Goal: Task Accomplishment & Management: Complete application form

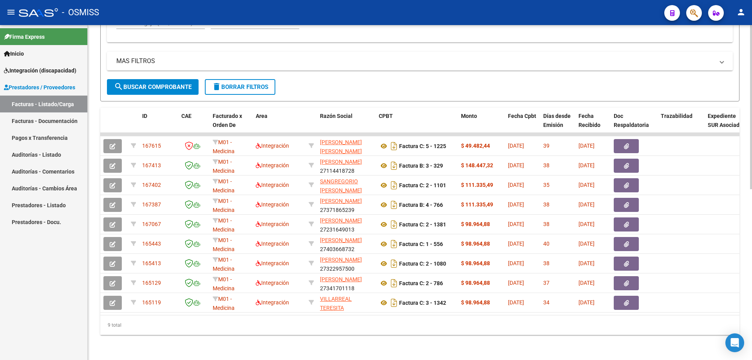
scroll to position [10, 0]
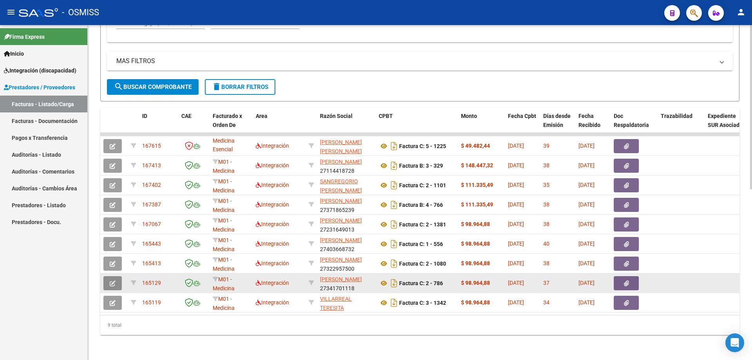
click at [112, 280] on icon "button" at bounding box center [113, 283] width 6 height 6
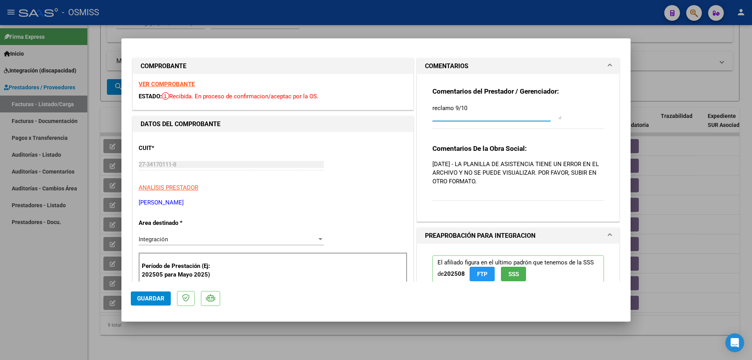
drag, startPoint x: 449, startPoint y: 107, endPoint x: 413, endPoint y: 105, distance: 36.1
click at [415, 105] on div "COMENTARIOS Comentarios del Prestador / Gerenciador: reclamo 9/10 Comentarios D…" at bounding box center [518, 140] width 206 height 164
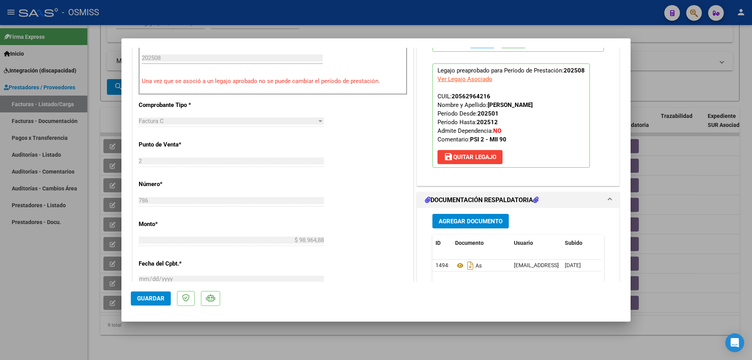
scroll to position [235, 0]
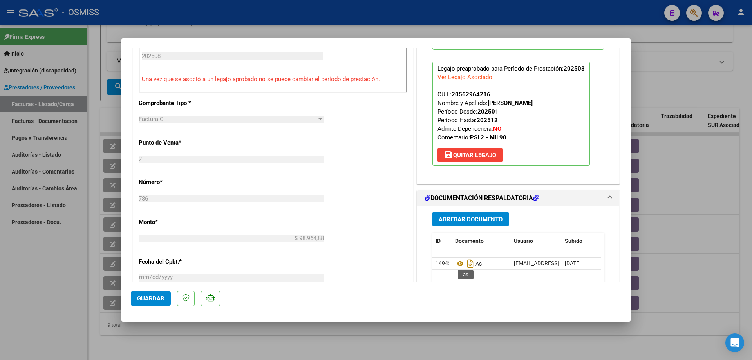
type textarea "adjunto 9/10"
click at [459, 222] on span "Agregar Documento" at bounding box center [471, 219] width 64 height 7
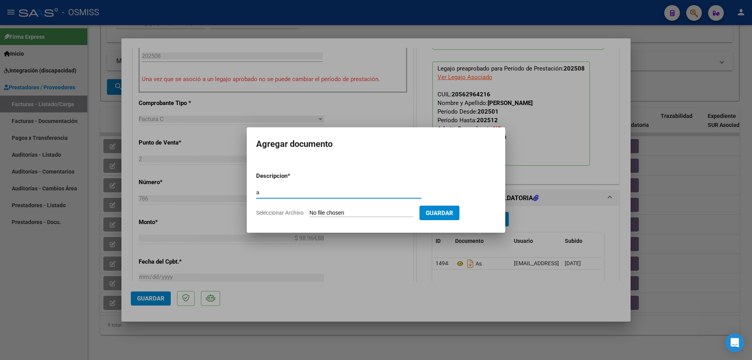
type input "a"
click at [351, 212] on input "Seleccionar Archivo" at bounding box center [361, 213] width 104 height 7
type input "C:\fakepath\cc8dee5c-3462-4192-8097-5faf7ac9860e.pdf"
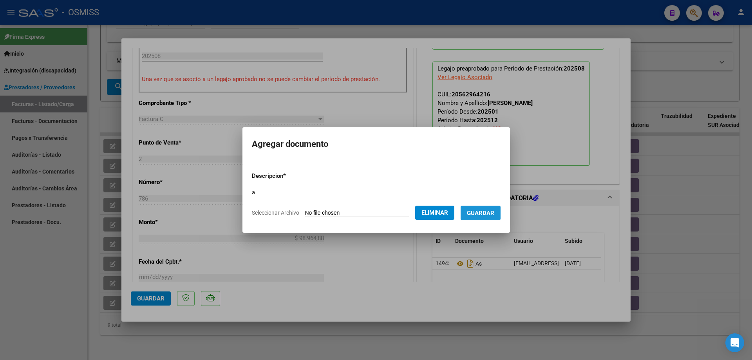
click at [487, 212] on span "Guardar" at bounding box center [480, 213] width 27 height 7
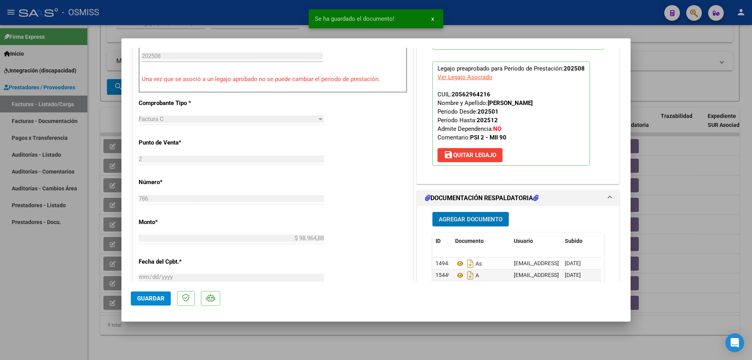
click at [163, 301] on span "Guardar" at bounding box center [150, 298] width 27 height 7
type input "$ 0,00"
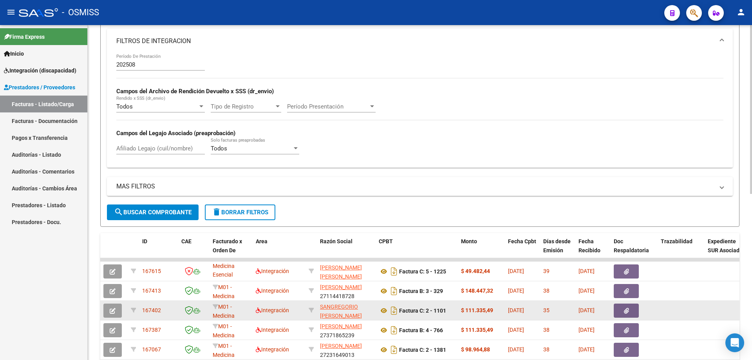
scroll to position [212, 0]
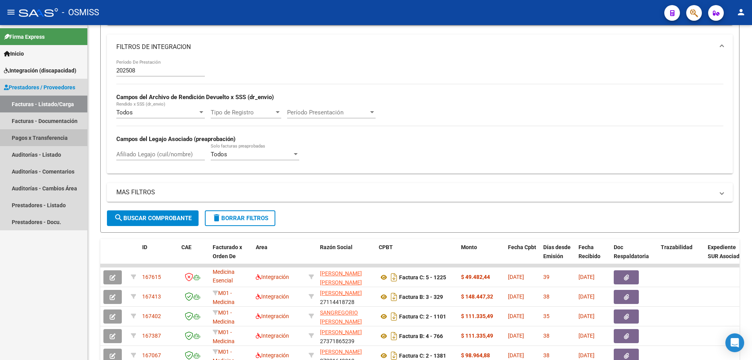
click at [35, 135] on link "Pagos x Transferencia" at bounding box center [43, 137] width 87 height 17
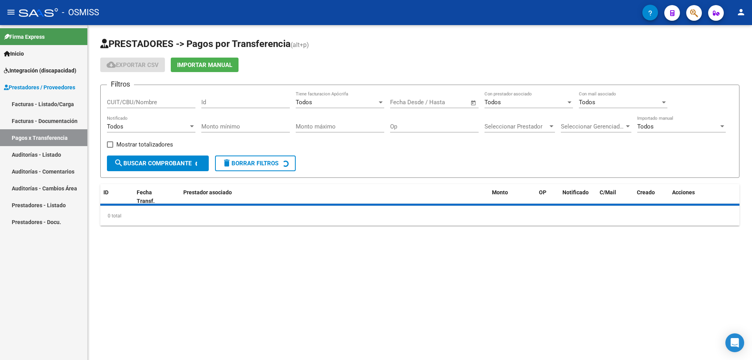
click at [35, 107] on link "Facturas - Listado/Carga" at bounding box center [43, 104] width 87 height 17
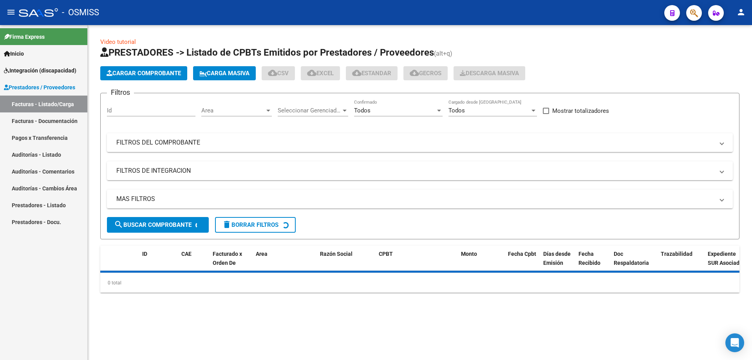
click at [241, 72] on span "Carga Masiva" at bounding box center [224, 73] width 50 height 7
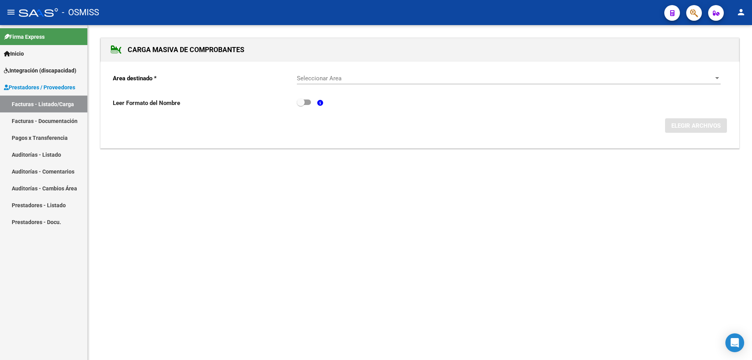
click at [313, 78] on span "Seleccionar Area" at bounding box center [505, 78] width 417 height 7
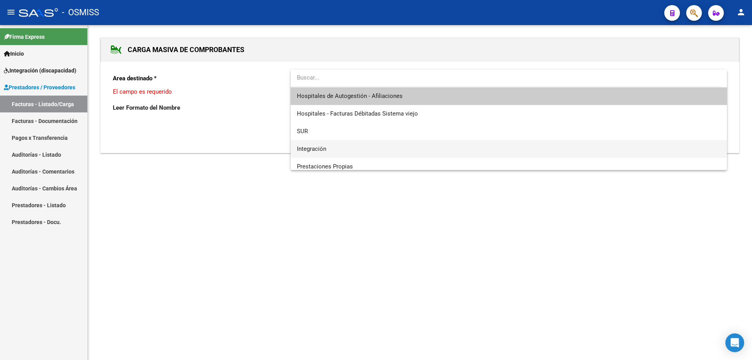
click at [338, 146] on span "Integración" at bounding box center [509, 149] width 424 height 18
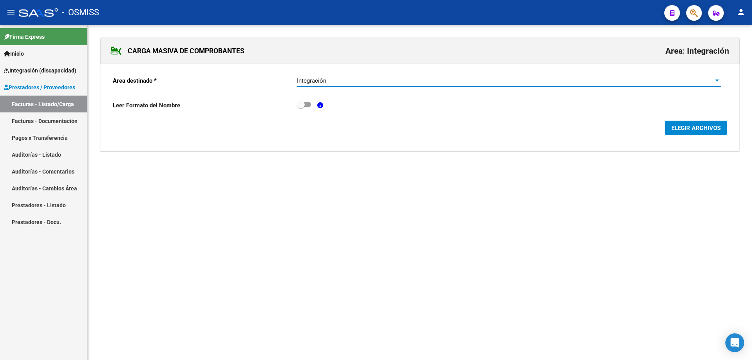
click at [693, 126] on span "ELEGIR ARCHIVOS" at bounding box center [695, 128] width 49 height 7
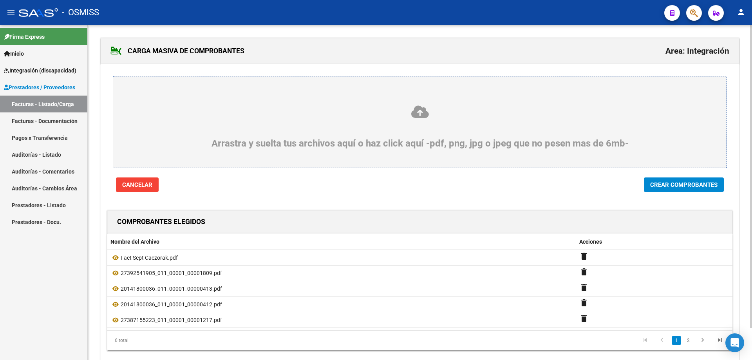
click at [659, 188] on span "Crear Comprobantes" at bounding box center [683, 184] width 67 height 7
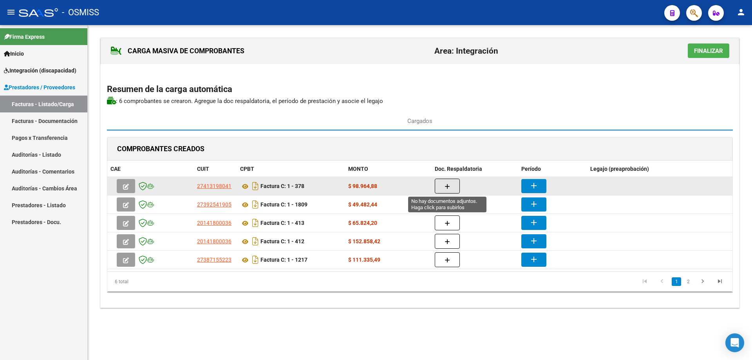
click at [449, 185] on icon "button" at bounding box center [447, 187] width 5 height 6
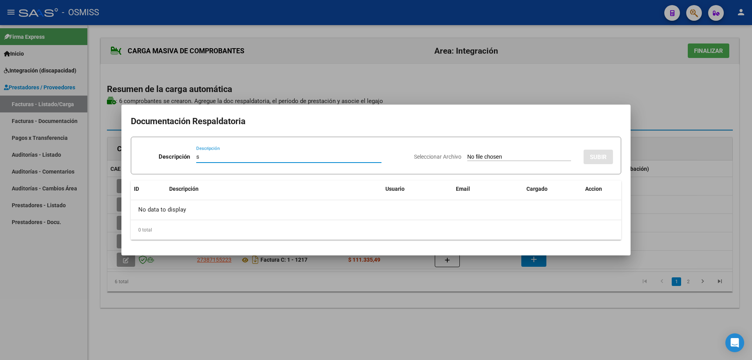
type input "s"
click at [467, 160] on input "Seleccionar Archivo" at bounding box center [519, 157] width 104 height 7
type input "C:\fakepath\Asistencia Septiembre Caczorak.pdf"
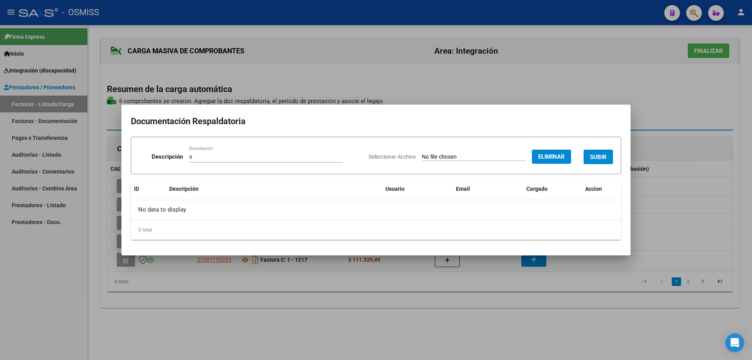
click at [597, 156] on span "SUBIR" at bounding box center [598, 157] width 17 height 7
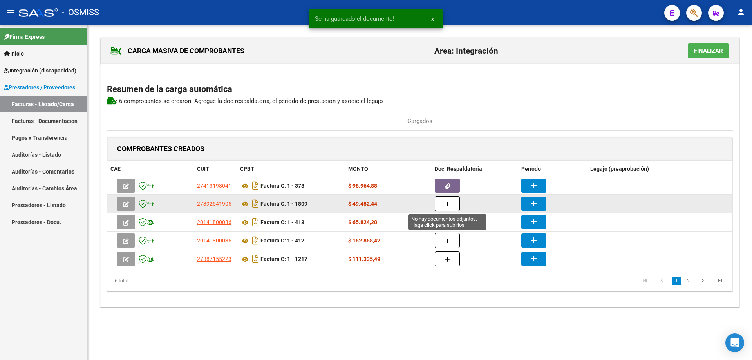
click at [447, 203] on icon "button" at bounding box center [447, 204] width 5 height 6
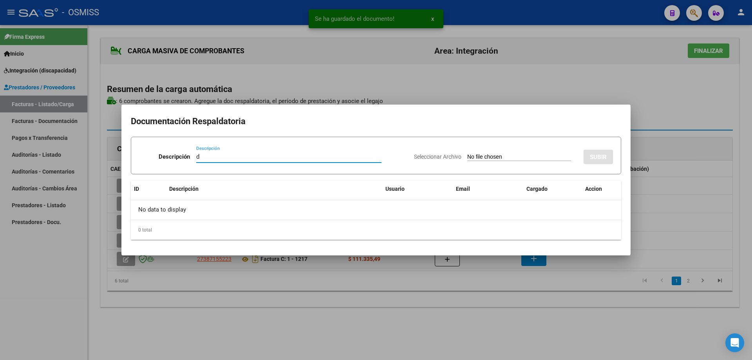
type input "d"
click at [499, 159] on input "Seleccionar Archivo" at bounding box center [519, 157] width 104 height 7
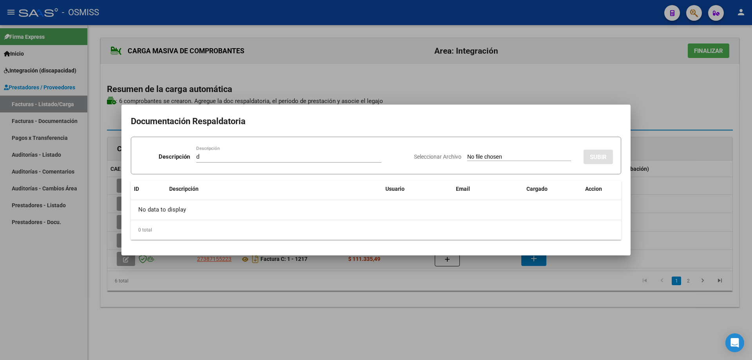
type input "C:\fakepath\Planilla Caczorak septiembre.pdf"
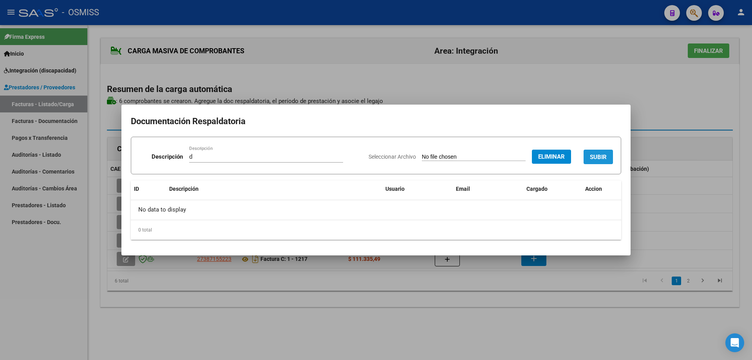
click at [599, 153] on button "SUBIR" at bounding box center [598, 157] width 29 height 14
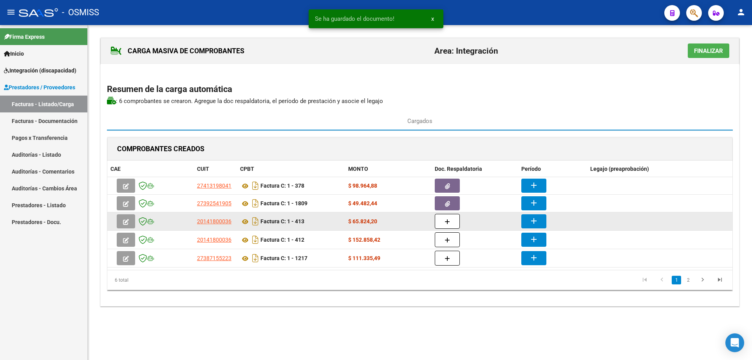
click at [458, 222] on button "button" at bounding box center [447, 221] width 25 height 15
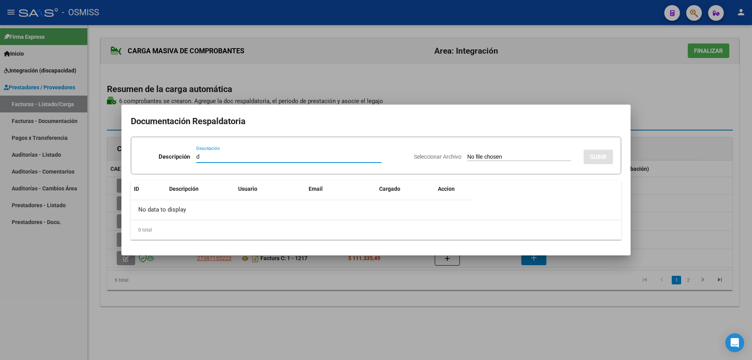
type input "d"
click at [467, 154] on input "Seleccionar Archivo" at bounding box center [519, 157] width 104 height 7
type input "C:\fakepath\Caczorak Esc [DATE].pdf"
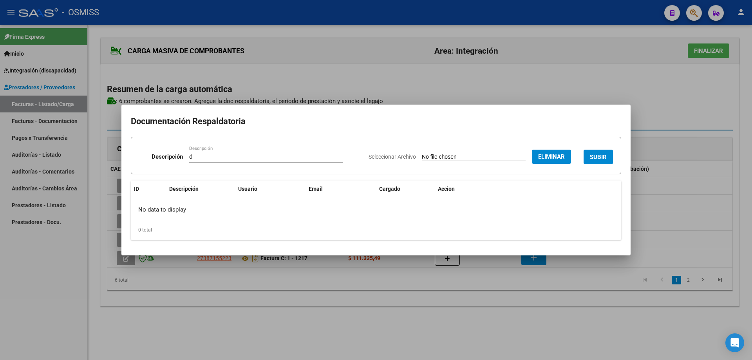
click at [595, 157] on span "SUBIR" at bounding box center [598, 157] width 17 height 7
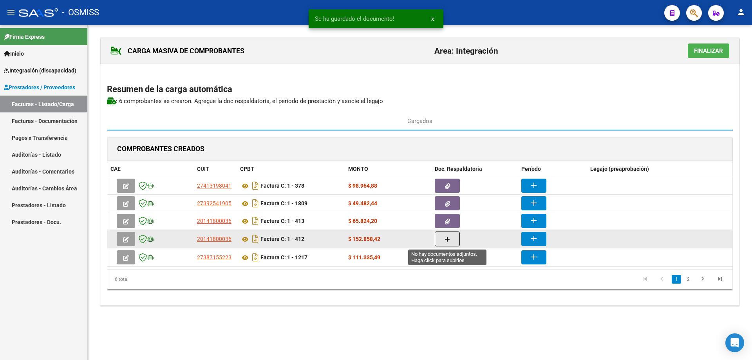
click at [442, 242] on button "button" at bounding box center [447, 239] width 25 height 15
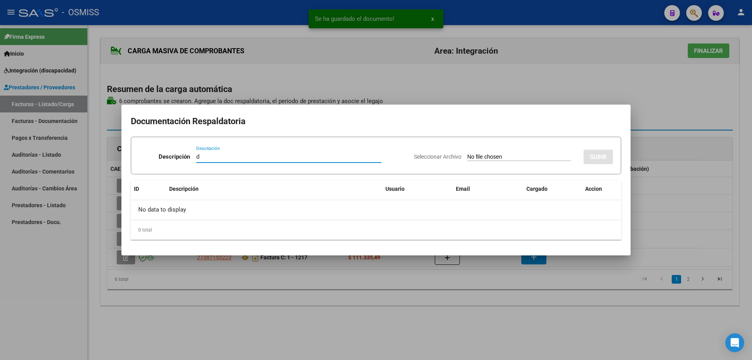
type input "d"
click at [495, 159] on input "Seleccionar Archivo" at bounding box center [519, 157] width 104 height 7
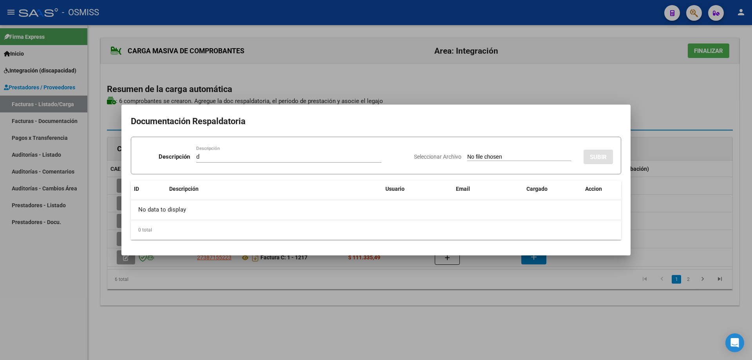
type input "C:\fakepath\Caczorak Terapias [DATE].pdf"
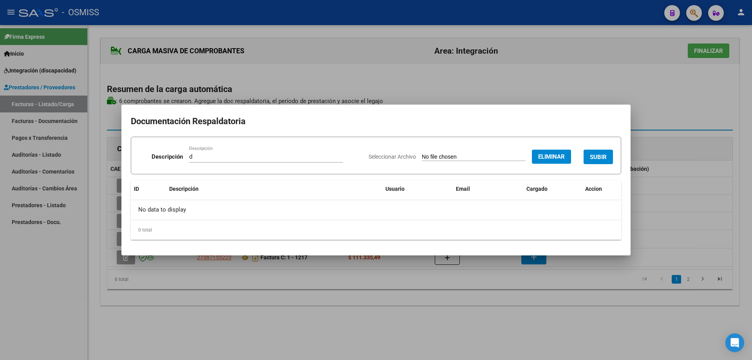
click at [604, 156] on span "SUBIR" at bounding box center [598, 157] width 17 height 7
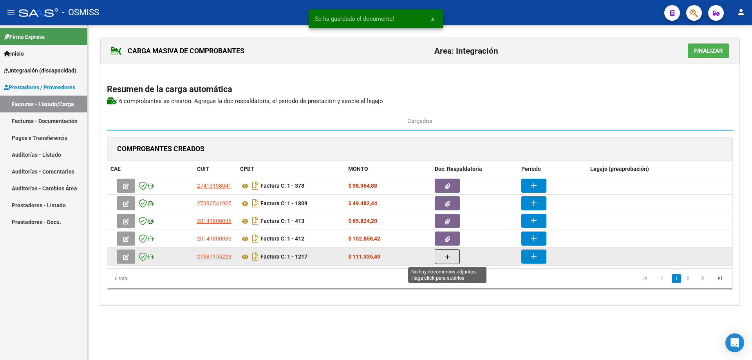
click at [450, 257] on icon "button" at bounding box center [447, 257] width 5 height 6
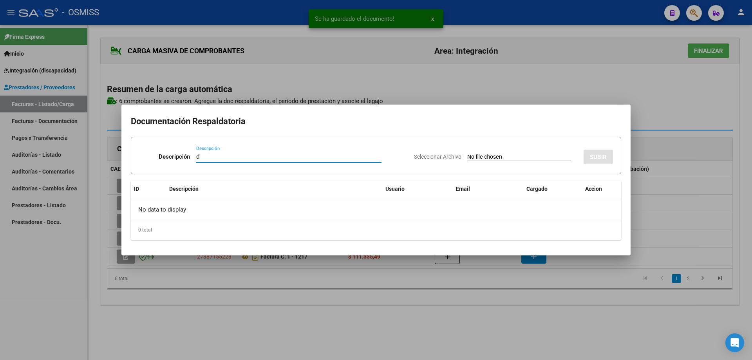
type input "d"
click at [482, 158] on input "Seleccionar Archivo" at bounding box center [519, 157] width 104 height 7
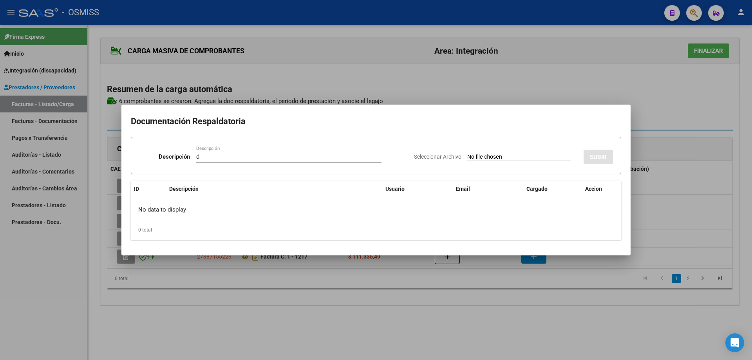
type input "C:\fakepath\Asistencia Caczorak Santiago - [DATE].pdf"
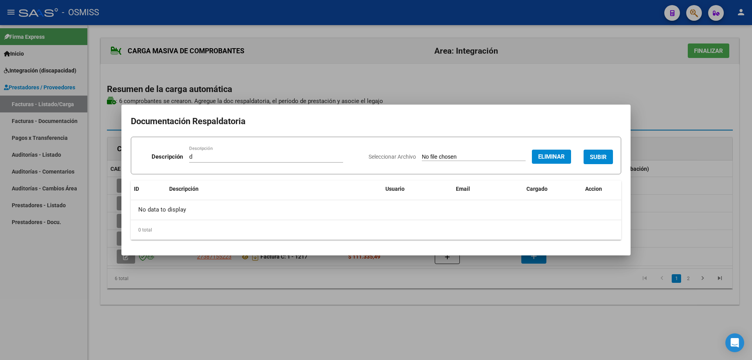
click at [603, 158] on span "SUBIR" at bounding box center [598, 157] width 17 height 7
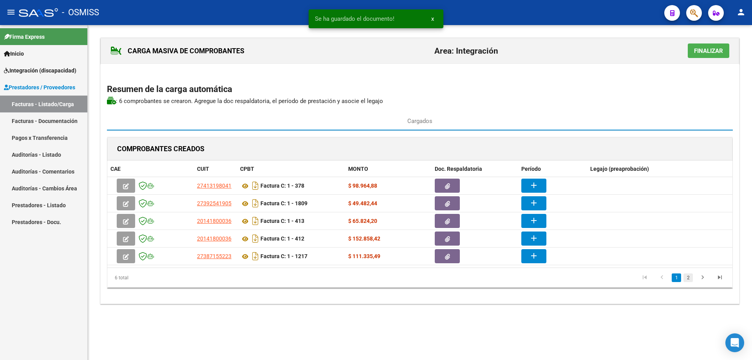
click at [689, 278] on link "2" at bounding box center [688, 277] width 9 height 9
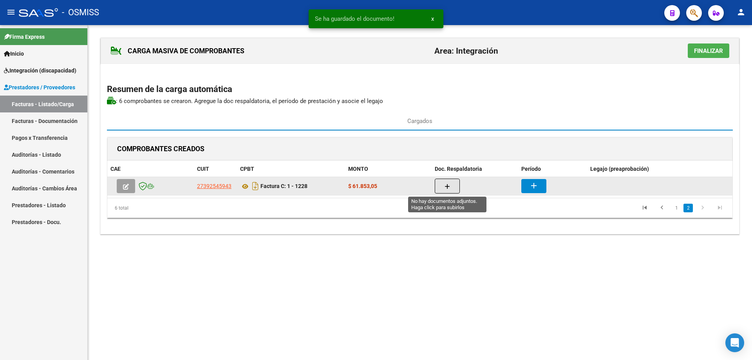
click at [450, 185] on button "button" at bounding box center [447, 186] width 25 height 15
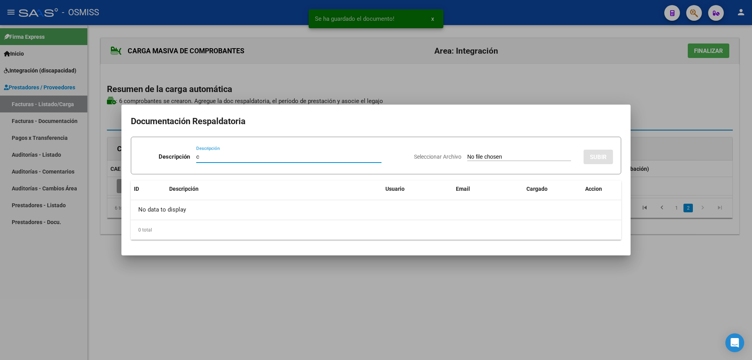
type input "c"
click at [467, 156] on input "Seleccionar Archivo" at bounding box center [519, 157] width 104 height 7
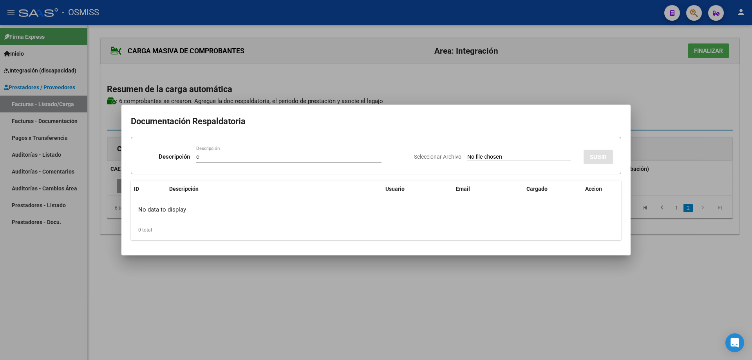
type input "C:\fakepath\CACZORAK asistencia Septiembre .pdf"
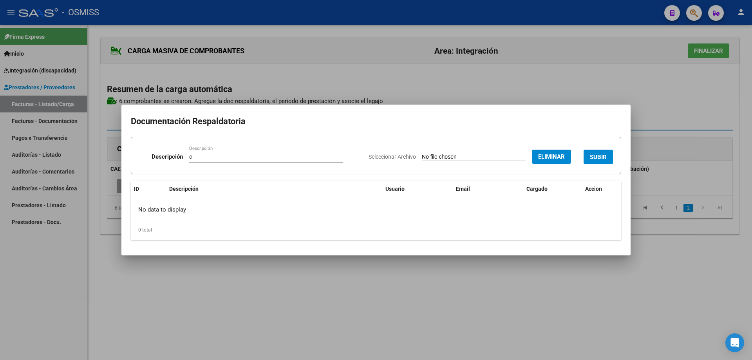
click at [602, 153] on button "SUBIR" at bounding box center [598, 157] width 29 height 14
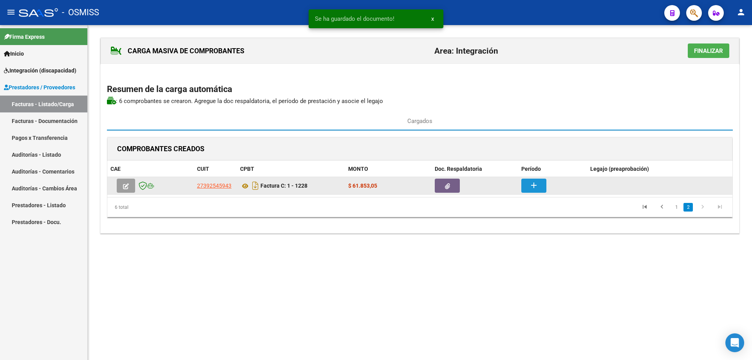
click at [541, 185] on button "add" at bounding box center [533, 186] width 25 height 14
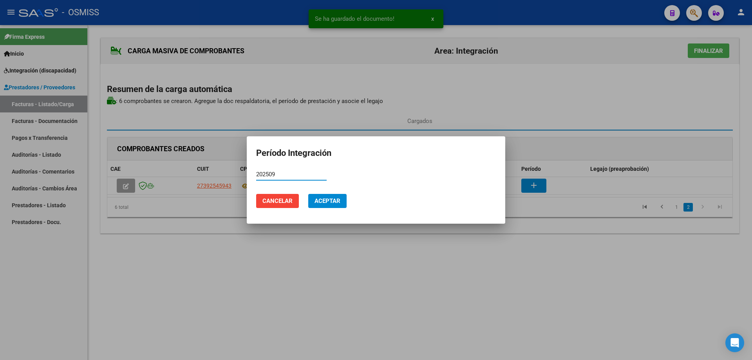
drag, startPoint x: 282, startPoint y: 174, endPoint x: 241, endPoint y: 176, distance: 41.6
click at [240, 175] on div "Se ha guardado el documento! x Período Integración 202509 Período (AAAAMM) Canc…" at bounding box center [376, 180] width 752 height 360
type input "202509"
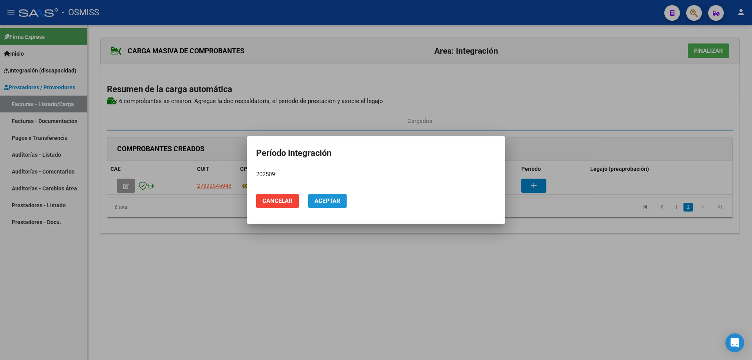
click at [324, 201] on span "Aceptar" at bounding box center [328, 200] width 26 height 7
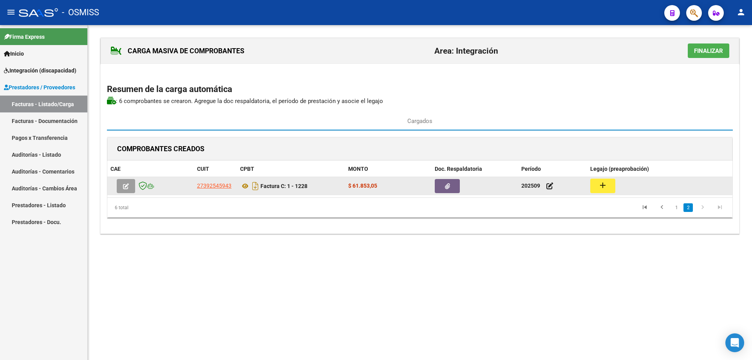
click at [596, 184] on button "add" at bounding box center [602, 186] width 25 height 14
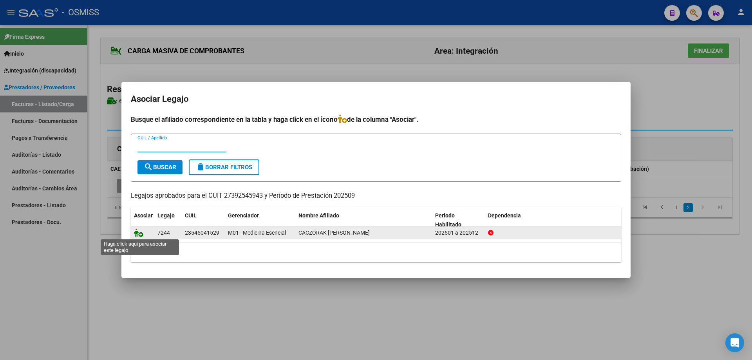
click at [139, 234] on icon at bounding box center [138, 232] width 9 height 9
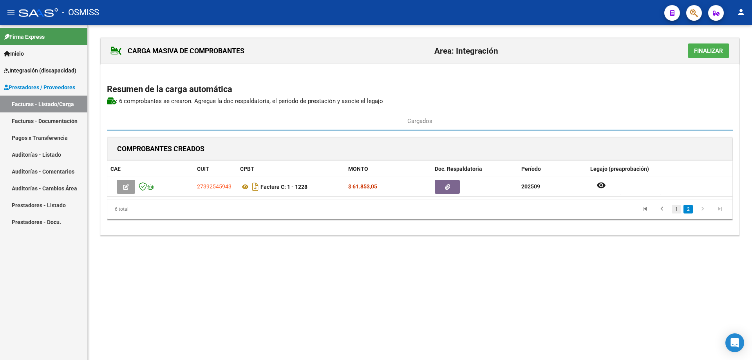
click at [677, 208] on link "1" at bounding box center [676, 209] width 9 height 9
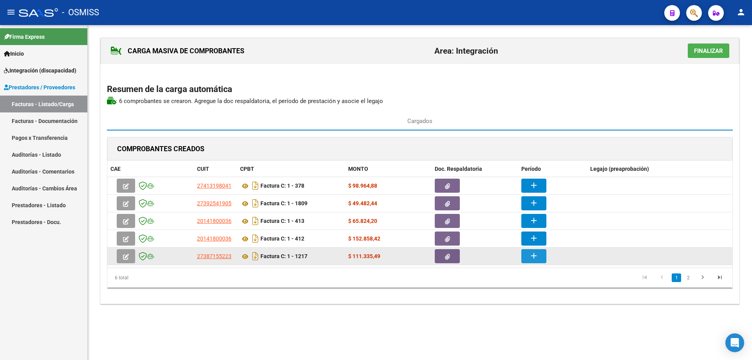
click at [532, 259] on mat-icon "add" at bounding box center [533, 255] width 9 height 9
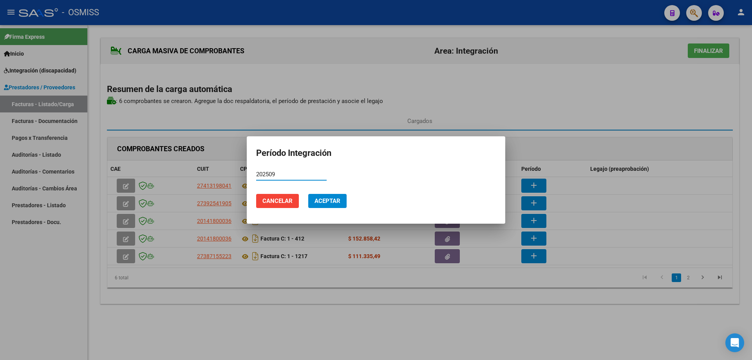
type input "202509"
click at [326, 203] on span "Aceptar" at bounding box center [328, 200] width 26 height 7
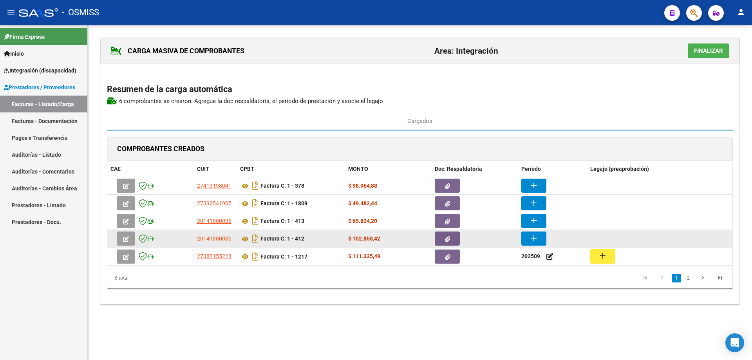
click at [541, 239] on button "add" at bounding box center [533, 239] width 25 height 14
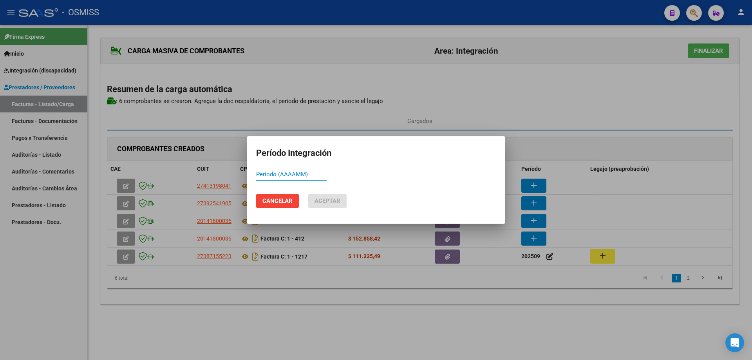
paste input "202509"
type input "202509"
click at [329, 195] on button "Aceptar" at bounding box center [327, 201] width 38 height 14
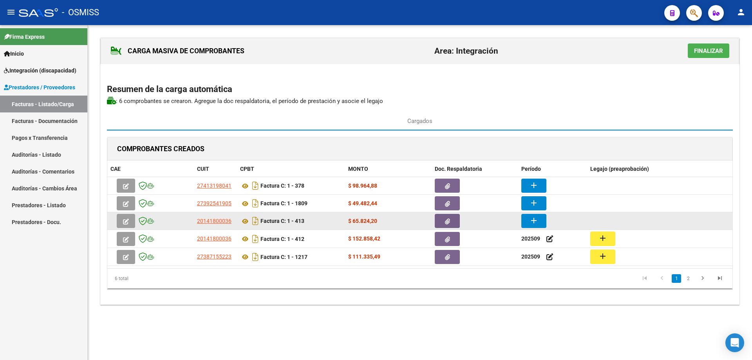
click at [536, 221] on mat-icon "add" at bounding box center [533, 220] width 9 height 9
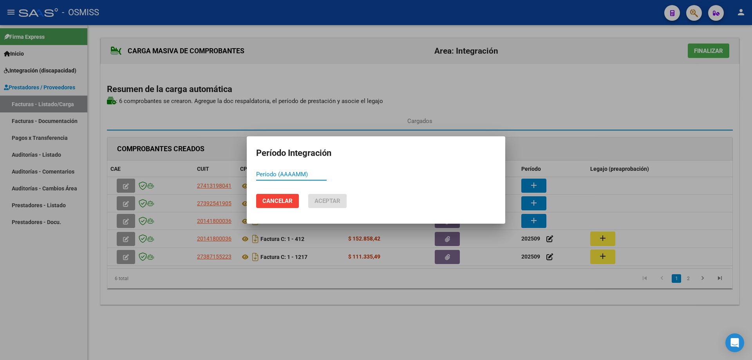
drag, startPoint x: 274, startPoint y: 170, endPoint x: 267, endPoint y: 174, distance: 7.7
paste input "202509"
type input "202509"
click at [322, 199] on span "Aceptar" at bounding box center [328, 200] width 26 height 7
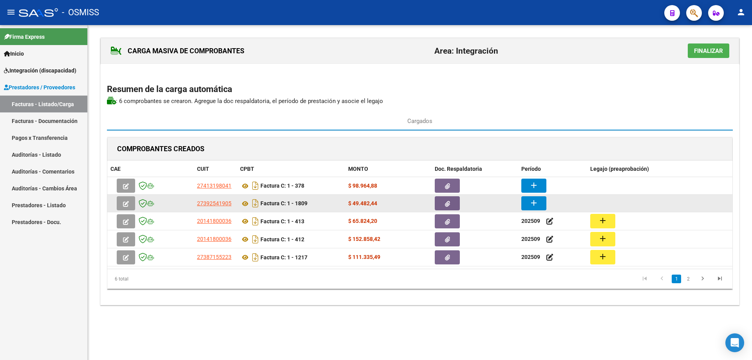
click at [532, 204] on mat-icon "add" at bounding box center [533, 202] width 9 height 9
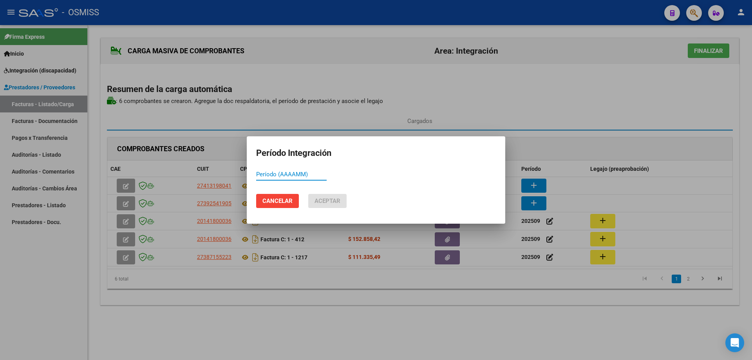
paste input "202509"
type input "202509"
click at [338, 200] on span "Aceptar" at bounding box center [328, 200] width 26 height 7
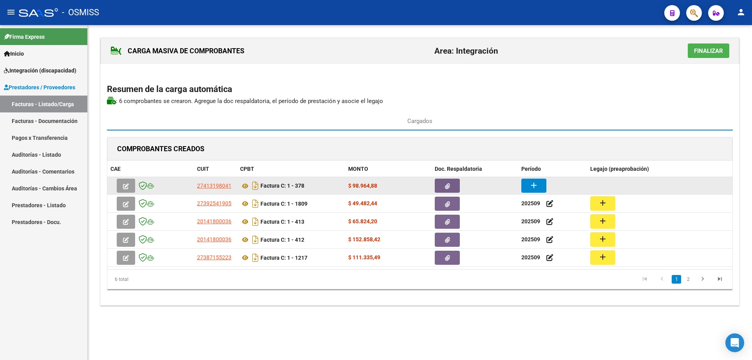
click at [526, 182] on button "add" at bounding box center [533, 186] width 25 height 14
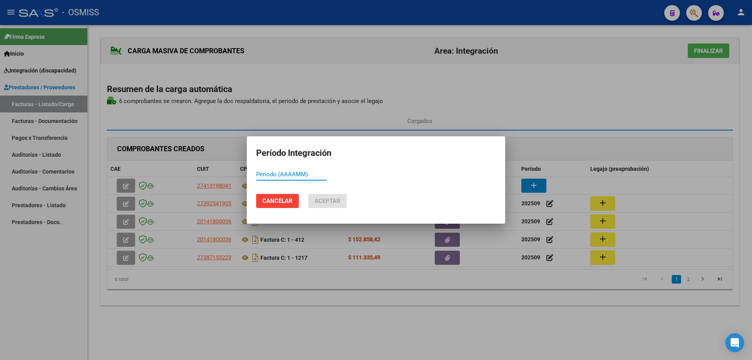
paste input "202509"
type input "202509"
click at [337, 196] on button "Aceptar" at bounding box center [327, 201] width 38 height 14
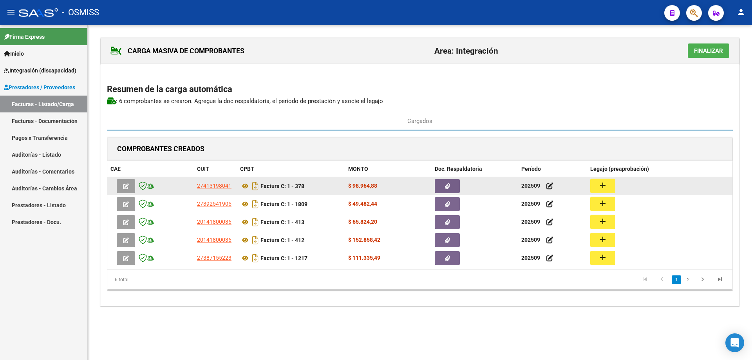
click at [605, 181] on mat-icon "add" at bounding box center [602, 185] width 9 height 9
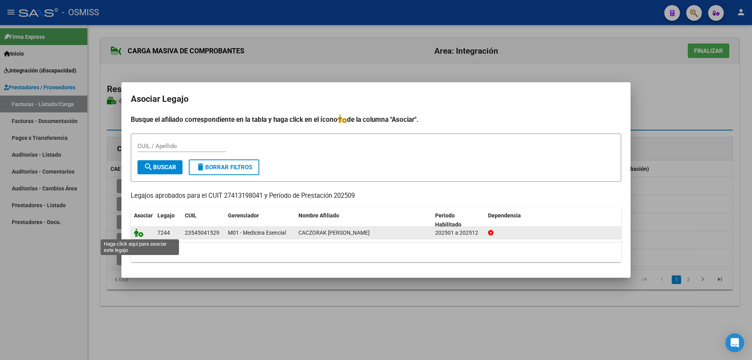
click at [139, 233] on icon at bounding box center [138, 232] width 9 height 9
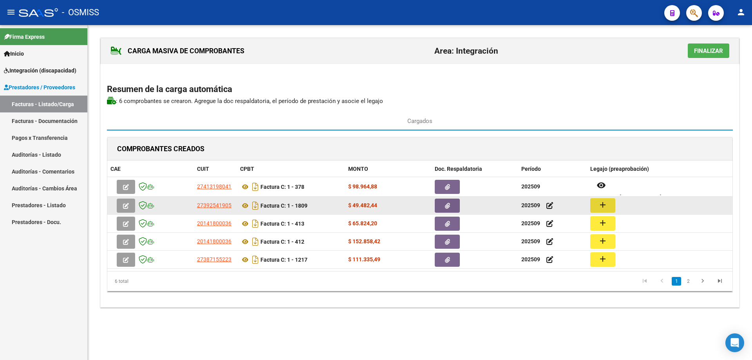
click at [604, 205] on mat-icon "add" at bounding box center [602, 204] width 9 height 9
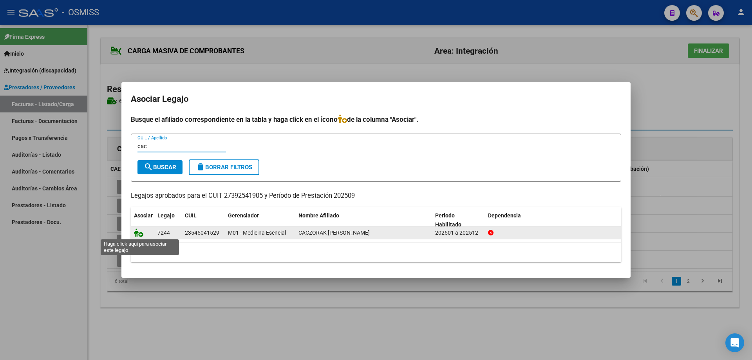
type input "cac"
click at [138, 234] on icon at bounding box center [138, 232] width 9 height 9
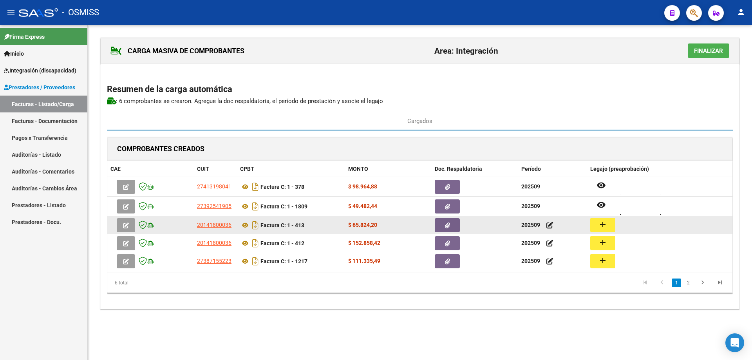
click at [596, 226] on button "add" at bounding box center [602, 225] width 25 height 14
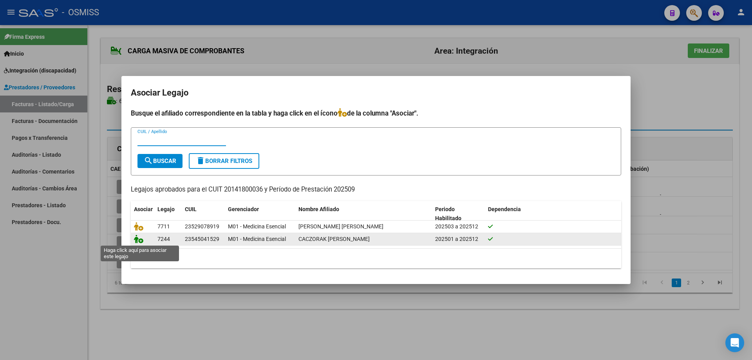
click at [142, 239] on icon at bounding box center [138, 239] width 9 height 9
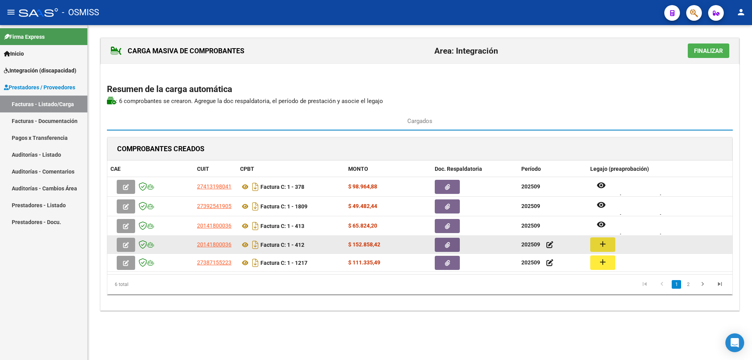
click at [607, 244] on mat-icon "add" at bounding box center [602, 243] width 9 height 9
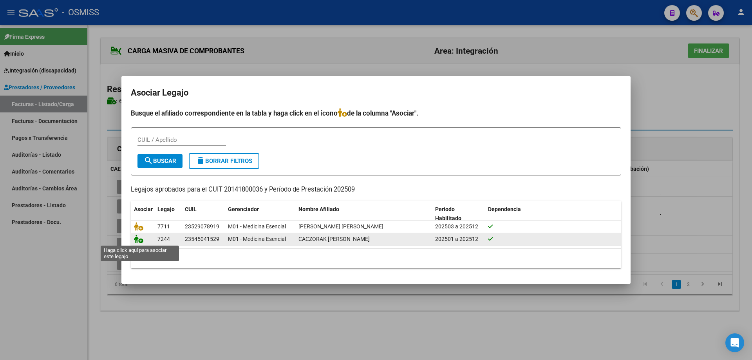
click at [142, 239] on icon at bounding box center [138, 239] width 9 height 9
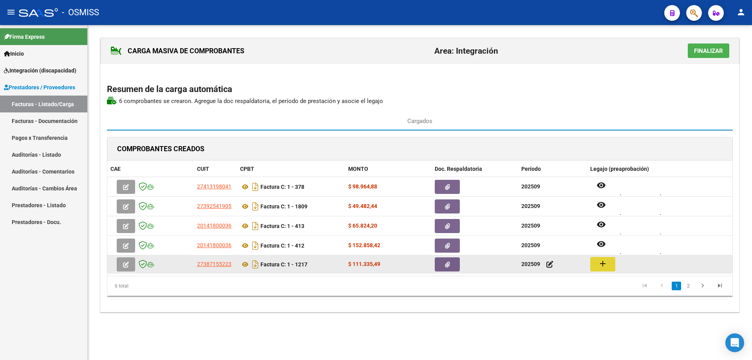
click at [610, 265] on button "add" at bounding box center [602, 264] width 25 height 14
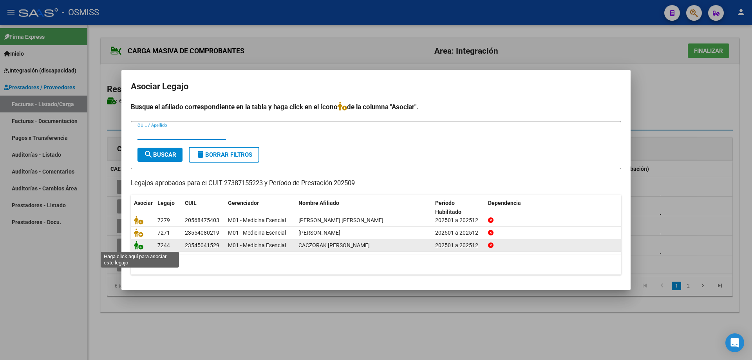
click at [141, 246] on icon at bounding box center [138, 245] width 9 height 9
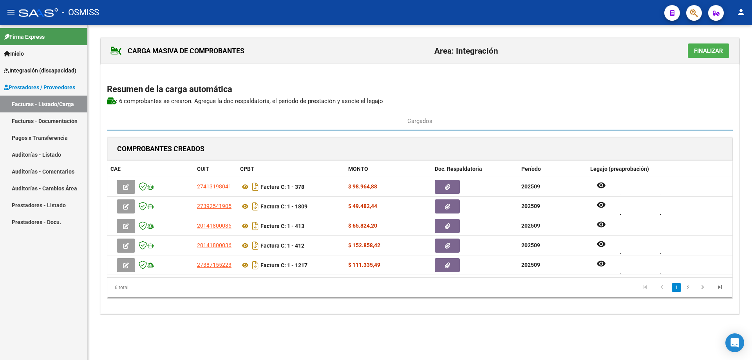
click at [711, 47] on span "Finalizar" at bounding box center [708, 50] width 29 height 7
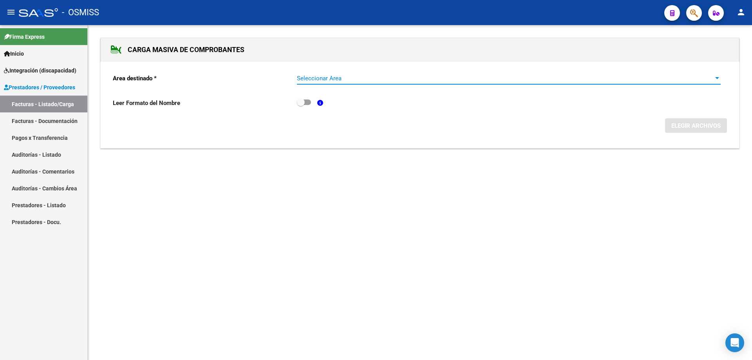
click at [391, 75] on span "Seleccionar Area" at bounding box center [505, 78] width 417 height 7
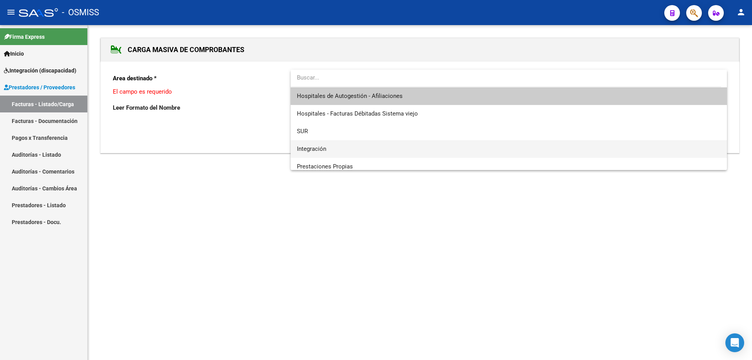
click at [313, 145] on span "Integración" at bounding box center [311, 148] width 29 height 7
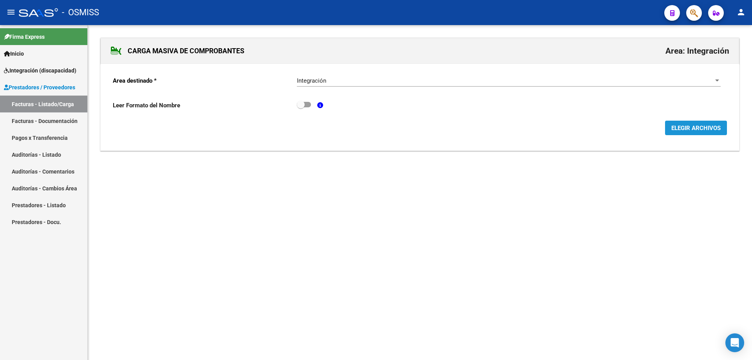
click at [674, 125] on span "ELEGIR ARCHIVOS" at bounding box center [695, 128] width 49 height 7
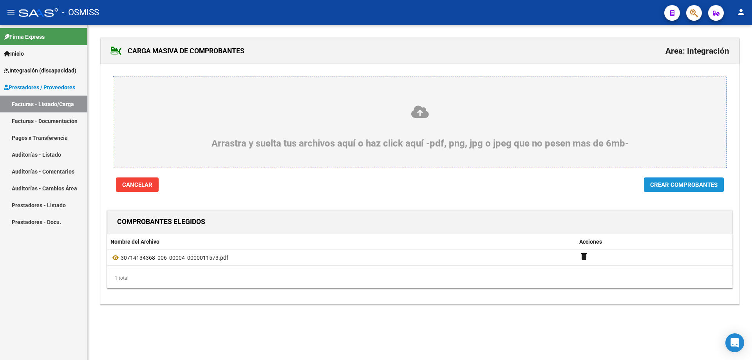
click at [695, 185] on span "Crear Comprobantes" at bounding box center [683, 184] width 67 height 7
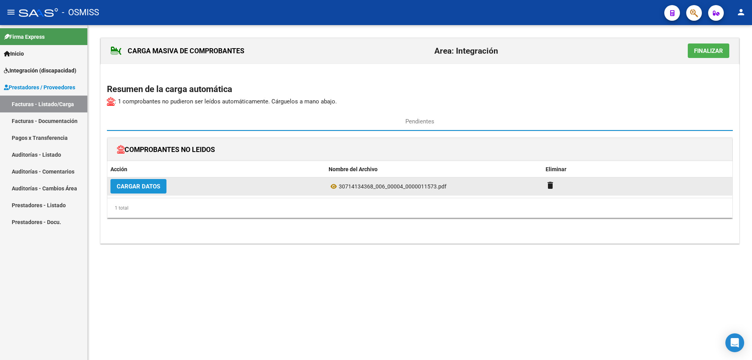
click at [148, 187] on span "Cargar Datos" at bounding box center [138, 186] width 43 height 7
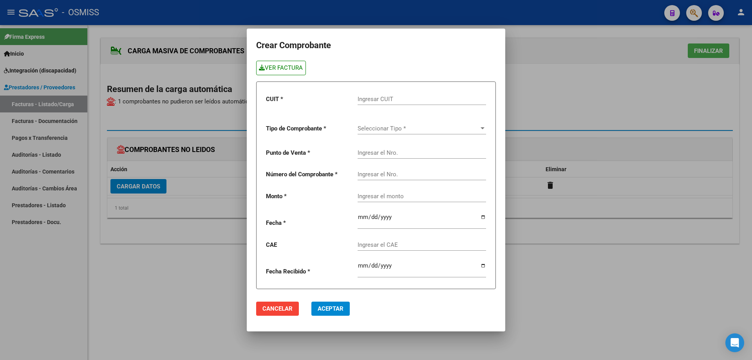
click at [293, 68] on link "VER FACTURA" at bounding box center [281, 68] width 50 height 14
click at [387, 98] on input "Ingresar CUIT" at bounding box center [422, 99] width 128 height 7
type input "30-71413436-8"
click at [389, 130] on span "Seleccionar Tipo *" at bounding box center [418, 128] width 121 height 7
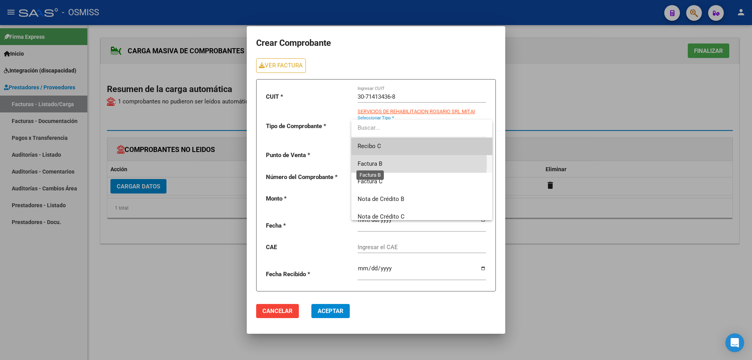
click at [377, 163] on span "Factura B" at bounding box center [370, 163] width 25 height 7
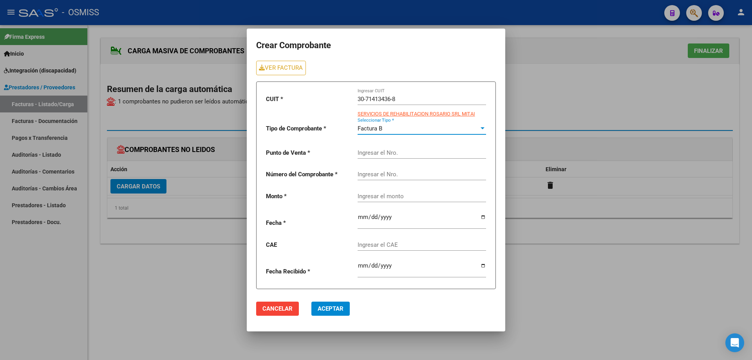
click at [375, 153] on input "Ingresar el Nro." at bounding box center [422, 152] width 128 height 7
type input "4"
drag, startPoint x: 383, startPoint y: 183, endPoint x: 381, endPoint y: 178, distance: 5.3
click at [382, 182] on div "Ingresar el Nro." at bounding box center [422, 175] width 128 height 24
click at [381, 175] on input "Ingresar el Nro." at bounding box center [422, 174] width 128 height 7
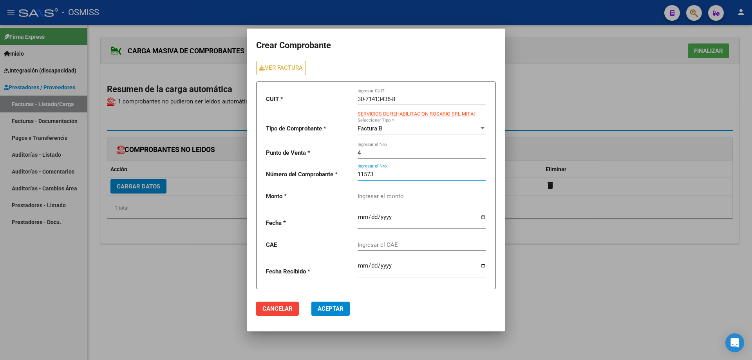
type input "11573"
click at [378, 200] on div "Ingresar el monto" at bounding box center [422, 197] width 128 height 24
paste input "435376.56"
type input "435376.56"
click at [360, 219] on input "date" at bounding box center [422, 220] width 128 height 13
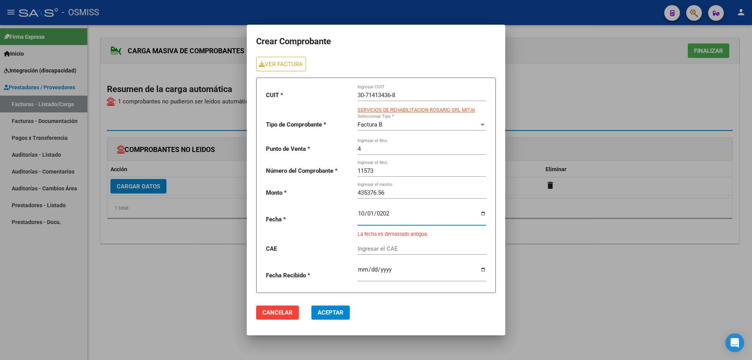
type input "[DATE]"
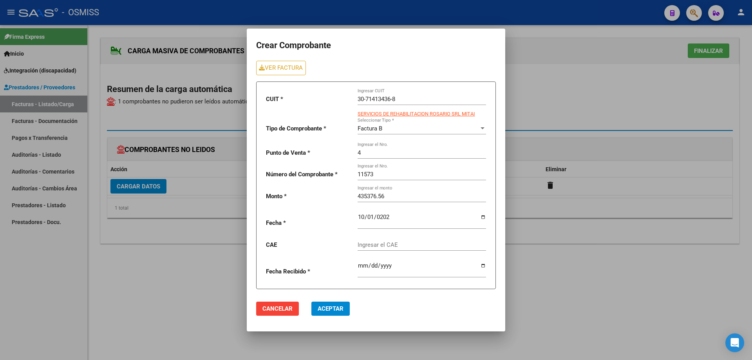
click at [380, 249] on div "Ingresar el CAE" at bounding box center [422, 242] width 128 height 17
click at [362, 214] on input "[DATE]" at bounding box center [422, 220] width 128 height 13
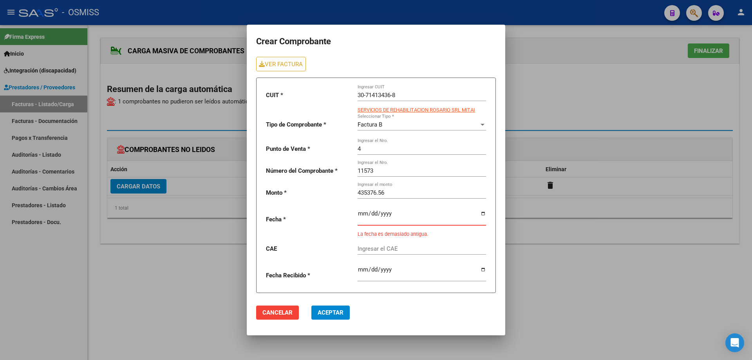
type input "[DATE]"
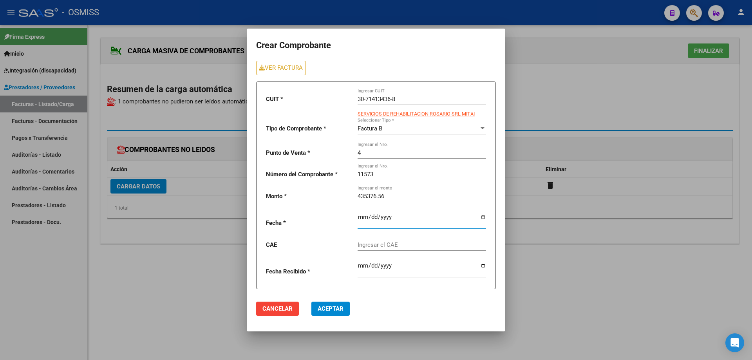
click at [370, 244] on input "Ingresar el CAE" at bounding box center [422, 244] width 128 height 7
paste input "75408342389592"
type input "75408342389592"
click at [330, 312] on span "Aceptar" at bounding box center [331, 308] width 26 height 7
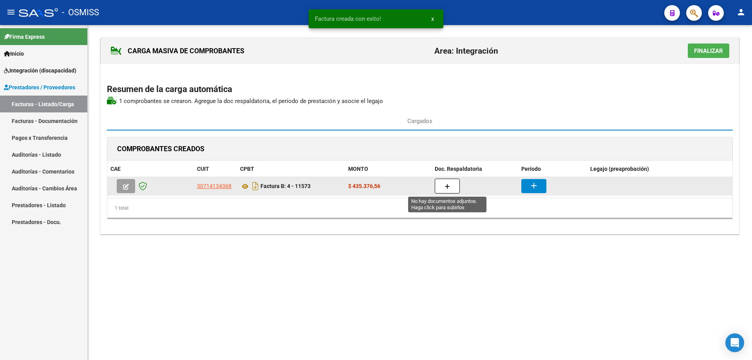
click at [450, 188] on button "button" at bounding box center [447, 186] width 25 height 15
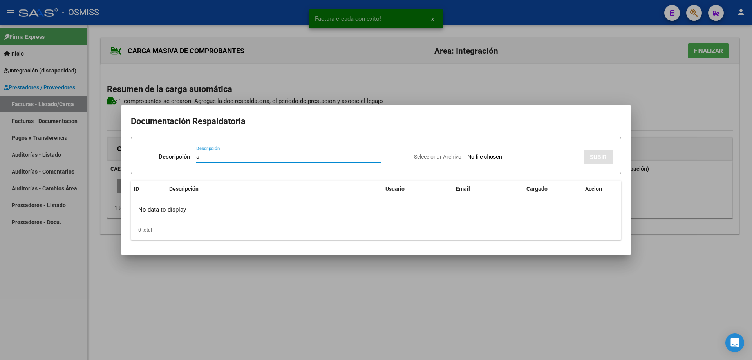
type input "s"
click at [467, 157] on input "Seleccionar Archivo" at bounding box center [519, 157] width 104 height 7
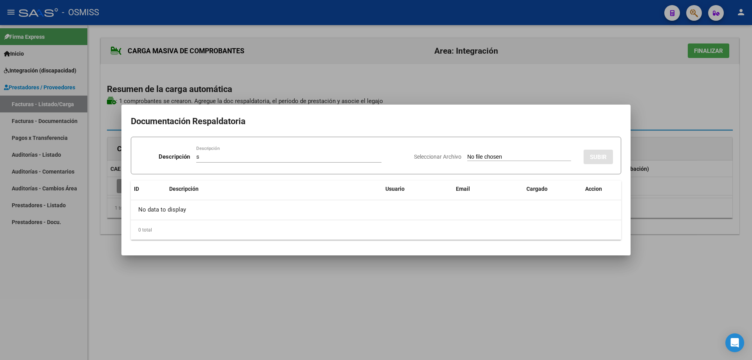
type input "C:\fakepath\Calandra - Sept.pdf"
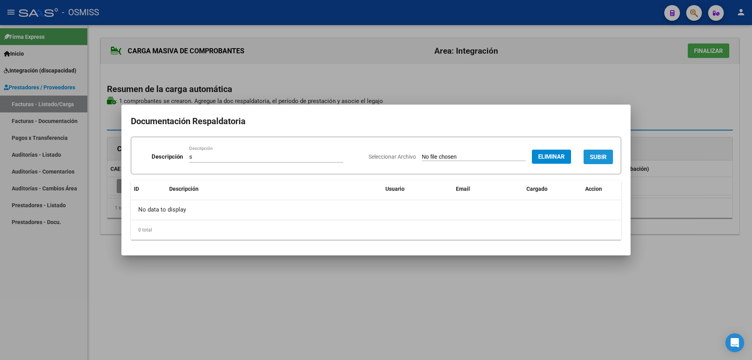
click at [602, 154] on span "SUBIR" at bounding box center [598, 157] width 17 height 7
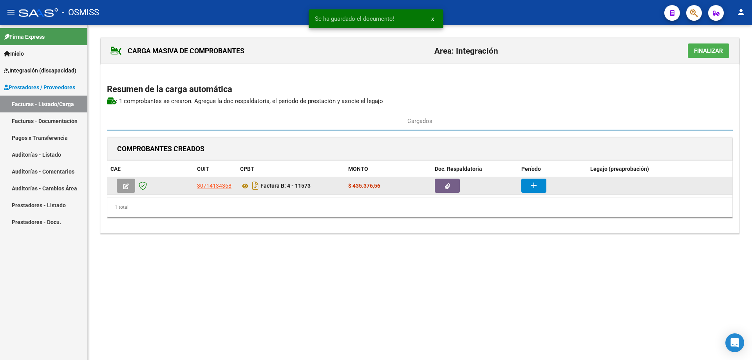
click at [540, 183] on button "add" at bounding box center [533, 186] width 25 height 14
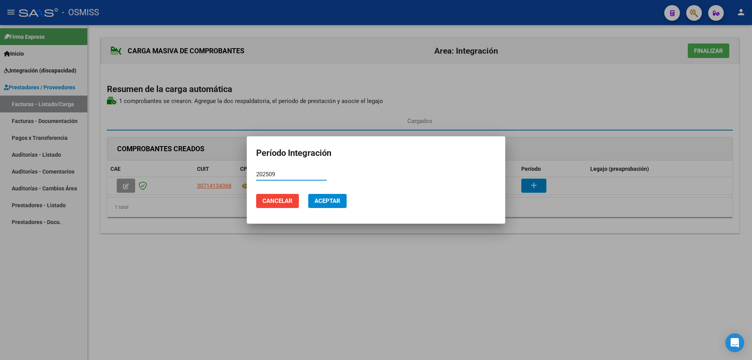
drag, startPoint x: 280, startPoint y: 175, endPoint x: 260, endPoint y: 177, distance: 19.7
click at [253, 166] on mat-dialog-container "Período Integración 202509 Período (AAAAMM) Cancelar Aceptar" at bounding box center [376, 179] width 259 height 87
type input "202509"
drag, startPoint x: 261, startPoint y: 178, endPoint x: 257, endPoint y: 170, distance: 8.9
click at [257, 170] on div "202509 Período (AAAAMM)" at bounding box center [291, 174] width 71 height 12
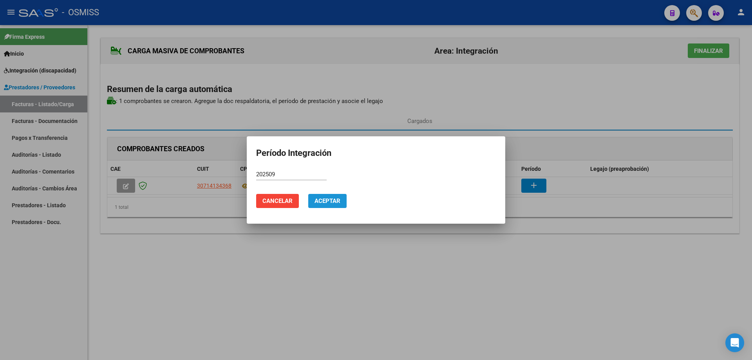
click at [328, 203] on span "Aceptar" at bounding box center [328, 200] width 26 height 7
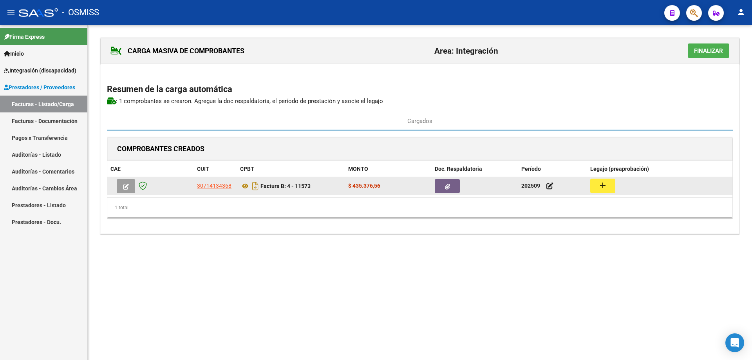
click at [601, 190] on mat-icon "add" at bounding box center [602, 185] width 9 height 9
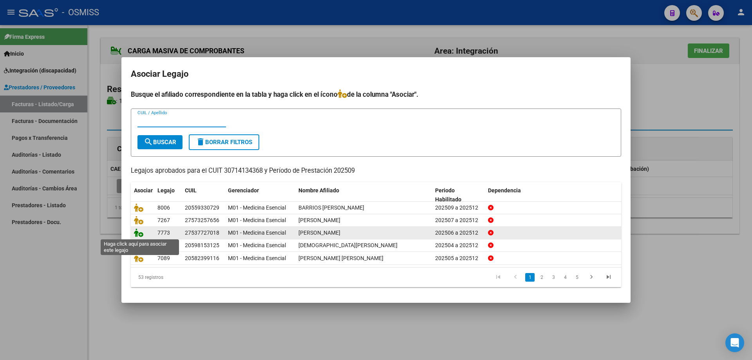
click at [136, 232] on icon at bounding box center [138, 232] width 9 height 9
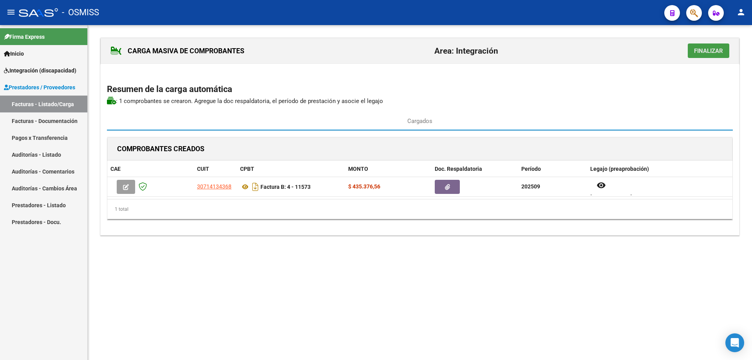
click at [709, 51] on span "Finalizar" at bounding box center [708, 50] width 29 height 7
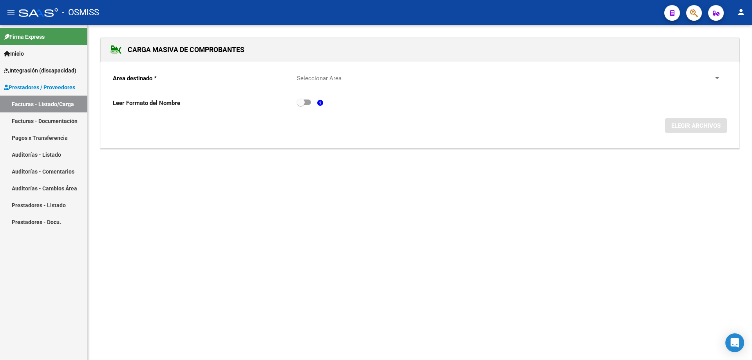
click at [361, 75] on span "Seleccionar Area" at bounding box center [505, 78] width 417 height 7
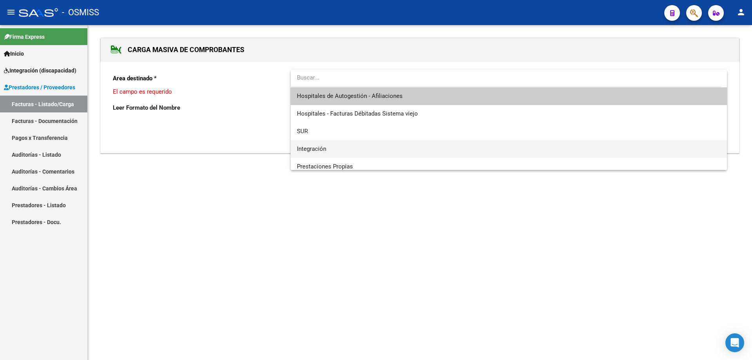
click at [348, 147] on span "Integración" at bounding box center [509, 149] width 424 height 18
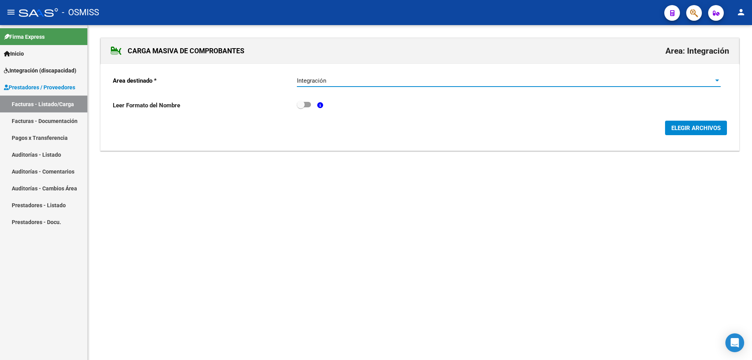
click at [705, 128] on span "ELEGIR ARCHIVOS" at bounding box center [695, 128] width 49 height 7
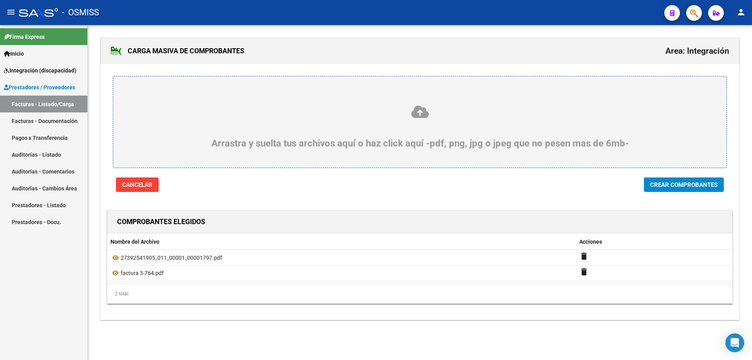
click at [688, 183] on span "Crear Comprobantes" at bounding box center [683, 184] width 67 height 7
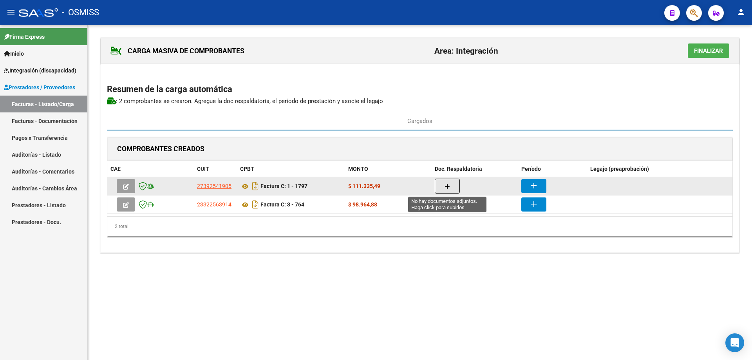
click at [450, 181] on button "button" at bounding box center [447, 186] width 25 height 15
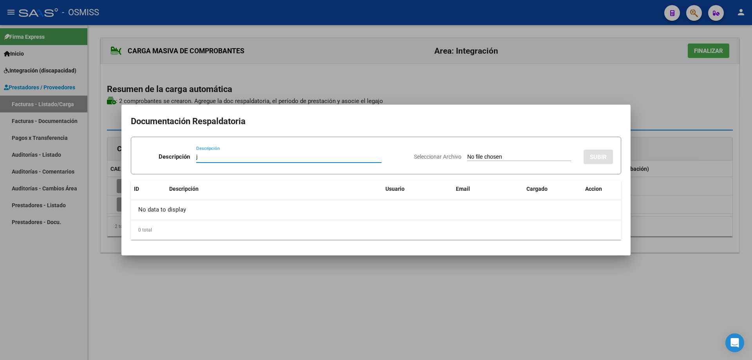
type input "j"
click at [473, 157] on input "Seleccionar Archivo" at bounding box center [519, 157] width 104 height 7
type input "C:\fakepath\[PERSON_NAME] , PLANILLA DE ASISTENCIA, .pdf"
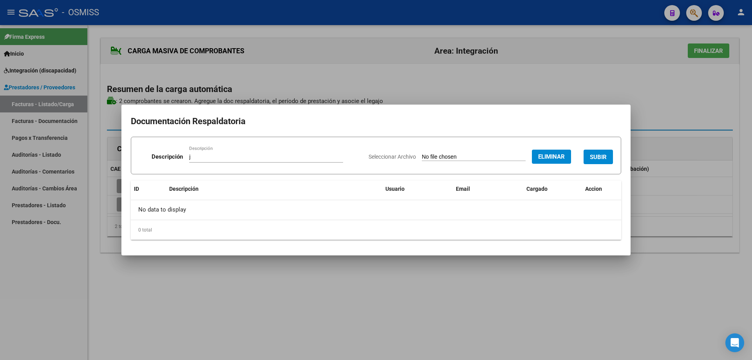
click at [595, 153] on button "SUBIR" at bounding box center [598, 157] width 29 height 14
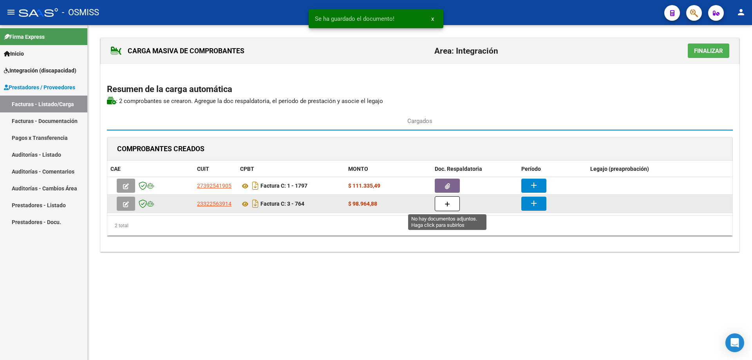
click at [444, 207] on button "button" at bounding box center [447, 203] width 25 height 15
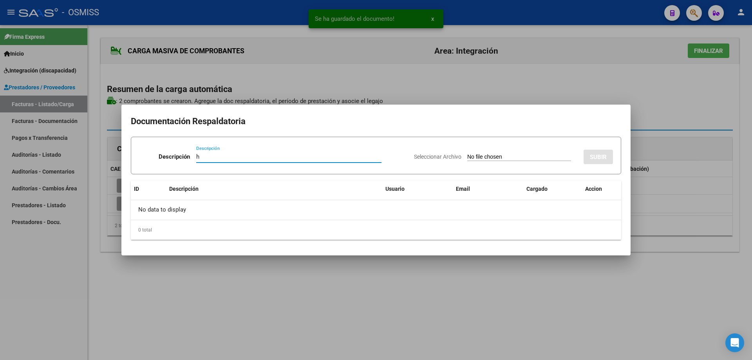
type input "h"
click at [478, 160] on input "Seleccionar Archivo" at bounding box center [519, 157] width 104 height 7
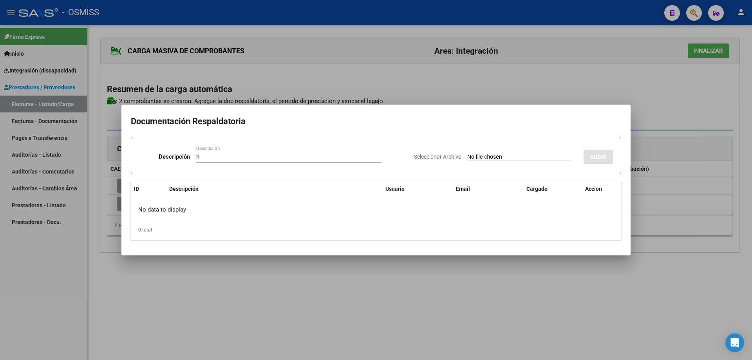
type input "C:\fakepath\[PERSON_NAME]-asistencia.pdf"
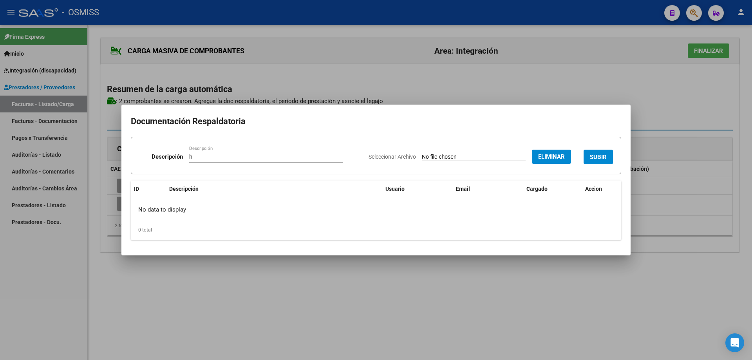
click at [605, 154] on span "SUBIR" at bounding box center [598, 157] width 17 height 7
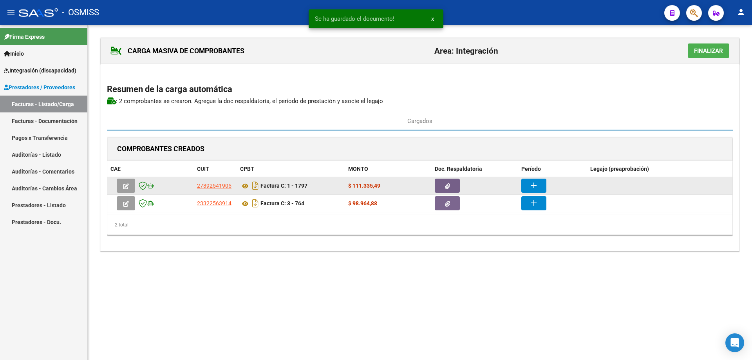
click at [528, 182] on button "add" at bounding box center [533, 186] width 25 height 14
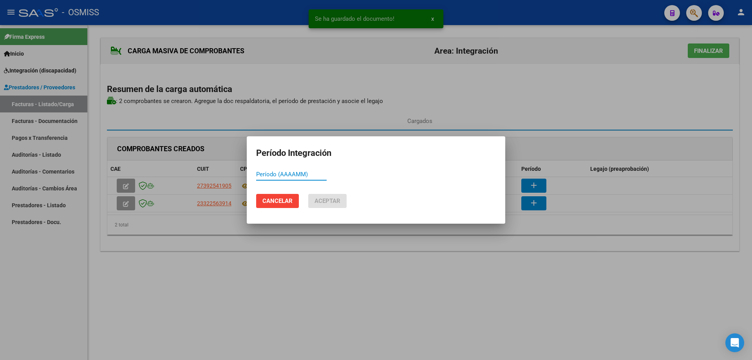
paste input "202509"
type input "202509"
click at [322, 198] on span "Aceptar" at bounding box center [328, 200] width 26 height 7
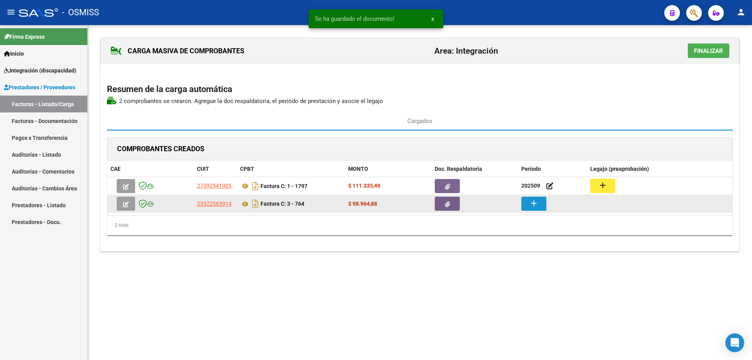
click at [542, 200] on button "add" at bounding box center [533, 204] width 25 height 14
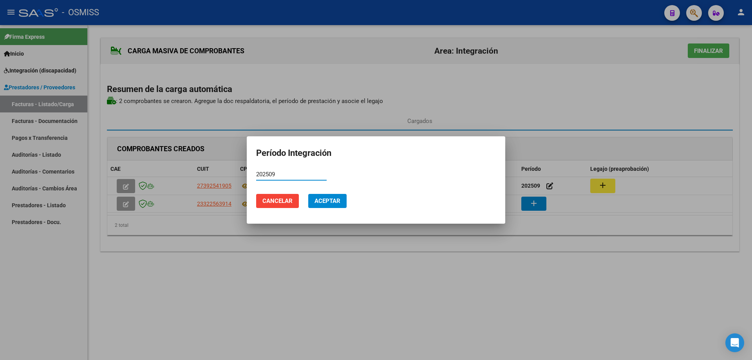
type input "202509"
click at [333, 200] on span "Aceptar" at bounding box center [328, 200] width 26 height 7
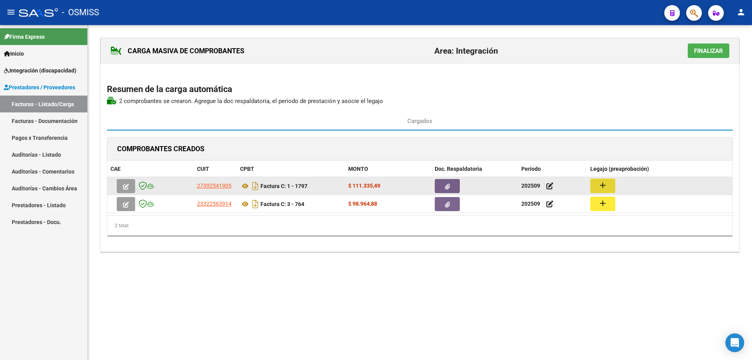
click at [603, 185] on mat-icon "add" at bounding box center [602, 185] width 9 height 9
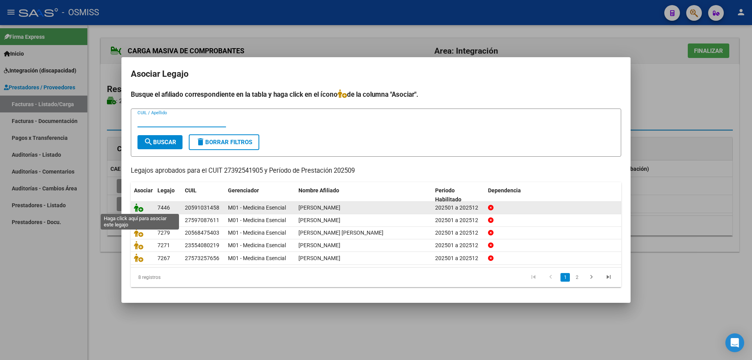
click at [138, 206] on icon at bounding box center [138, 207] width 9 height 9
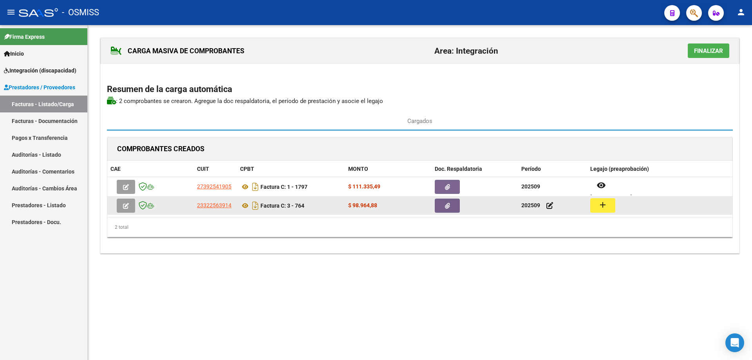
click at [599, 203] on button "add" at bounding box center [602, 205] width 25 height 14
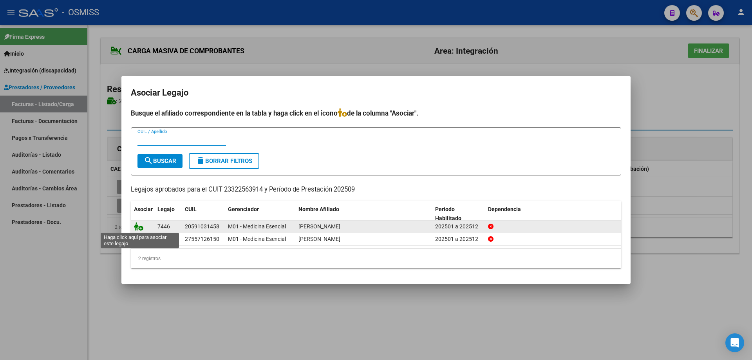
click at [136, 228] on icon at bounding box center [138, 226] width 9 height 9
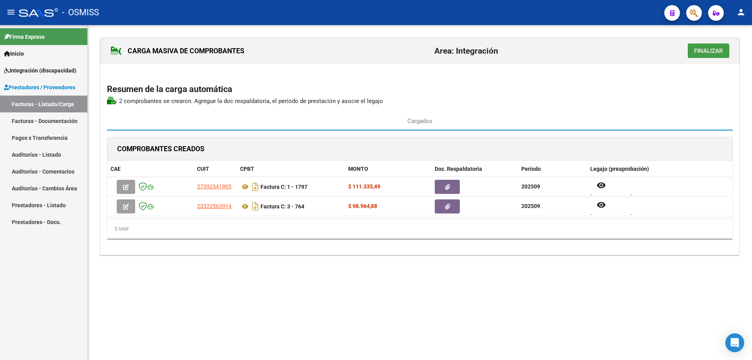
click at [706, 55] on button "Finalizar" at bounding box center [709, 50] width 42 height 14
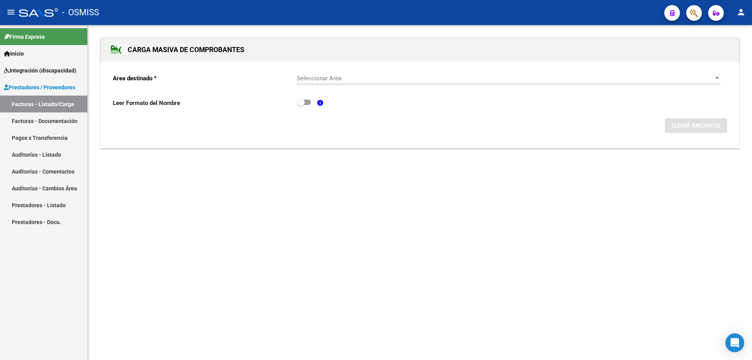
click at [341, 78] on span "Seleccionar Area" at bounding box center [505, 78] width 417 height 7
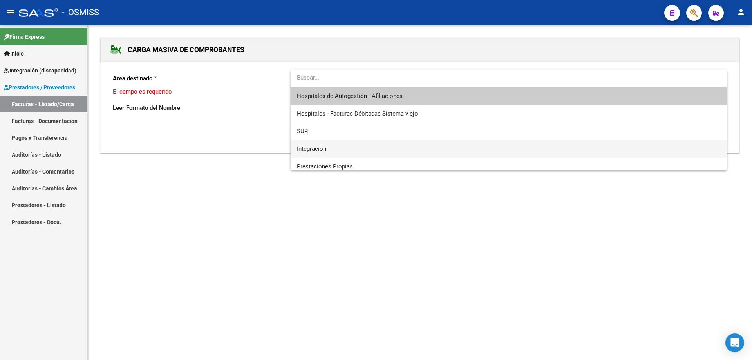
click at [328, 148] on span "Integración" at bounding box center [509, 149] width 424 height 18
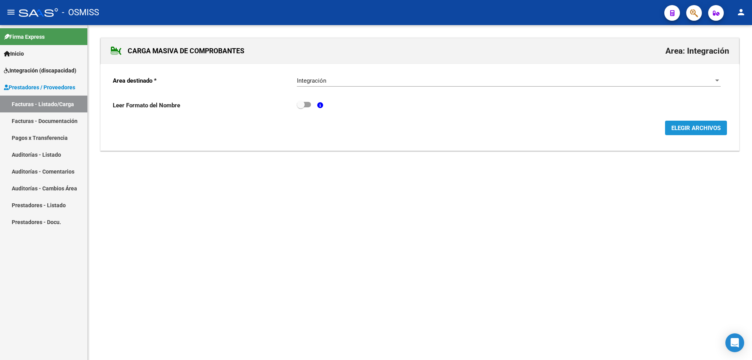
click at [684, 125] on span "ELEGIR ARCHIVOS" at bounding box center [695, 128] width 49 height 7
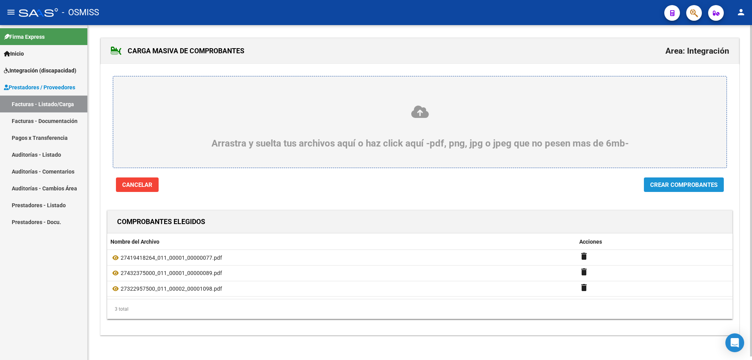
click at [695, 188] on span "Crear Comprobantes" at bounding box center [683, 184] width 67 height 7
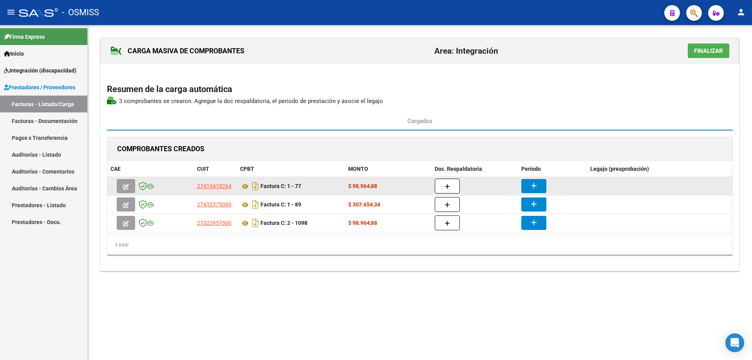
click at [444, 185] on button "button" at bounding box center [447, 186] width 25 height 15
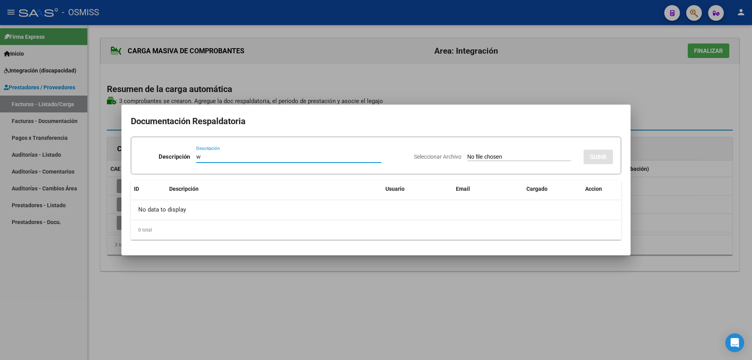
type input "w"
click at [467, 159] on input "Seleccionar Archivo" at bounding box center [519, 157] width 104 height 7
type input "C:\fakepath\asistencia jazmín septiembre .pdf"
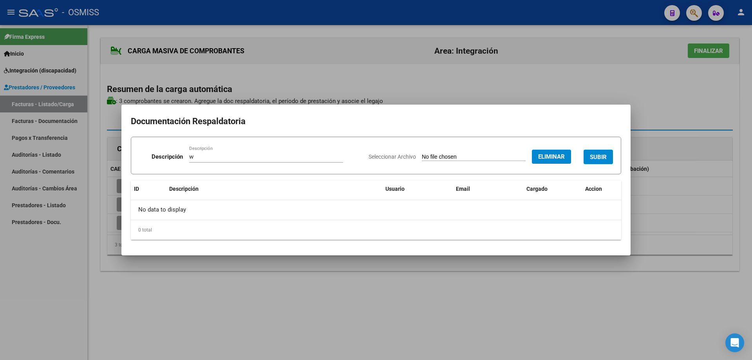
click at [601, 157] on span "SUBIR" at bounding box center [598, 157] width 17 height 7
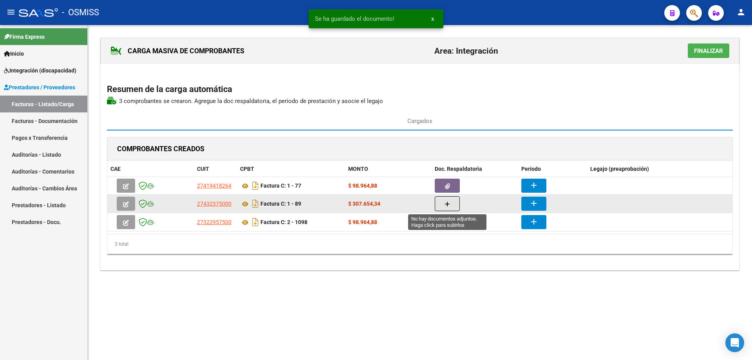
click at [441, 204] on button "button" at bounding box center [447, 203] width 25 height 15
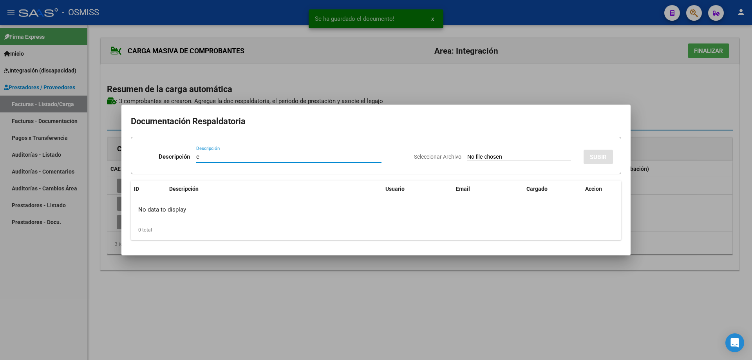
type input "e"
click at [478, 155] on input "Seleccionar Archivo" at bounding box center [519, 157] width 104 height 7
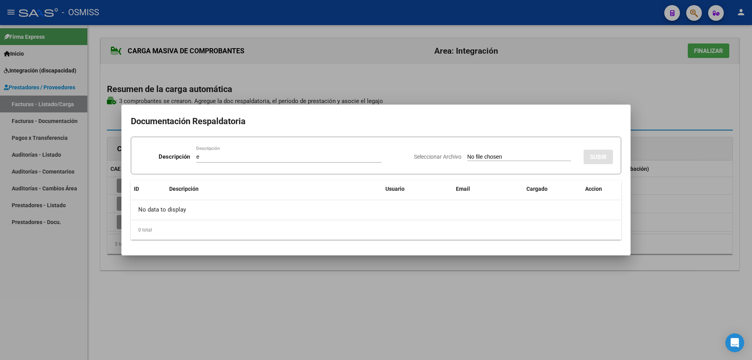
type input "C:\fakepath\planilla asistencia sept.pdf"
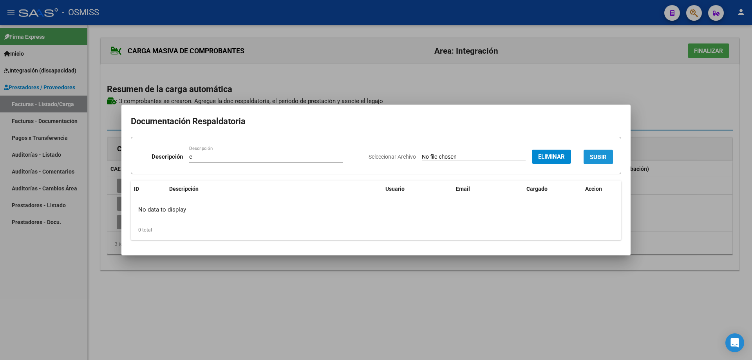
click at [598, 152] on button "SUBIR" at bounding box center [598, 157] width 29 height 14
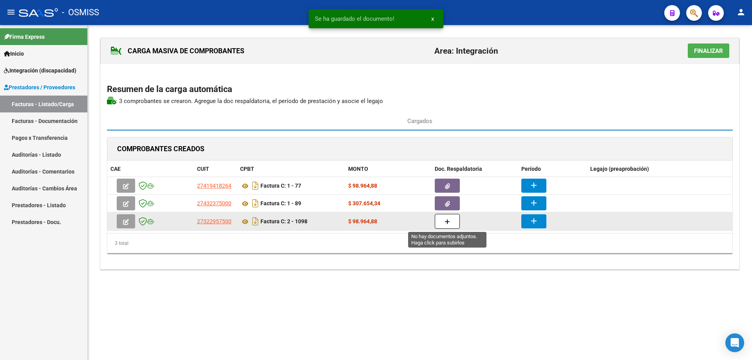
click at [455, 221] on button "button" at bounding box center [447, 221] width 25 height 15
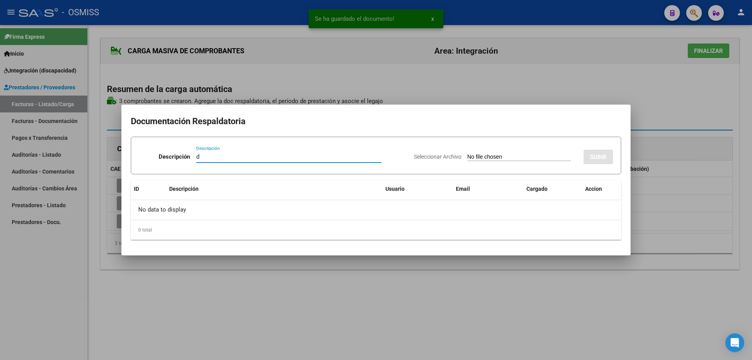
type input "d"
click at [467, 159] on input "Seleccionar Archivo" at bounding box center [519, 157] width 104 height 7
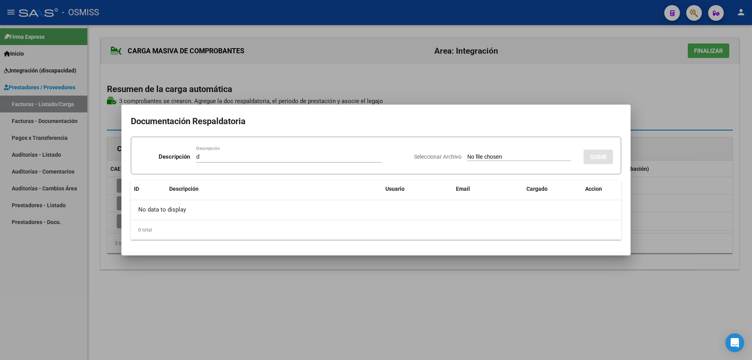
type input "C:\fakepath\Planilla [PERSON_NAME] [DATE] y consentimiento.pdf"
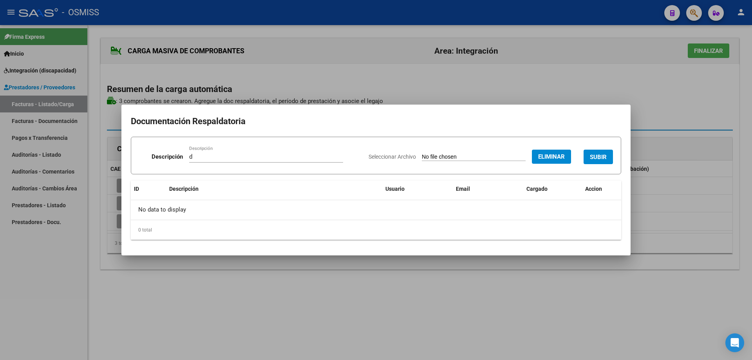
click at [592, 154] on button "SUBIR" at bounding box center [598, 157] width 29 height 14
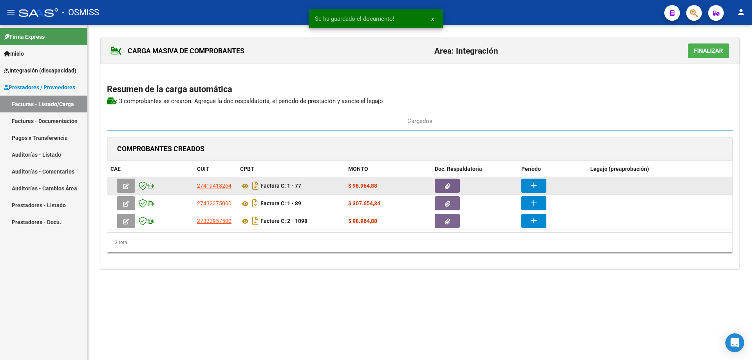
click at [535, 183] on mat-icon "add" at bounding box center [533, 185] width 9 height 9
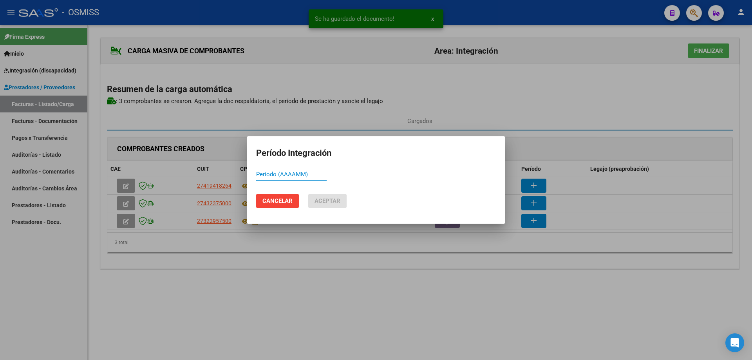
paste input "202509"
type input "202509"
click at [334, 199] on span "Aceptar" at bounding box center [328, 200] width 26 height 7
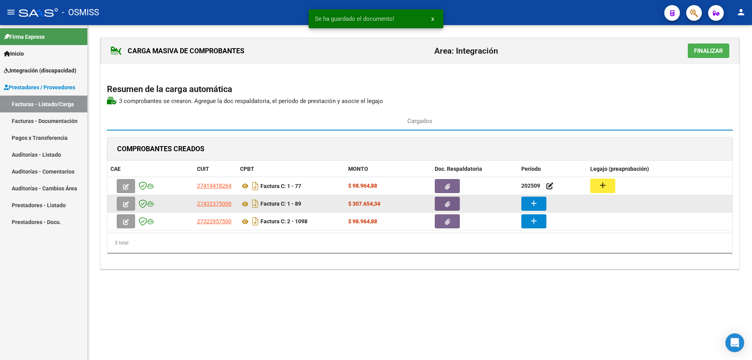
click at [527, 204] on button "add" at bounding box center [533, 204] width 25 height 14
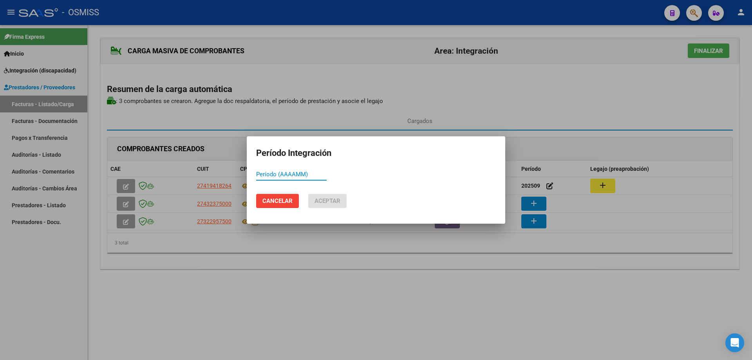
paste input "202509"
type input "202509"
drag, startPoint x: 338, startPoint y: 197, endPoint x: 359, endPoint y: 202, distance: 21.4
click at [338, 197] on span "Aceptar" at bounding box center [328, 200] width 26 height 7
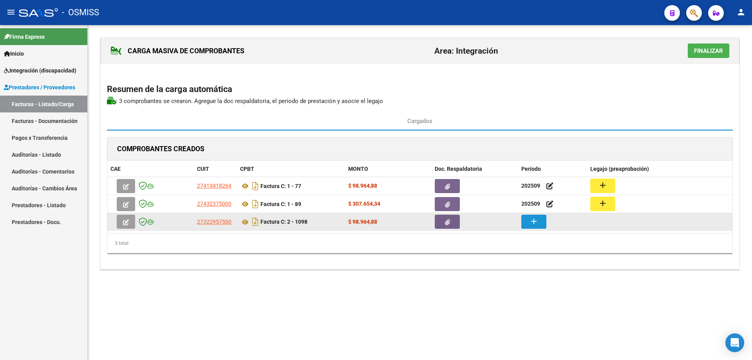
click at [537, 224] on mat-icon "add" at bounding box center [533, 221] width 9 height 9
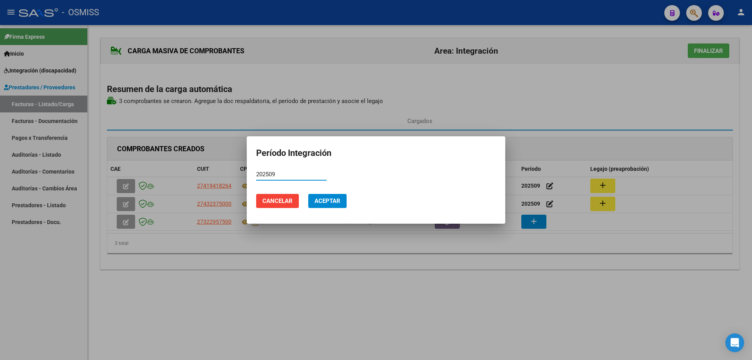
type input "202509"
click at [323, 203] on span "Aceptar" at bounding box center [328, 200] width 26 height 7
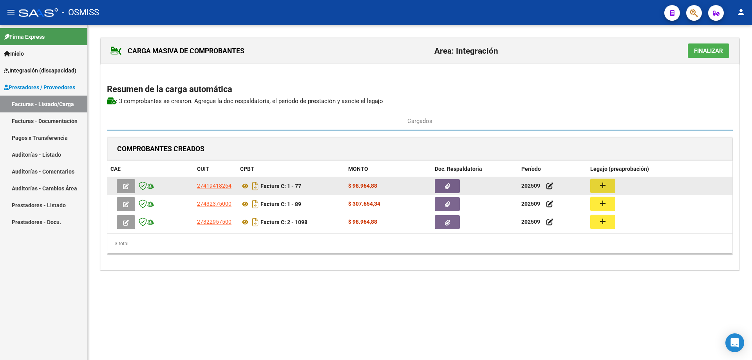
click at [611, 182] on button "add" at bounding box center [602, 186] width 25 height 14
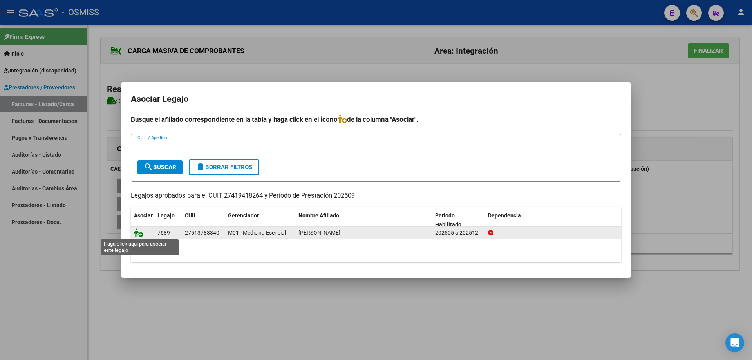
click at [141, 235] on icon at bounding box center [138, 232] width 9 height 9
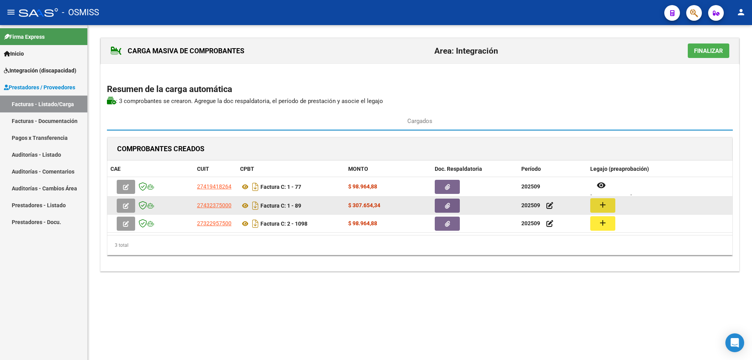
click at [599, 200] on mat-icon "add" at bounding box center [602, 204] width 9 height 9
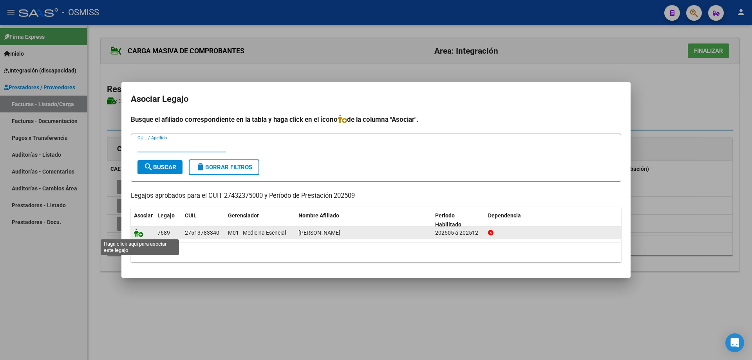
click at [139, 233] on icon at bounding box center [138, 232] width 9 height 9
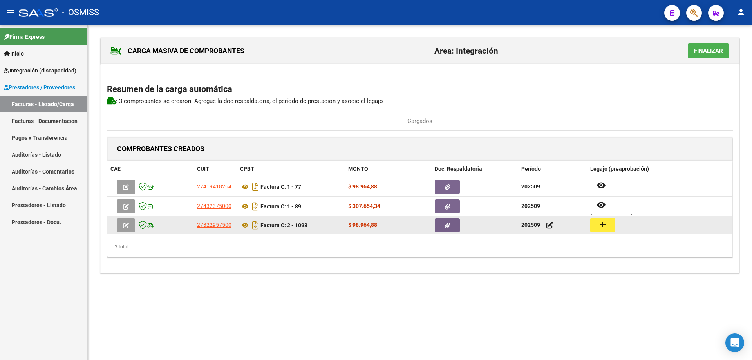
click at [599, 224] on mat-icon "add" at bounding box center [602, 224] width 9 height 9
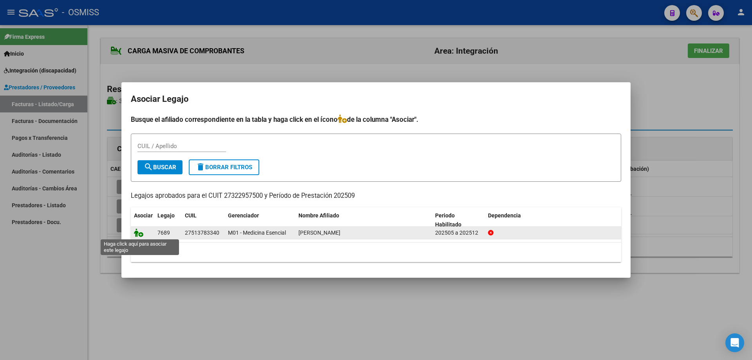
click at [139, 235] on icon at bounding box center [138, 232] width 9 height 9
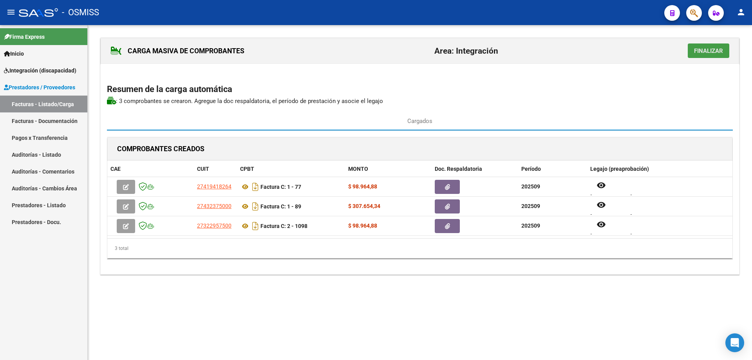
click at [698, 53] on span "Finalizar" at bounding box center [708, 50] width 29 height 7
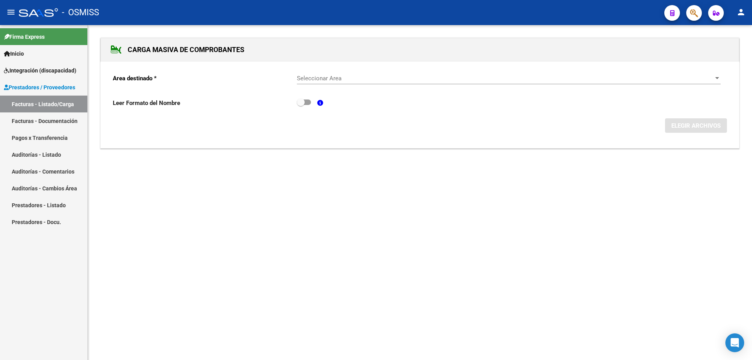
click at [343, 81] on span "Seleccionar Area" at bounding box center [505, 78] width 417 height 7
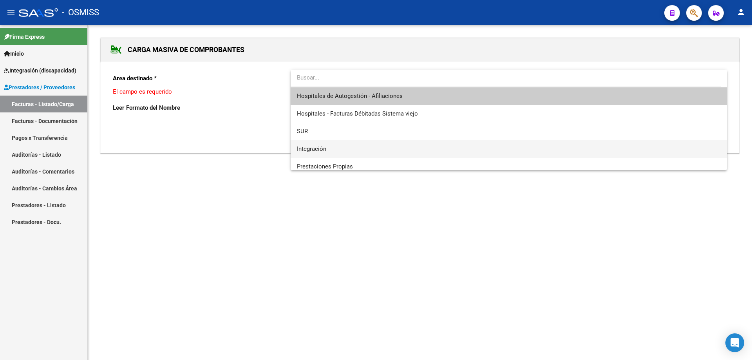
click at [331, 148] on span "Integración" at bounding box center [509, 149] width 424 height 18
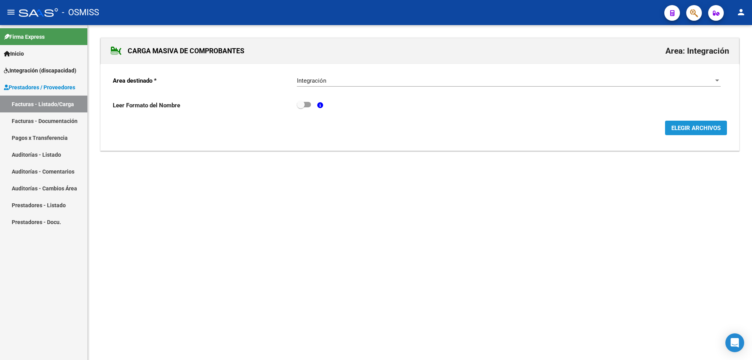
click at [696, 130] on span "ELEGIR ARCHIVOS" at bounding box center [695, 128] width 49 height 7
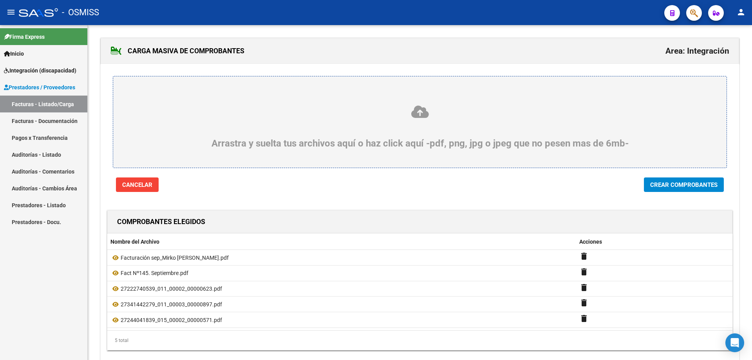
click at [702, 187] on span "Crear Comprobantes" at bounding box center [683, 184] width 67 height 7
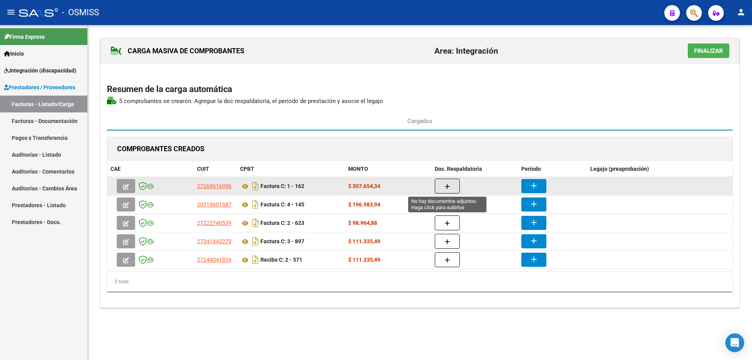
click at [455, 183] on button "button" at bounding box center [447, 186] width 25 height 15
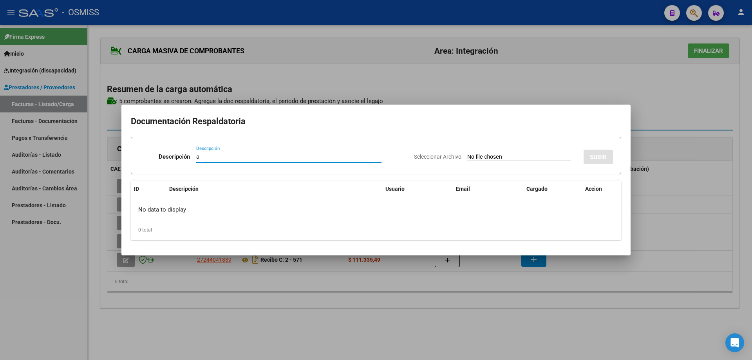
type input "a"
click at [467, 156] on input "Seleccionar Archivo" at bounding box center [519, 157] width 104 height 7
type input "C:\fakepath\asistencia sep_ [PERSON_NAME].pdf"
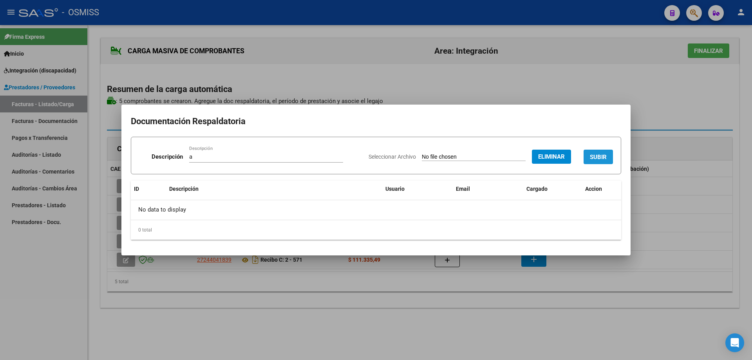
click at [603, 152] on button "SUBIR" at bounding box center [598, 157] width 29 height 14
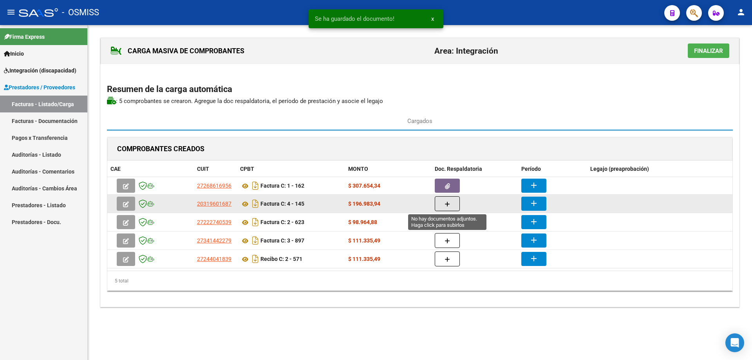
click at [447, 203] on icon "button" at bounding box center [447, 204] width 5 height 6
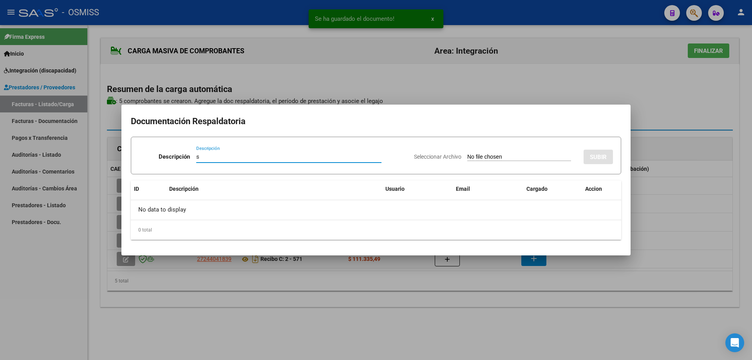
type input "s"
click at [479, 158] on input "Seleccionar Archivo" at bounding box center [519, 157] width 104 height 7
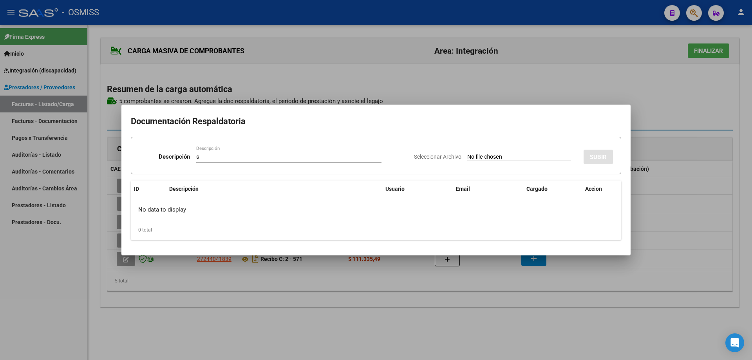
type input "C:\fakepath\Asistencias. Septiembre.pdf"
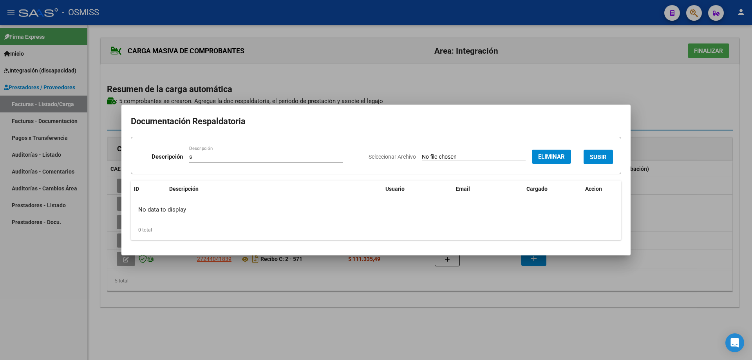
click at [593, 155] on span "SUBIR" at bounding box center [598, 157] width 17 height 7
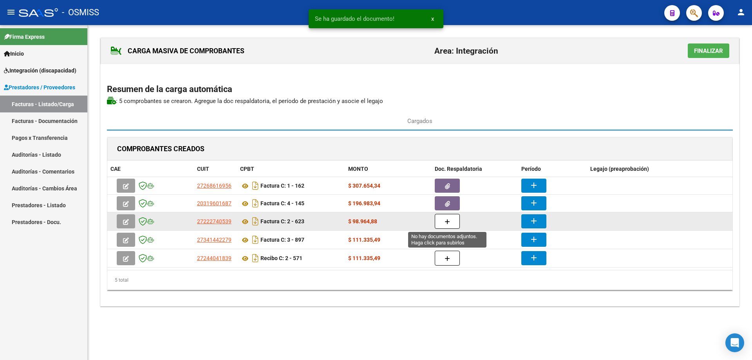
click at [443, 221] on button "button" at bounding box center [447, 221] width 25 height 15
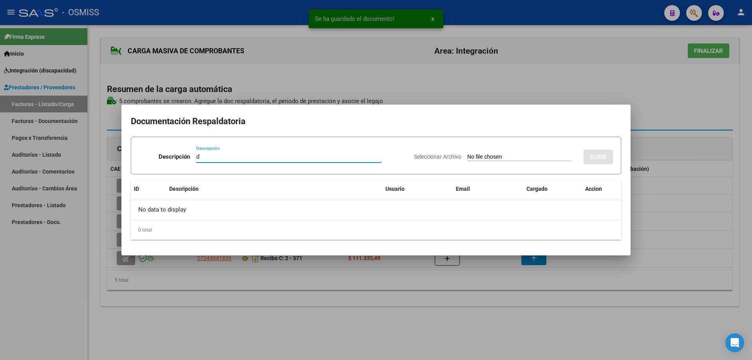
type input "d"
click at [489, 157] on input "Seleccionar Archivo" at bounding box center [519, 157] width 104 height 7
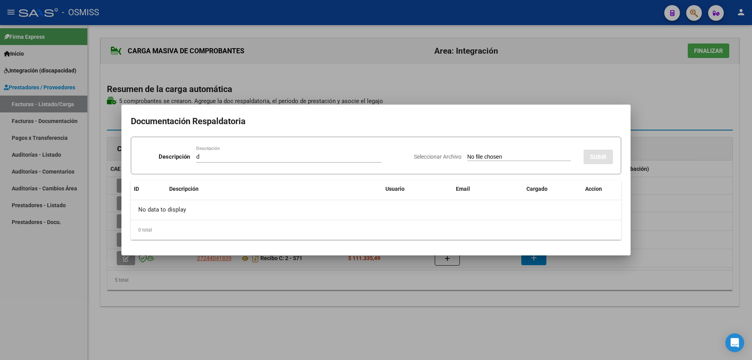
type input "C:\fakepath\CamScanner [DATE] 21.28.pdf"
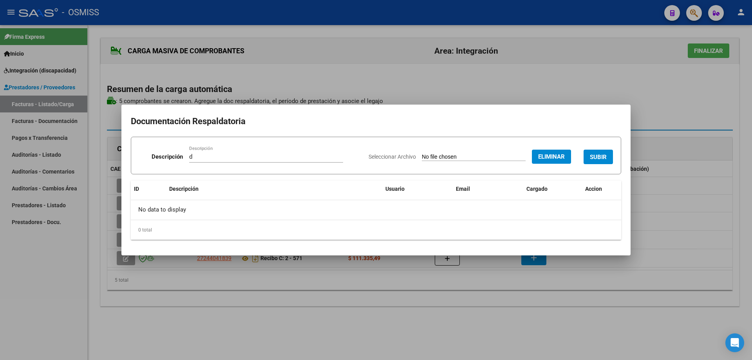
click at [595, 152] on button "SUBIR" at bounding box center [598, 157] width 29 height 14
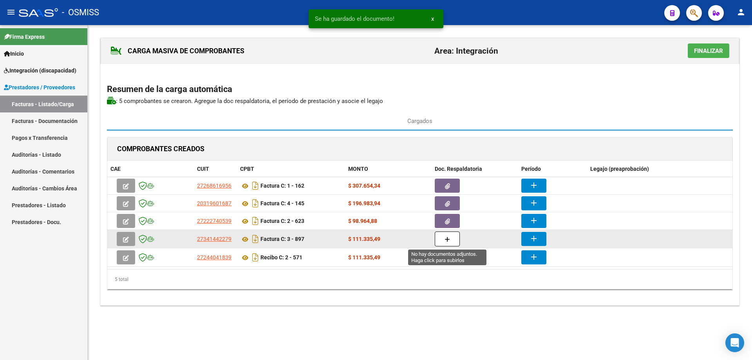
click at [454, 239] on button "button" at bounding box center [447, 239] width 25 height 15
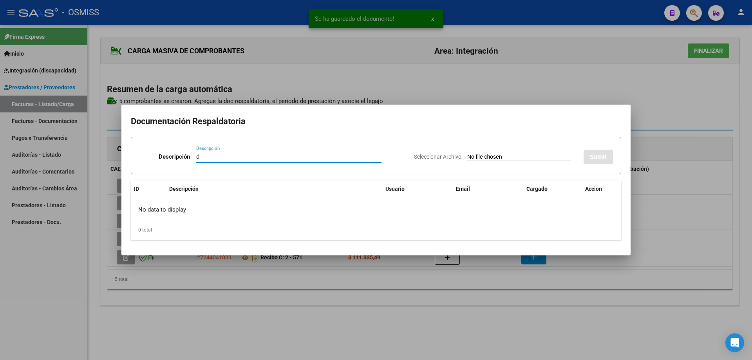
type input "d"
click at [471, 155] on input "Seleccionar Archivo" at bounding box center [519, 157] width 104 height 7
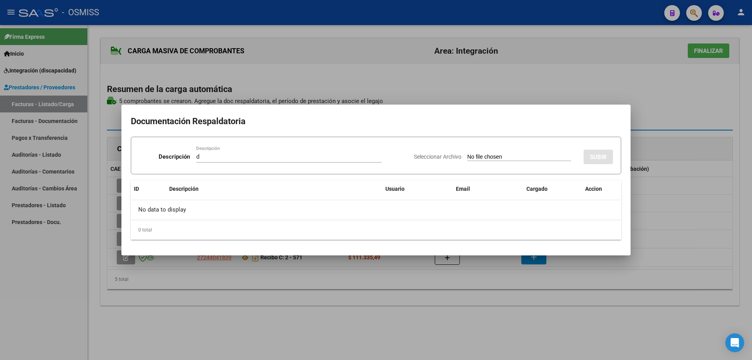
type input "C:\fakepath\Asistencia [DATE].pdf"
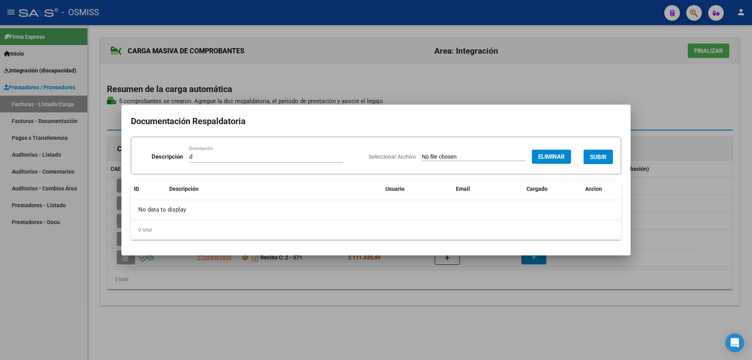
click at [597, 155] on span "SUBIR" at bounding box center [598, 157] width 17 height 7
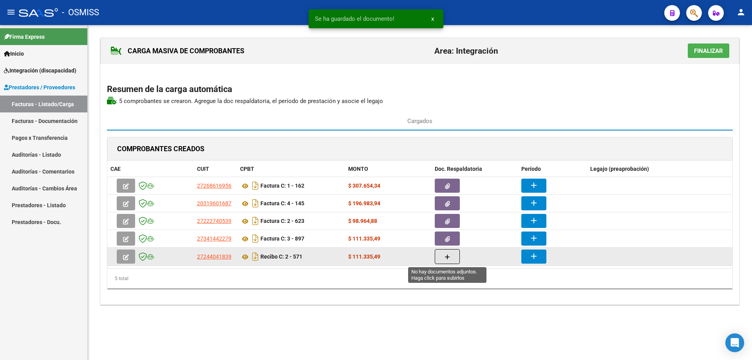
click at [446, 256] on icon "button" at bounding box center [447, 257] width 5 height 6
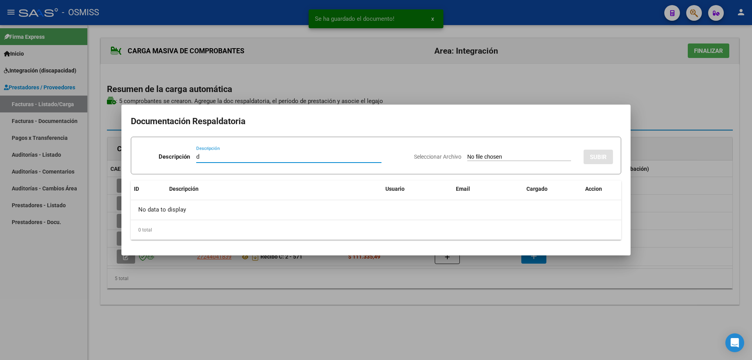
type input "d"
click at [467, 159] on input "Seleccionar Archivo" at bounding box center [519, 157] width 104 height 7
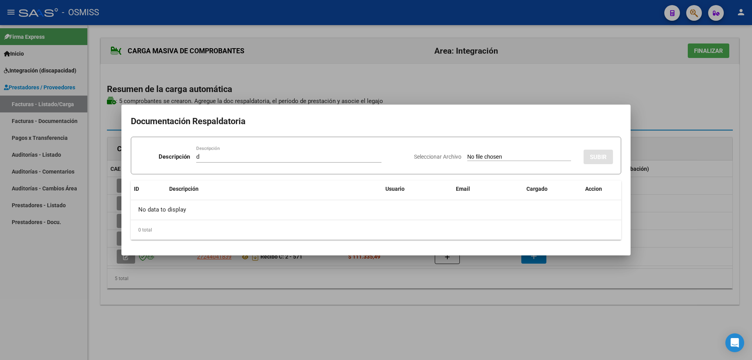
type input "C:\fakepath\[PERSON_NAME] (3).pdf"
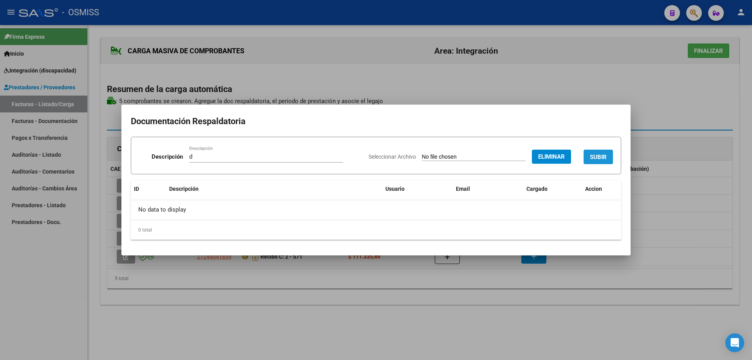
click at [595, 155] on span "SUBIR" at bounding box center [598, 157] width 17 height 7
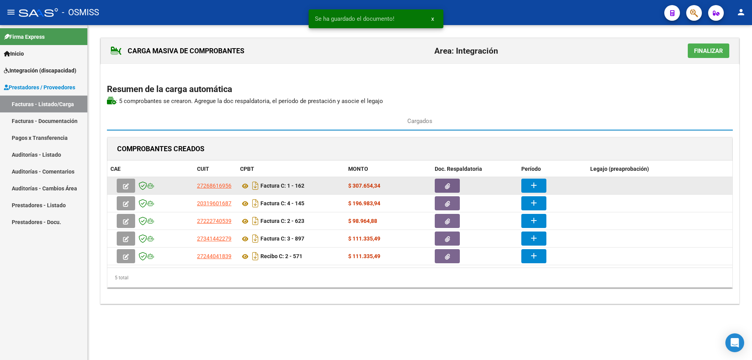
click at [544, 182] on button "add" at bounding box center [533, 186] width 25 height 14
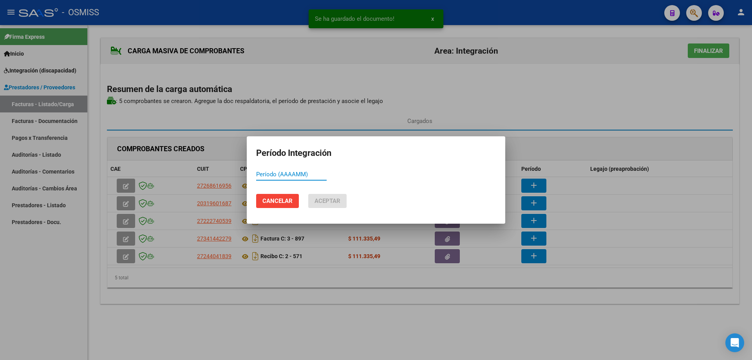
paste input "803790"
drag, startPoint x: 288, startPoint y: 176, endPoint x: 230, endPoint y: 178, distance: 58.8
click at [230, 178] on div "Se ha guardado el documento! x Período Integración 803790 Período (AAAAMM) Canc…" at bounding box center [376, 180] width 752 height 360
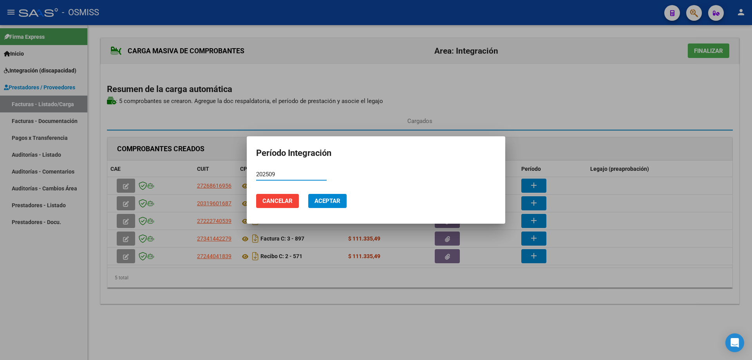
drag, startPoint x: 277, startPoint y: 175, endPoint x: 255, endPoint y: 169, distance: 22.2
click at [255, 169] on mat-dialog-content "202509 Período (AAAAMM)" at bounding box center [376, 177] width 259 height 19
type input "202509"
click at [322, 198] on span "Aceptar" at bounding box center [328, 200] width 26 height 7
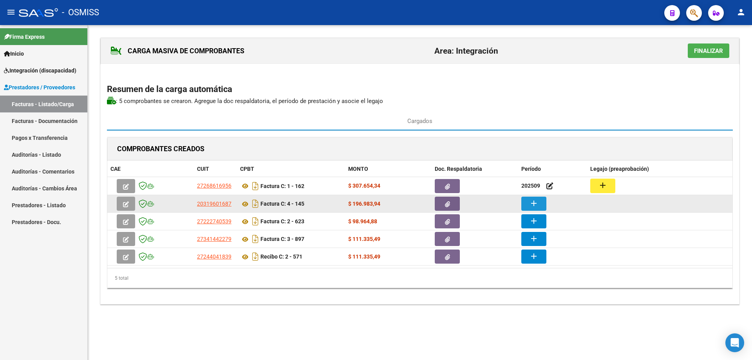
click at [539, 203] on button "add" at bounding box center [533, 204] width 25 height 14
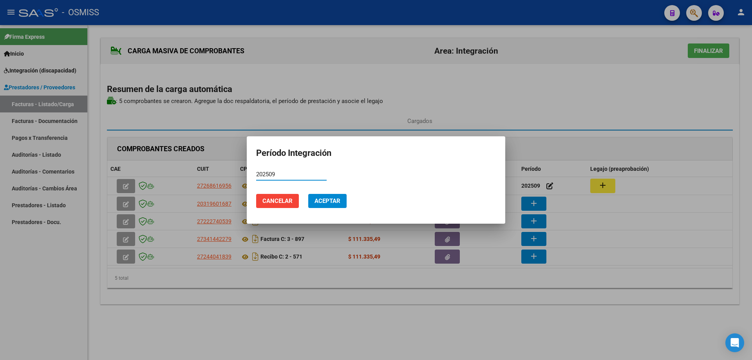
type input "202509"
click at [318, 199] on span "Aceptar" at bounding box center [328, 200] width 26 height 7
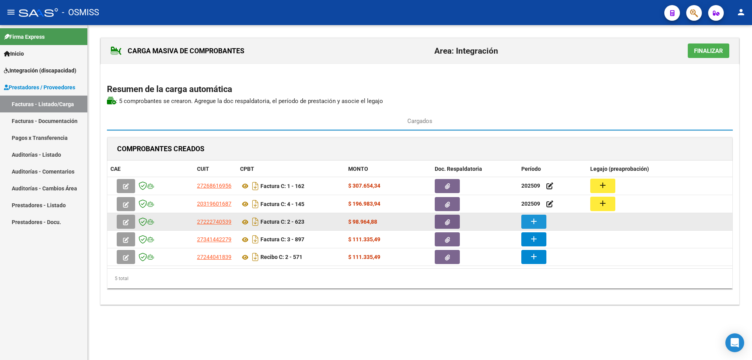
click at [541, 224] on button "add" at bounding box center [533, 222] width 25 height 14
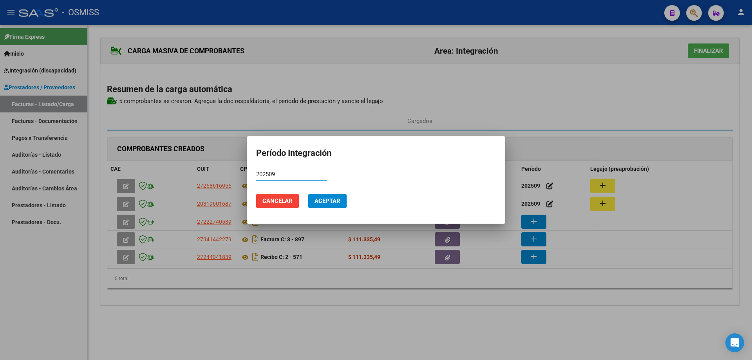
type input "202509"
click at [322, 204] on span "Aceptar" at bounding box center [328, 200] width 26 height 7
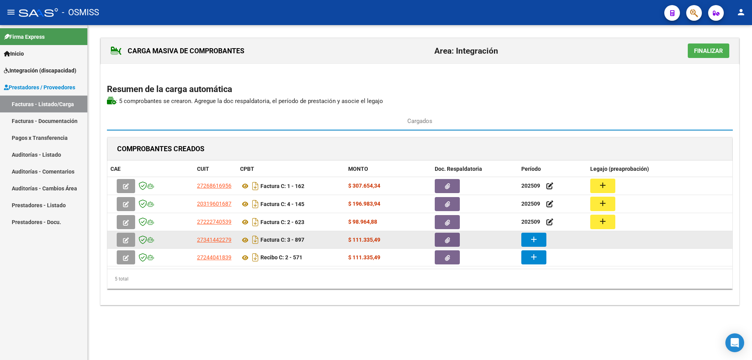
click at [534, 239] on mat-icon "add" at bounding box center [533, 239] width 9 height 9
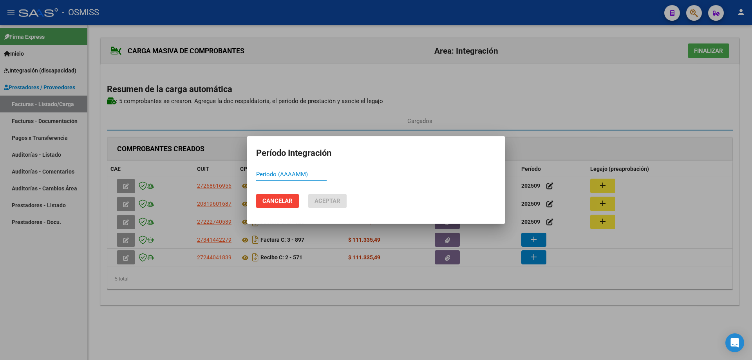
paste input "202509"
type input "202509"
click at [329, 198] on span "Aceptar" at bounding box center [328, 200] width 26 height 7
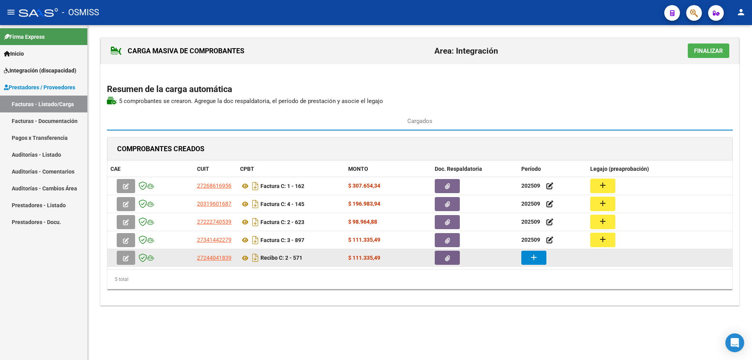
click at [535, 258] on mat-icon "add" at bounding box center [533, 257] width 9 height 9
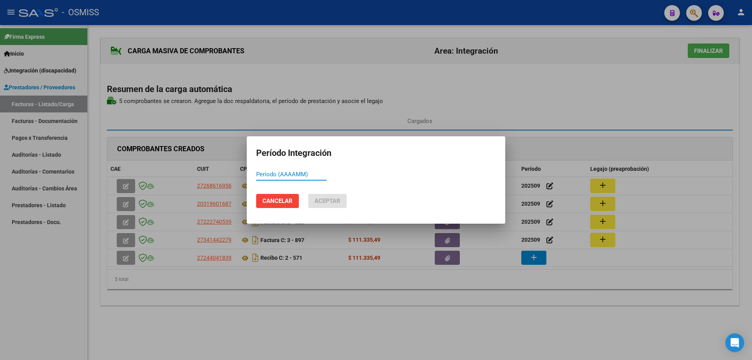
click at [289, 175] on input "Período (AAAAMM)" at bounding box center [291, 174] width 71 height 7
paste input "202509"
type input "202509"
click at [323, 204] on button "Aceptar" at bounding box center [327, 201] width 38 height 14
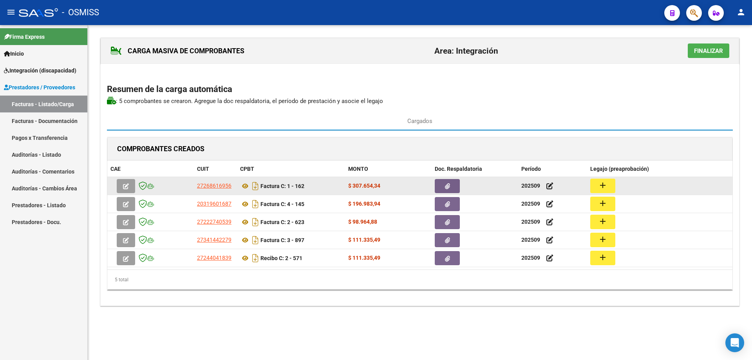
click at [610, 185] on button "add" at bounding box center [602, 186] width 25 height 14
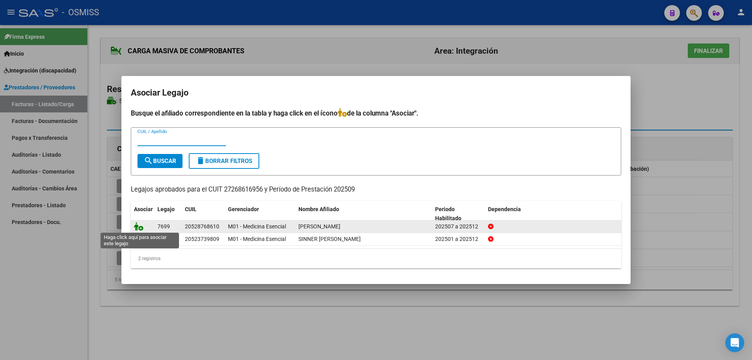
click at [137, 228] on icon at bounding box center [138, 226] width 9 height 9
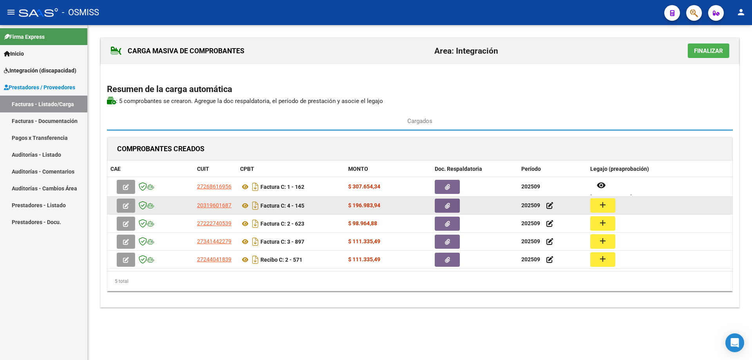
click at [602, 204] on mat-icon "add" at bounding box center [602, 204] width 9 height 9
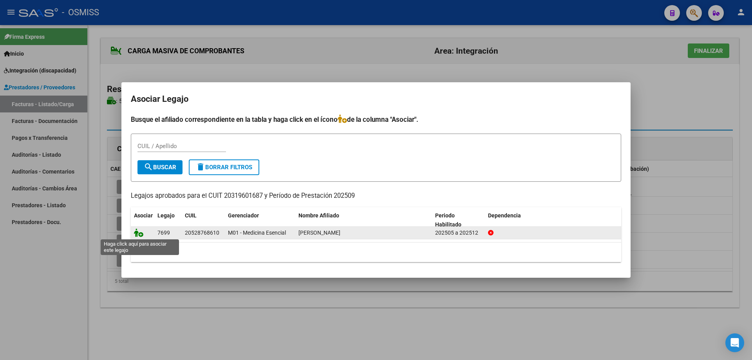
click at [137, 234] on icon at bounding box center [138, 232] width 9 height 9
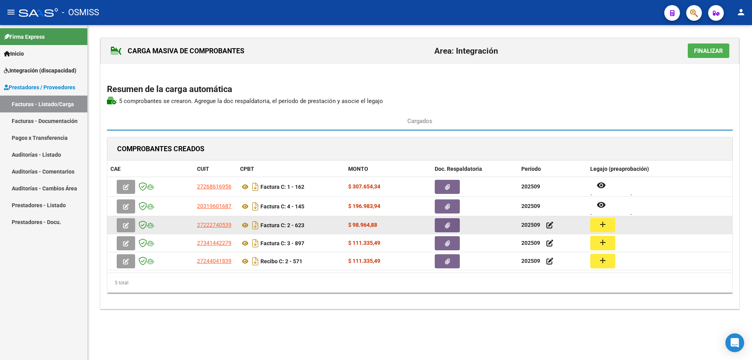
click at [595, 226] on button "add" at bounding box center [602, 225] width 25 height 14
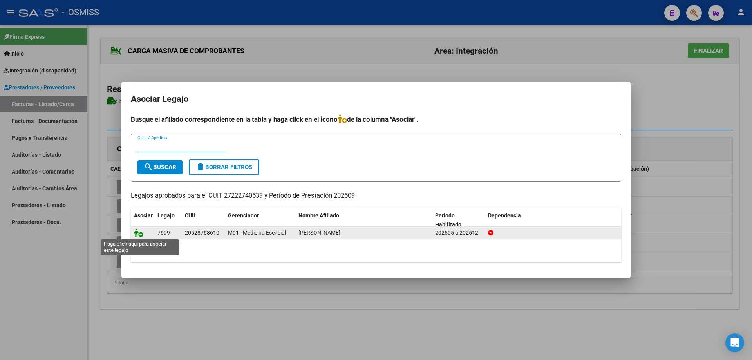
click at [140, 235] on icon at bounding box center [138, 232] width 9 height 9
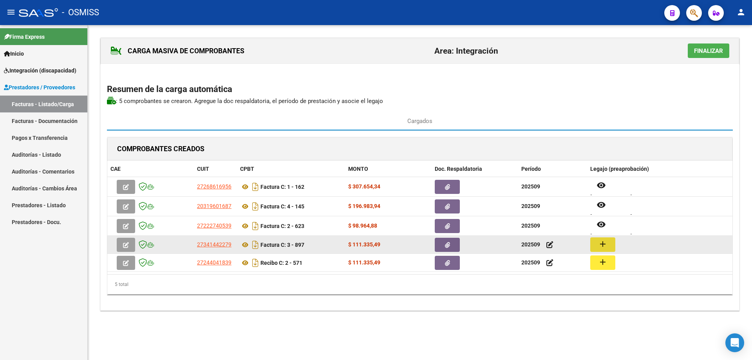
click at [599, 243] on mat-icon "add" at bounding box center [602, 243] width 9 height 9
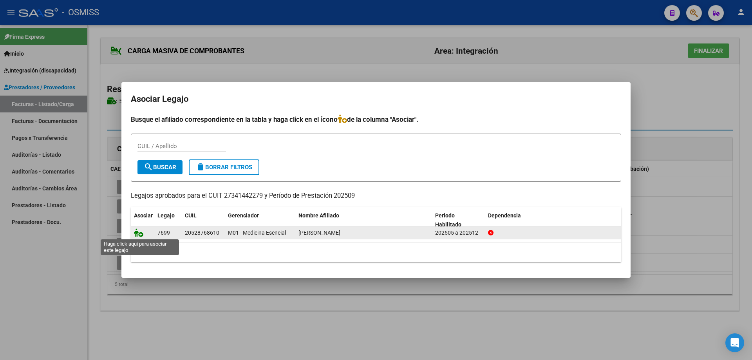
click at [135, 235] on icon at bounding box center [138, 232] width 9 height 9
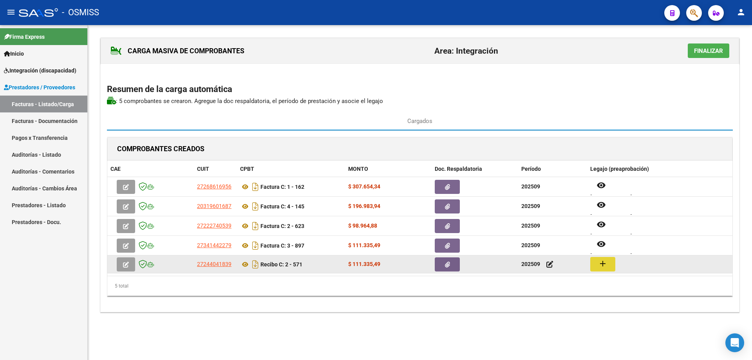
click at [598, 259] on button "add" at bounding box center [602, 264] width 25 height 14
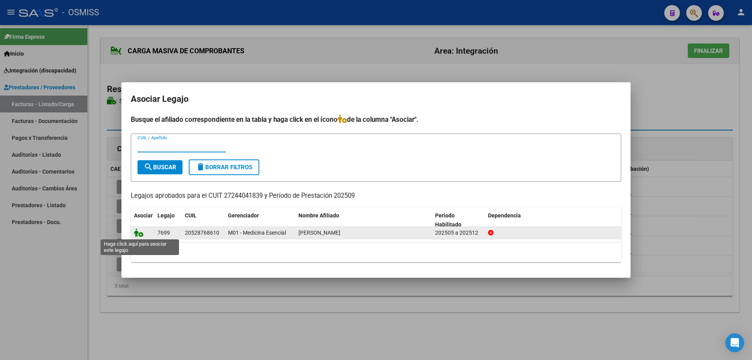
click at [142, 233] on icon at bounding box center [138, 232] width 9 height 9
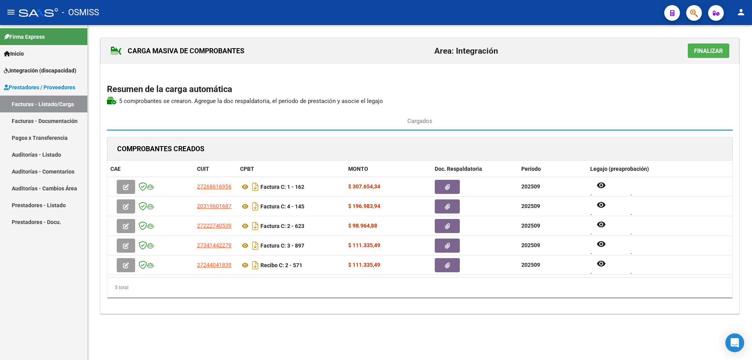
click at [695, 46] on button "Finalizar" at bounding box center [709, 50] width 42 height 14
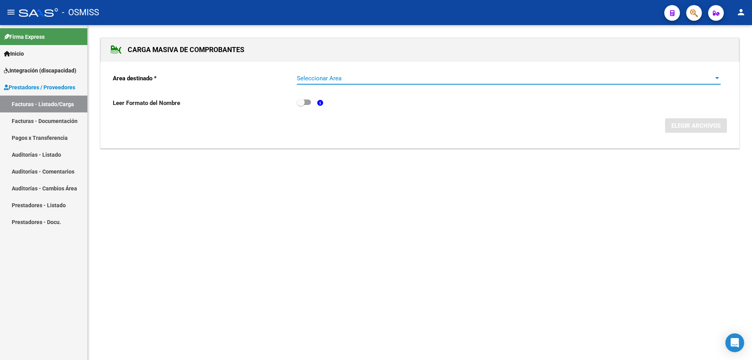
click at [375, 78] on span "Seleccionar Area" at bounding box center [505, 78] width 417 height 7
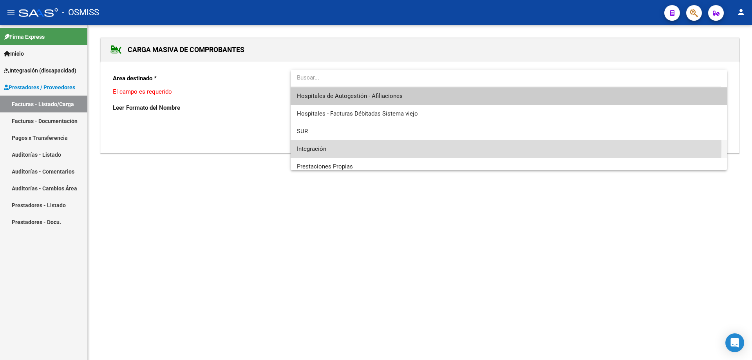
click at [343, 145] on span "Integración" at bounding box center [509, 149] width 424 height 18
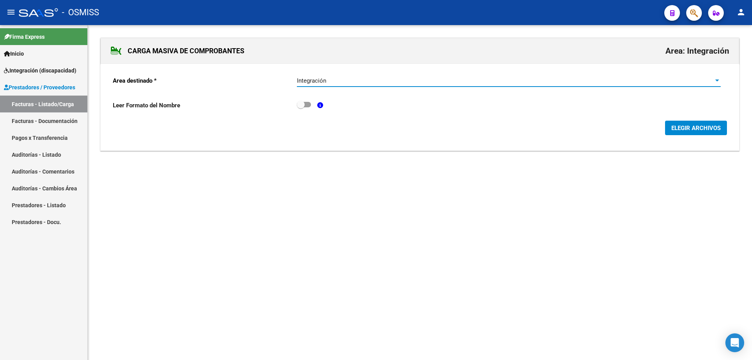
click at [708, 130] on span "ELEGIR ARCHIVOS" at bounding box center [695, 128] width 49 height 7
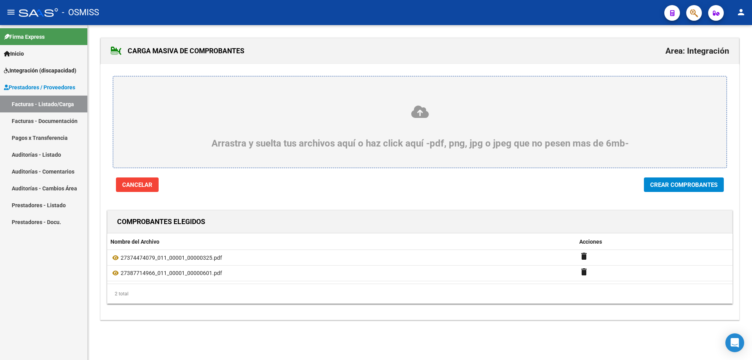
click at [664, 188] on span "Crear Comprobantes" at bounding box center [683, 184] width 67 height 7
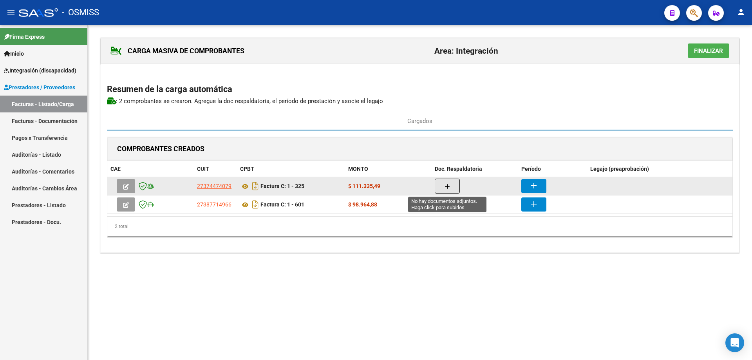
click at [438, 180] on button "button" at bounding box center [447, 186] width 25 height 15
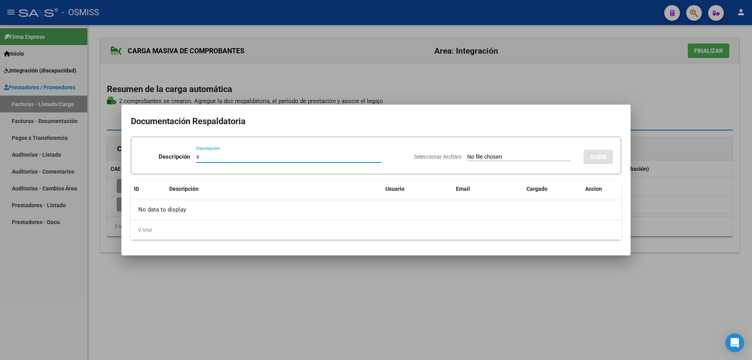
type input "s"
click at [467, 156] on input "Seleccionar Archivo" at bounding box center [519, 157] width 104 height 7
type input "C:\fakepath\asistencia.pdf"
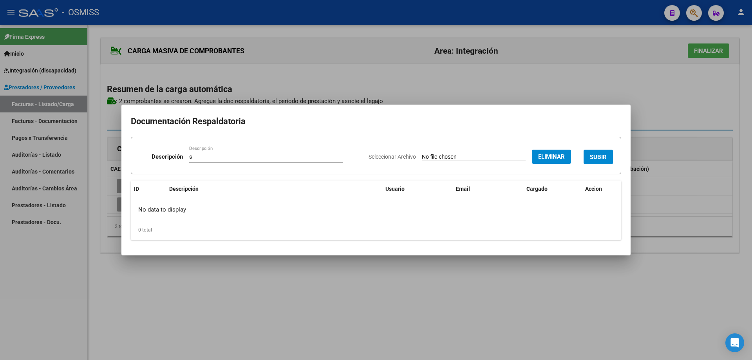
click at [604, 152] on button "SUBIR" at bounding box center [598, 157] width 29 height 14
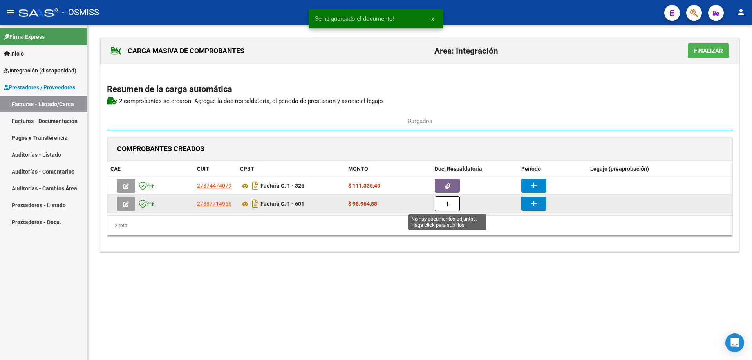
click at [442, 209] on button "button" at bounding box center [447, 203] width 25 height 15
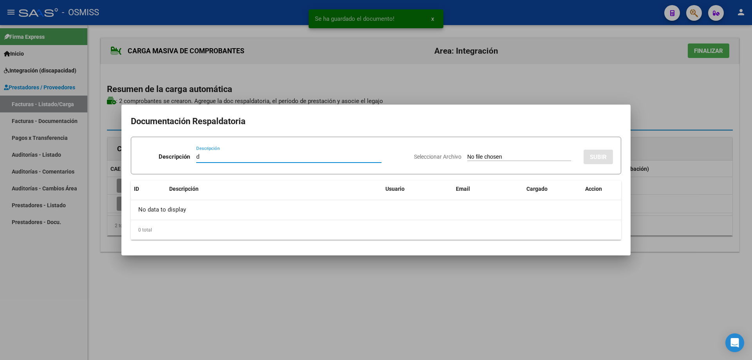
type input "d"
click at [467, 152] on div "Seleccionar Archivo SUBIR" at bounding box center [513, 155] width 199 height 24
click at [470, 162] on div "Seleccionar Archivo SUBIR" at bounding box center [513, 155] width 199 height 24
click at [467, 154] on input "Seleccionar Archivo" at bounding box center [519, 157] width 104 height 7
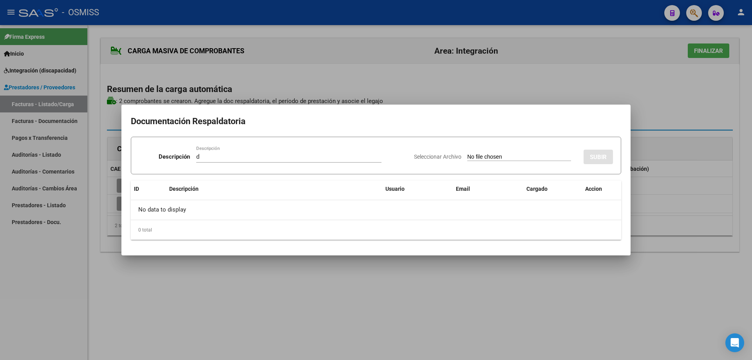
type input "C:\fakepath\Asistencia [DATE].pdf"
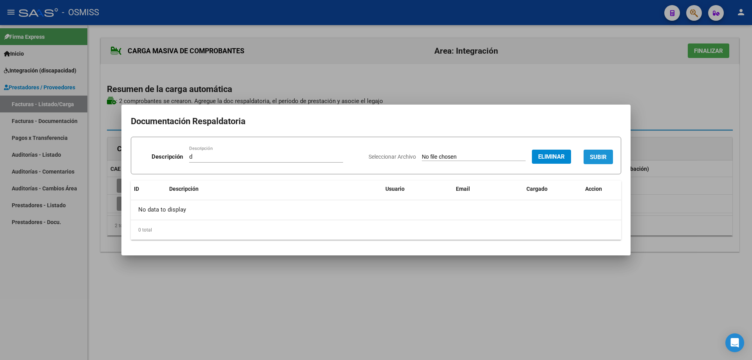
click at [602, 155] on span "SUBIR" at bounding box center [598, 157] width 17 height 7
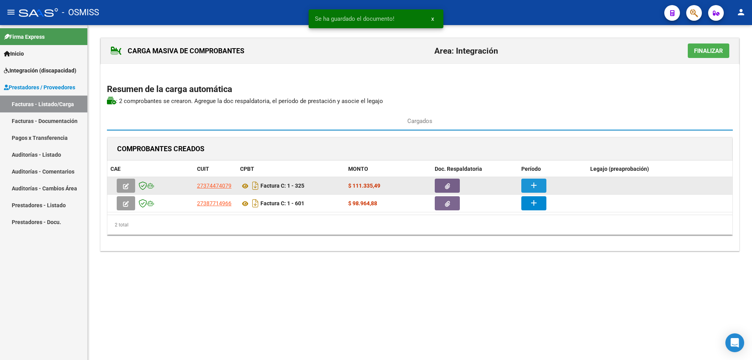
click at [537, 187] on mat-icon "add" at bounding box center [533, 185] width 9 height 9
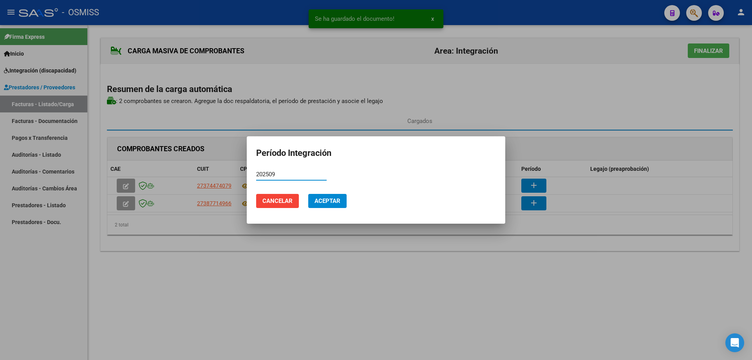
type input "202509"
click at [333, 203] on span "Aceptar" at bounding box center [328, 200] width 26 height 7
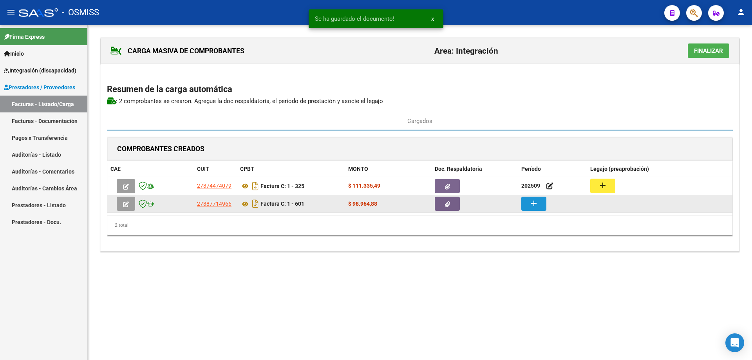
click at [537, 202] on button "add" at bounding box center [533, 204] width 25 height 14
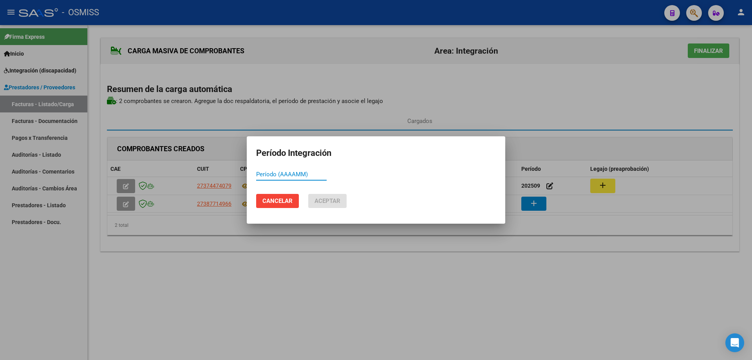
paste input "202509"
type input "202509"
click at [317, 201] on span "Aceptar" at bounding box center [328, 200] width 26 height 7
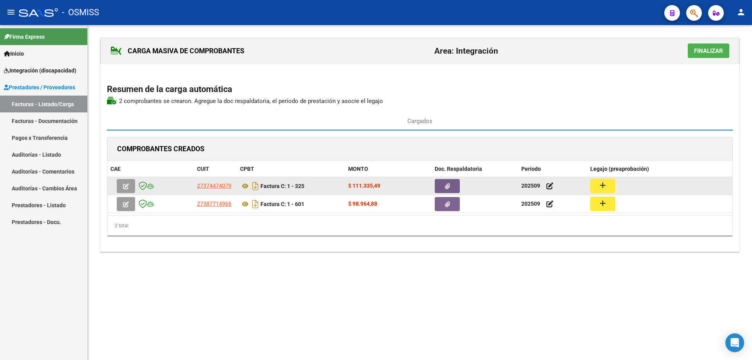
click at [611, 186] on button "add" at bounding box center [602, 186] width 25 height 14
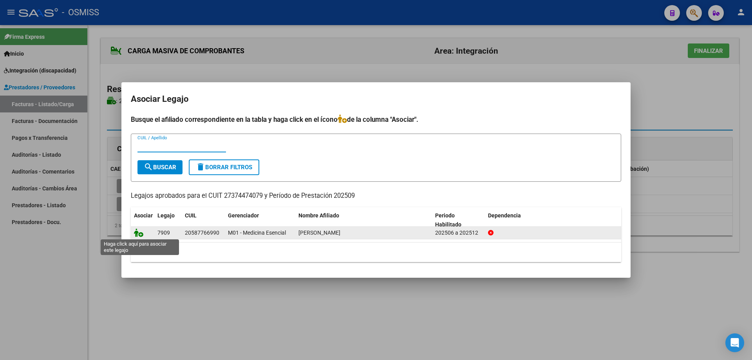
click at [142, 234] on icon at bounding box center [138, 232] width 9 height 9
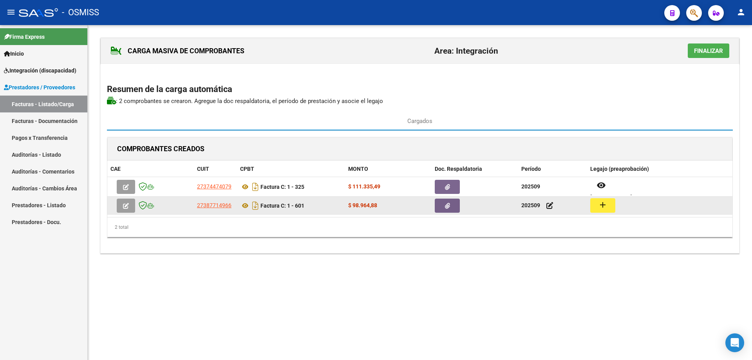
click at [593, 205] on button "add" at bounding box center [602, 205] width 25 height 14
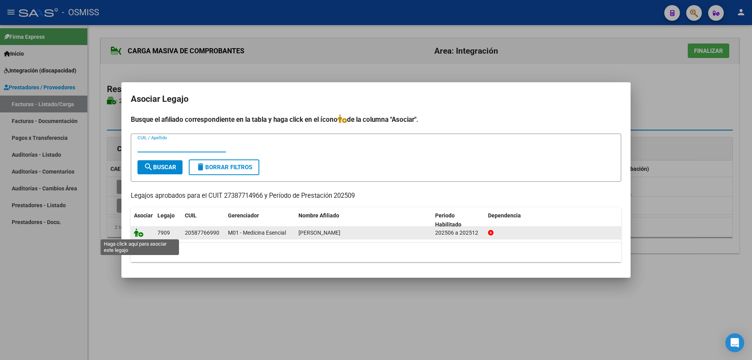
click at [141, 233] on icon at bounding box center [138, 232] width 9 height 9
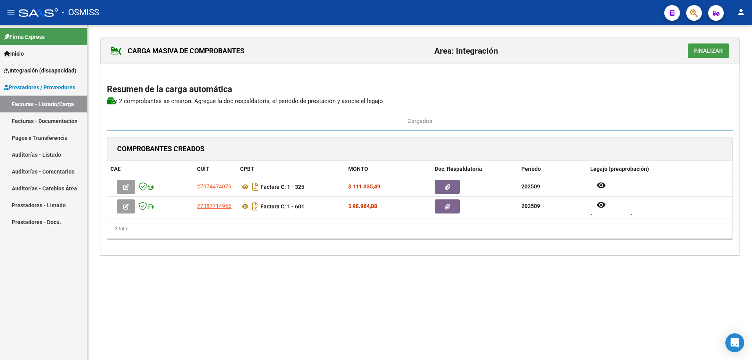
click at [710, 52] on span "Finalizar" at bounding box center [708, 50] width 29 height 7
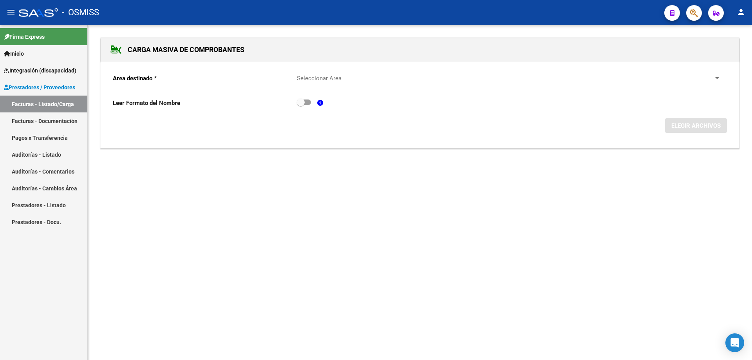
click at [414, 83] on div "Seleccionar Area Seleccionar Area" at bounding box center [509, 75] width 424 height 17
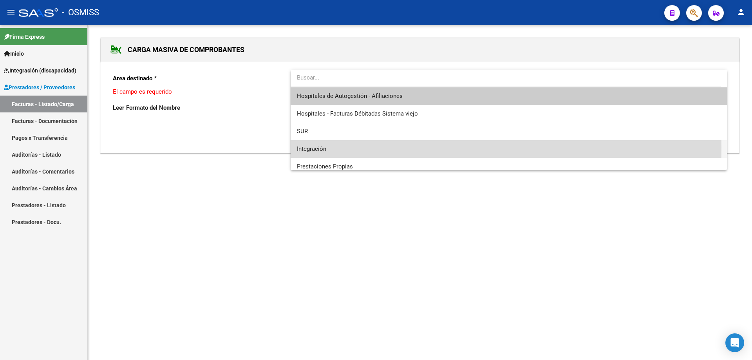
click at [356, 148] on span "Integración" at bounding box center [509, 149] width 424 height 18
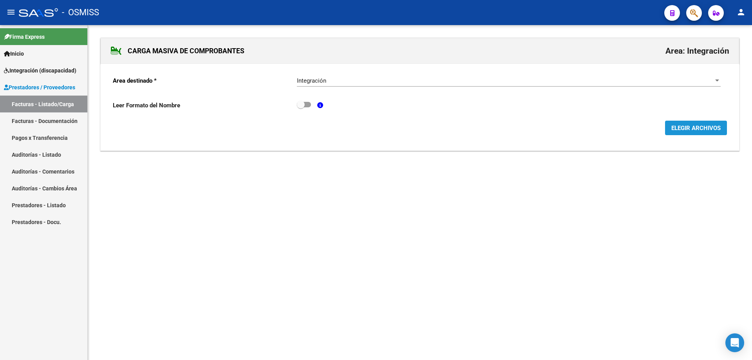
drag, startPoint x: 678, startPoint y: 126, endPoint x: 465, endPoint y: 236, distance: 239.3
click at [675, 128] on span "ELEGIR ARCHIVOS" at bounding box center [695, 128] width 49 height 7
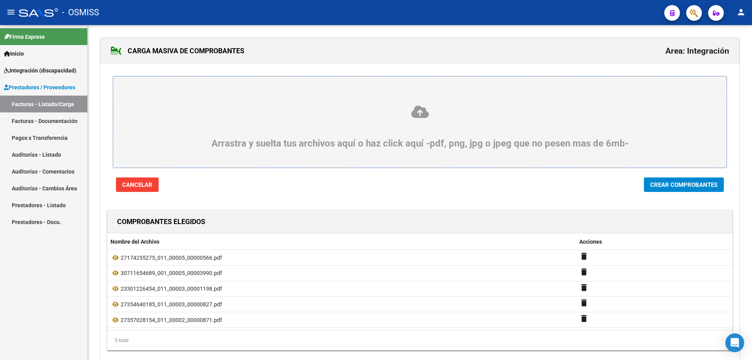
click at [668, 186] on span "Crear Comprobantes" at bounding box center [683, 184] width 67 height 7
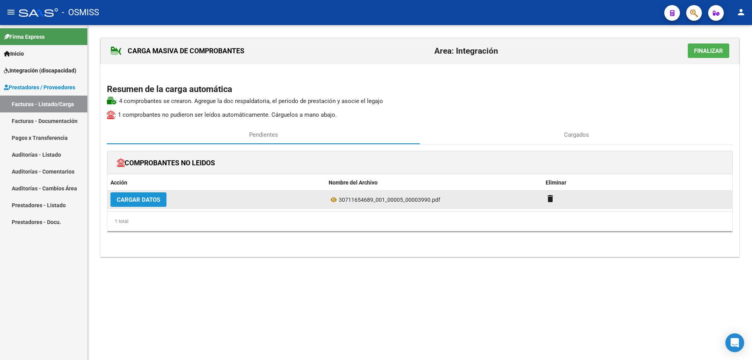
click at [136, 205] on button "Cargar Datos" at bounding box center [138, 199] width 56 height 14
click at [126, 202] on span "Cargar Datos" at bounding box center [138, 199] width 43 height 7
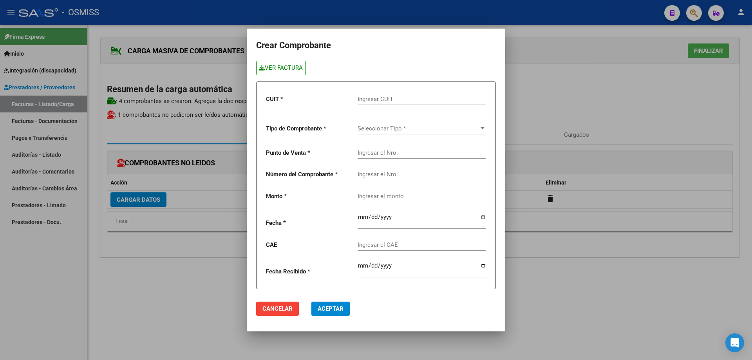
click at [279, 66] on link "VER FACTURA" at bounding box center [281, 68] width 50 height 14
click at [376, 98] on input "Ingresar CUIT" at bounding box center [422, 99] width 128 height 7
paste input "30-71165468-9"
type input "30-71165468-9"
click at [386, 129] on span "Seleccionar Tipo *" at bounding box center [418, 128] width 121 height 7
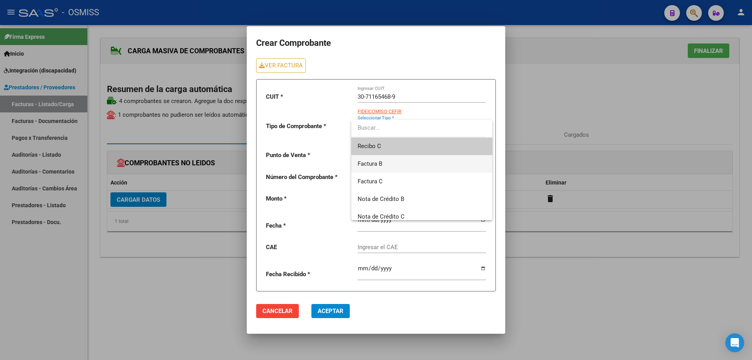
click at [388, 165] on span "Factura B" at bounding box center [422, 164] width 128 height 18
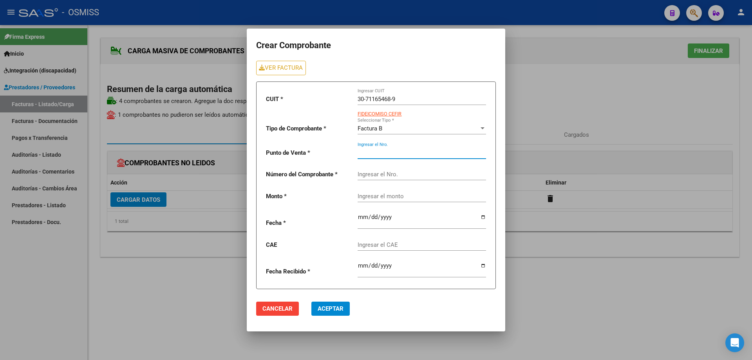
click at [385, 152] on input "Ingresar el Nro." at bounding box center [422, 152] width 128 height 7
type input "5"
click at [394, 177] on input "Ingresar el Nro." at bounding box center [422, 174] width 128 height 7
type input "3990"
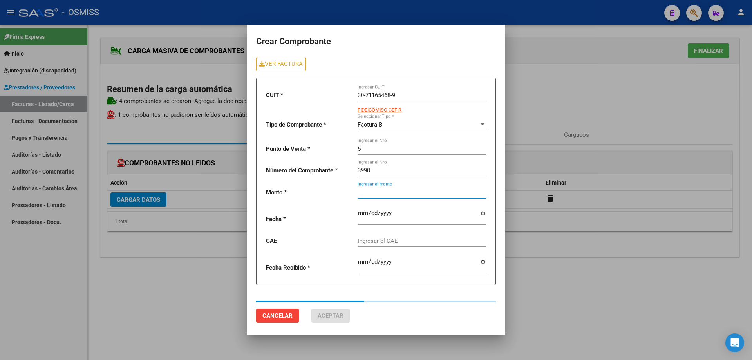
click at [391, 194] on input "Ingresar el monto" at bounding box center [422, 192] width 128 height 7
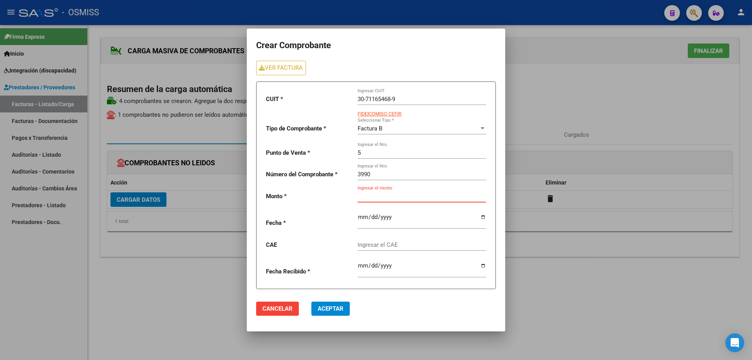
paste input "475830.36"
type input "475830.36"
click at [362, 217] on input "date" at bounding box center [422, 220] width 128 height 13
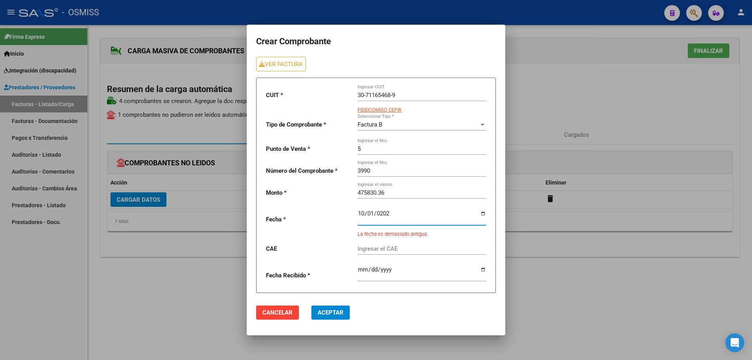
type input "[DATE]"
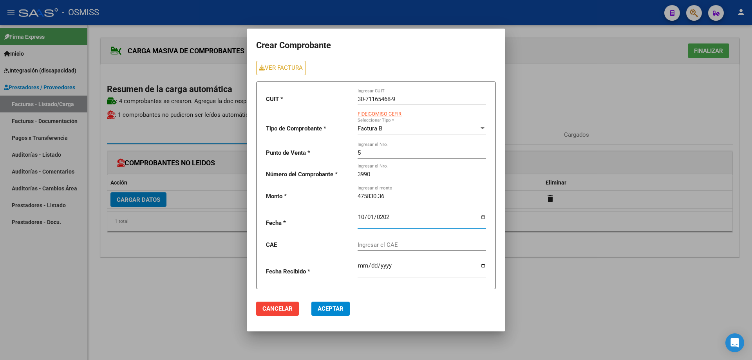
click at [373, 251] on div "Ingresar el CAE" at bounding box center [422, 246] width 128 height 24
click at [371, 245] on input "Ingresar el CAE" at bounding box center [422, 244] width 128 height 7
paste input "75399948834914"
type input "75399948834914"
click at [326, 309] on span "Aceptar" at bounding box center [331, 308] width 26 height 7
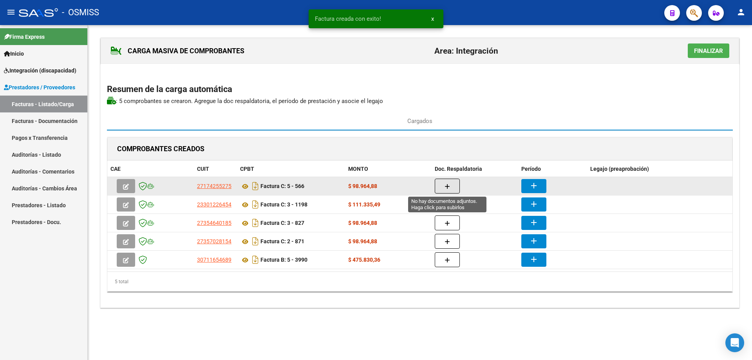
click at [451, 185] on button "button" at bounding box center [447, 186] width 25 height 15
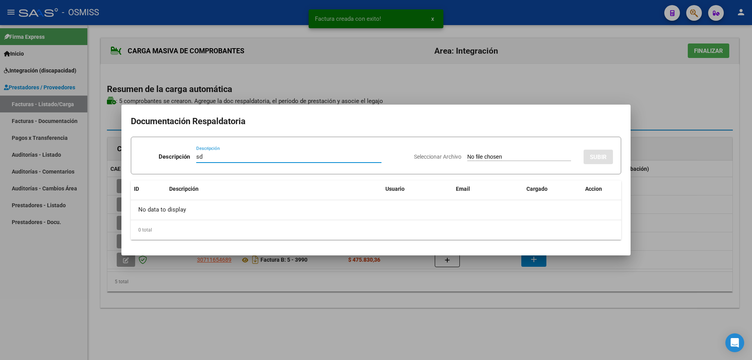
type input "sd"
click at [467, 156] on input "Seleccionar Archivo" at bounding box center [519, 157] width 104 height 7
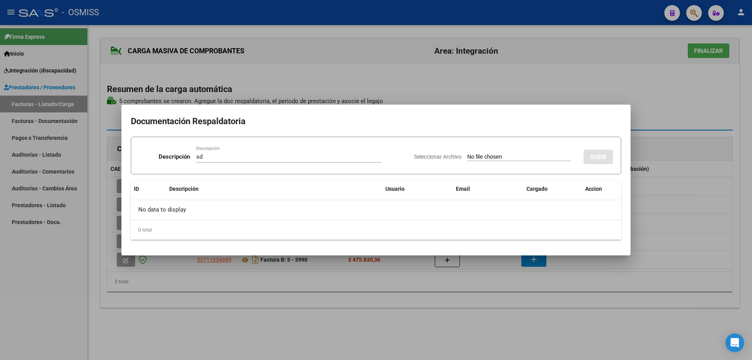
type input "C:\fakepath\[PERSON_NAME] ASISTENCIA [DATE].pdf"
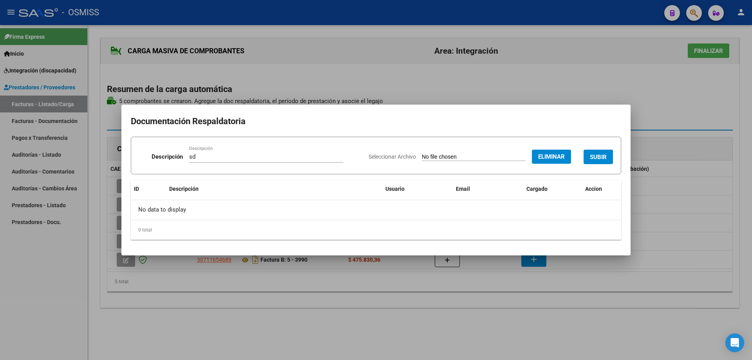
click at [609, 155] on button "SUBIR" at bounding box center [598, 157] width 29 height 14
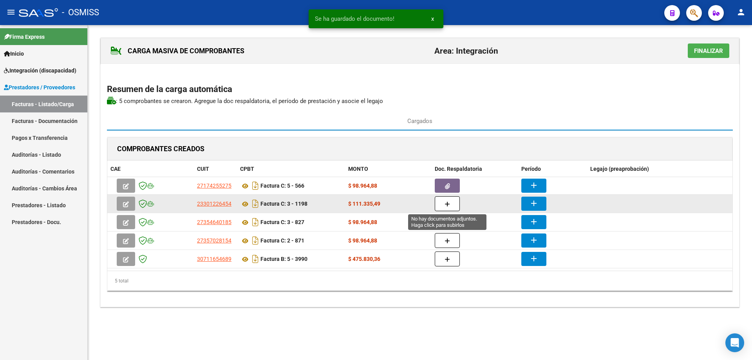
click at [442, 205] on button "button" at bounding box center [447, 203] width 25 height 15
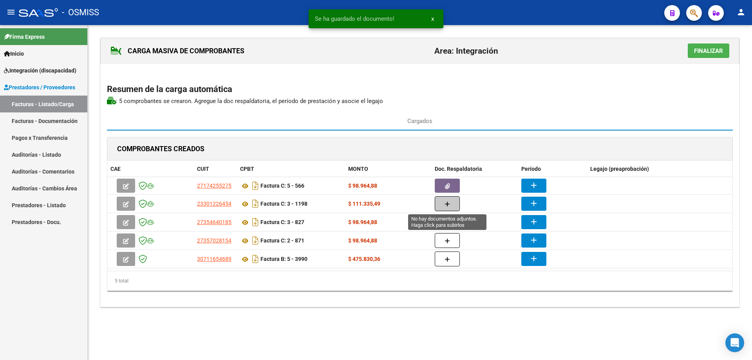
click at [450, 204] on button "button" at bounding box center [447, 203] width 25 height 15
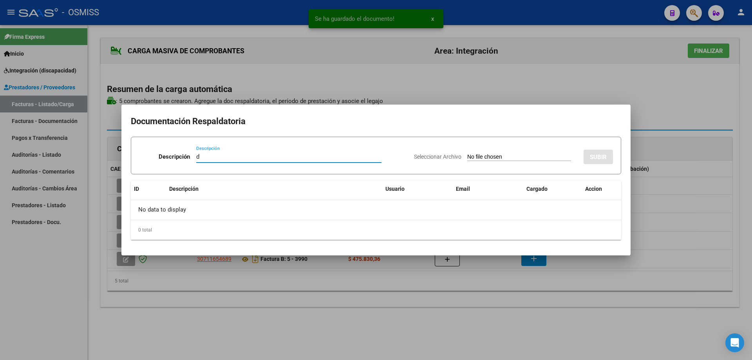
type input "d"
click at [467, 155] on input "Seleccionar Archivo" at bounding box center [519, 157] width 104 height 7
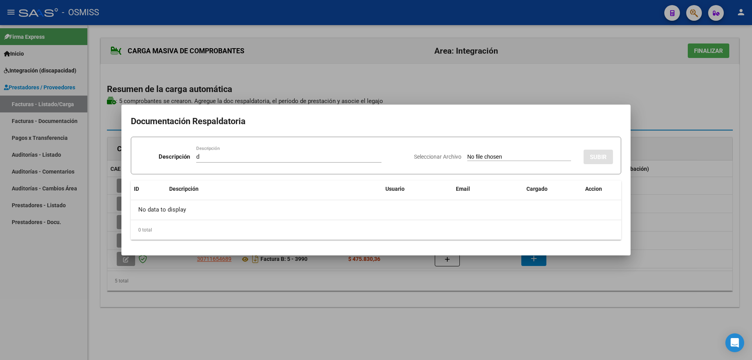
type input "C:\fakepath\[PERSON_NAME] - SEPT.pdf"
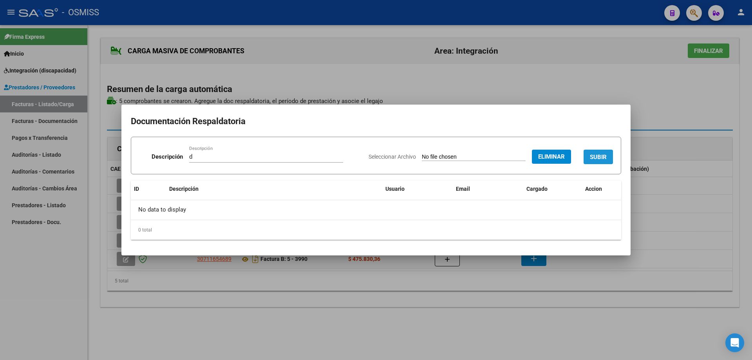
click at [597, 162] on button "SUBIR" at bounding box center [598, 157] width 29 height 14
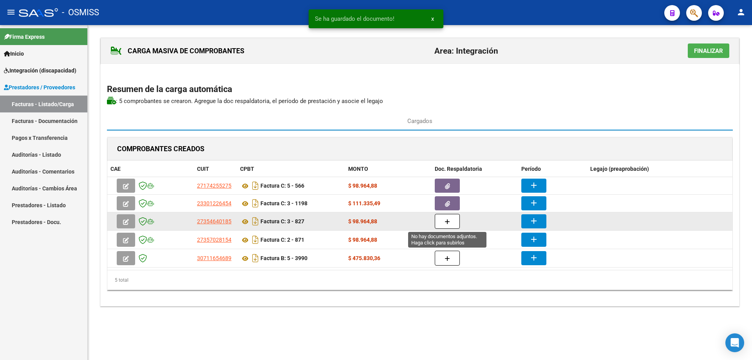
click at [448, 225] on span "button" at bounding box center [447, 221] width 5 height 7
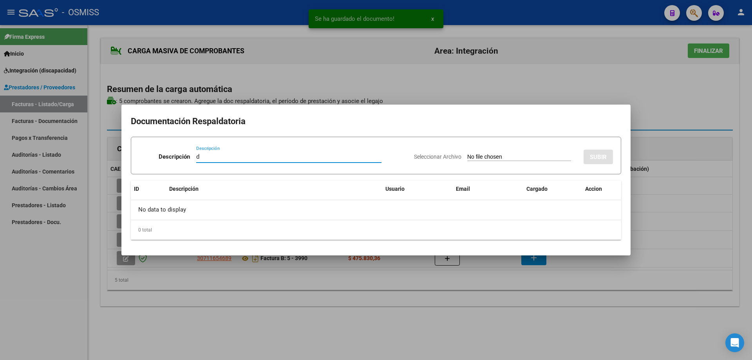
type input "d"
click at [467, 158] on input "Seleccionar Archivo" at bounding box center [519, 157] width 104 height 7
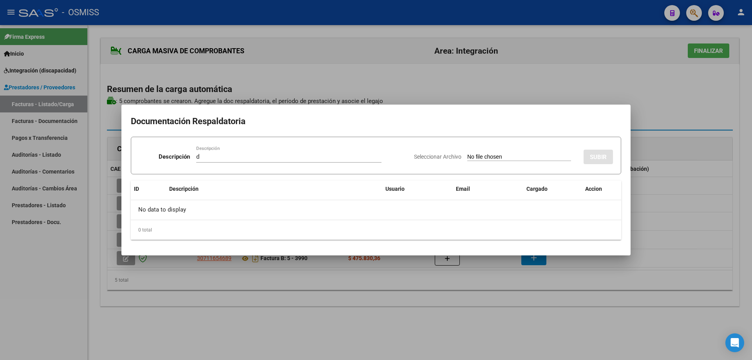
type input "C:\fakepath\asistencia [PERSON_NAME].pdf"
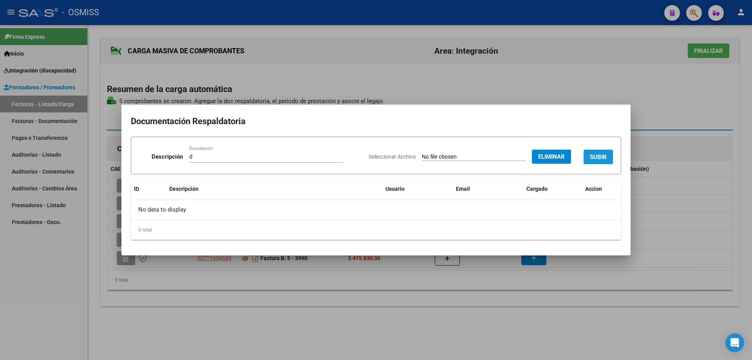
click at [597, 152] on button "SUBIR" at bounding box center [598, 157] width 29 height 14
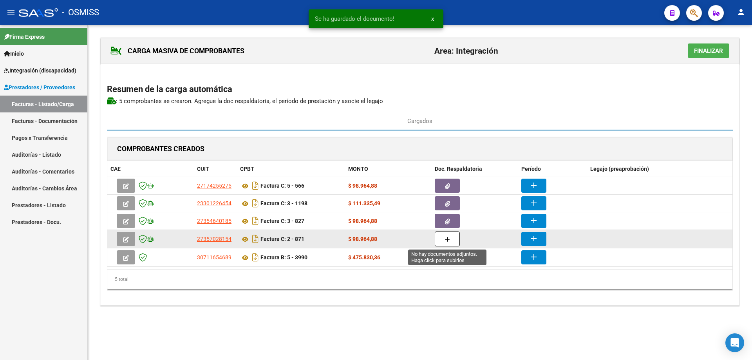
click at [444, 235] on button "button" at bounding box center [447, 239] width 25 height 15
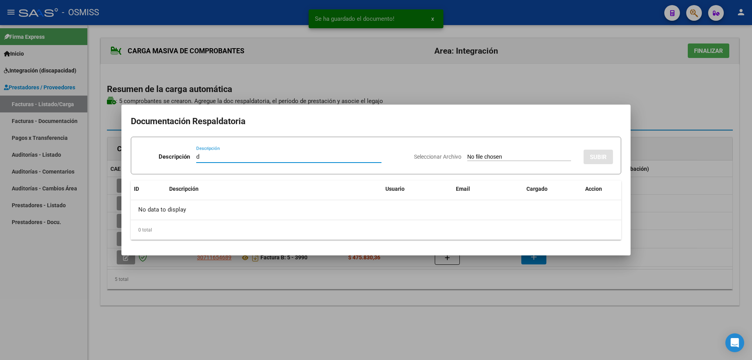
type input "d"
click at [467, 159] on input "Seleccionar Archivo" at bounding box center [519, 157] width 104 height 7
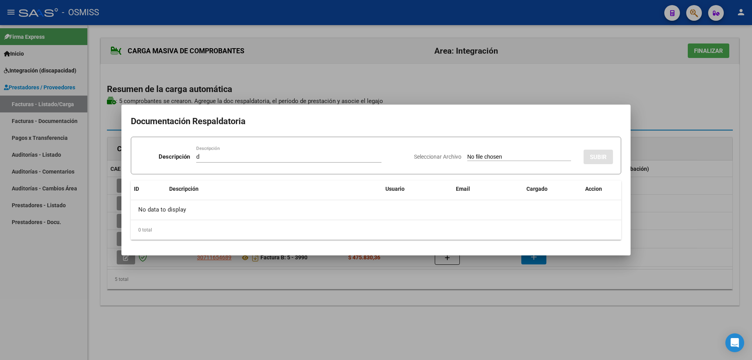
type input "C:\fakepath\[PERSON_NAME] - SEPT.pdf"
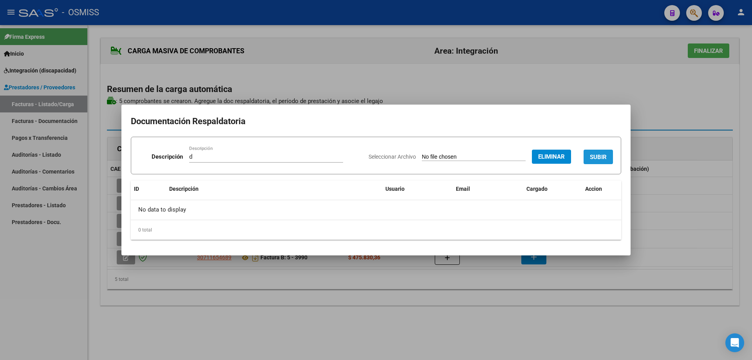
click at [599, 155] on span "SUBIR" at bounding box center [598, 157] width 17 height 7
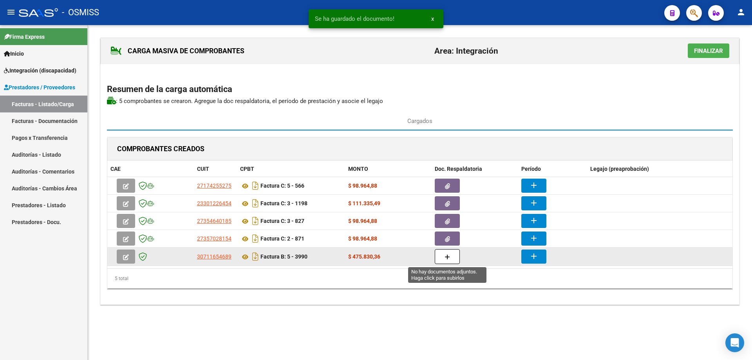
click at [452, 256] on button "button" at bounding box center [447, 256] width 25 height 15
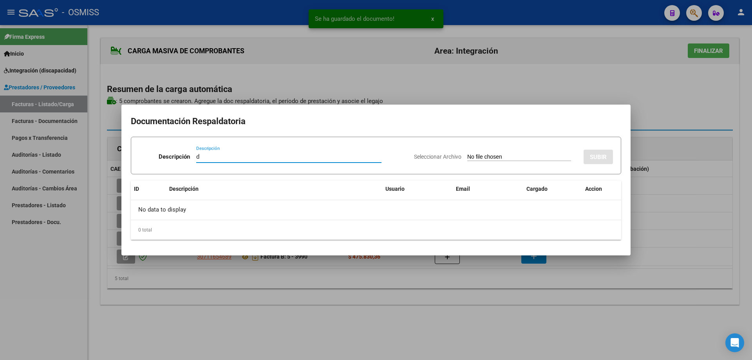
type input "d"
click at [467, 158] on input "Seleccionar Archivo" at bounding box center [519, 157] width 104 height 7
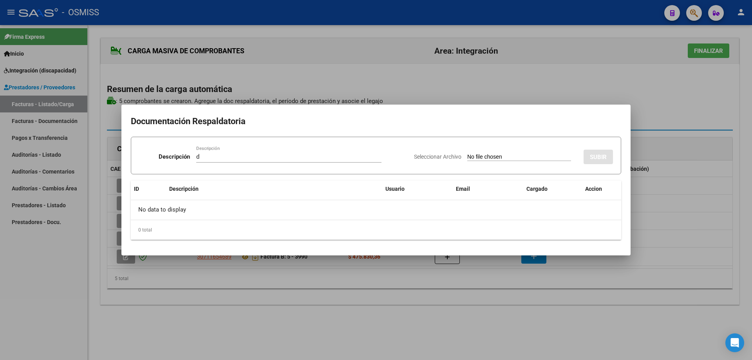
type input "C:\fakepath\SAIE ASISTENCIA.pdf"
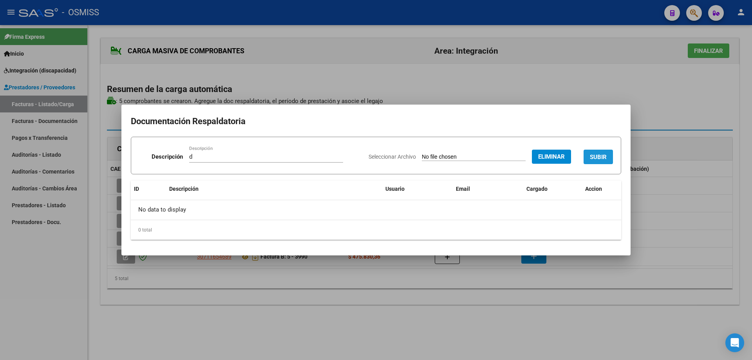
click at [591, 153] on span "SUBIR" at bounding box center [598, 156] width 17 height 7
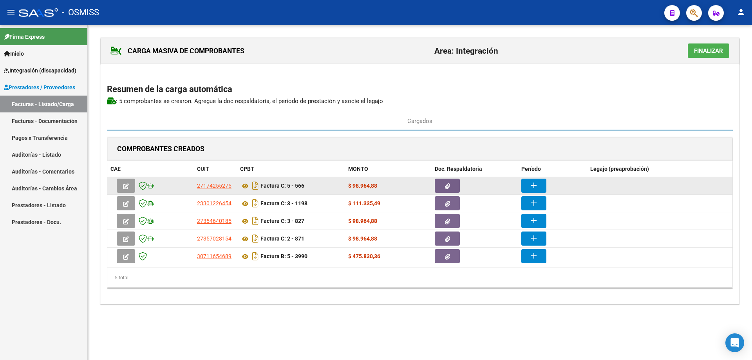
click at [454, 185] on button "button" at bounding box center [447, 186] width 25 height 14
click at [538, 182] on mat-icon "add" at bounding box center [533, 185] width 9 height 9
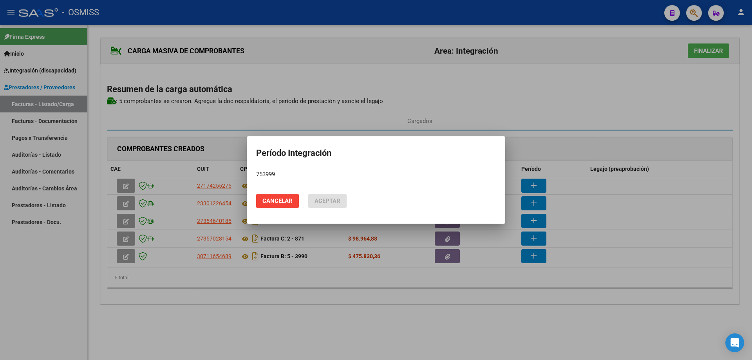
click at [283, 168] on div "753999 Período (AAAAMM)" at bounding box center [291, 174] width 71 height 12
drag, startPoint x: 285, startPoint y: 173, endPoint x: 213, endPoint y: 181, distance: 72.9
click at [213, 181] on div "Período Integración 753999 Período (AAAAMM) Cancelar Aceptar" at bounding box center [376, 180] width 752 height 360
drag, startPoint x: 283, startPoint y: 171, endPoint x: 221, endPoint y: 175, distance: 62.4
click at [221, 175] on div "Período Integración 202509 Período (AAAAMM) Cancelar Aceptar" at bounding box center [376, 180] width 752 height 360
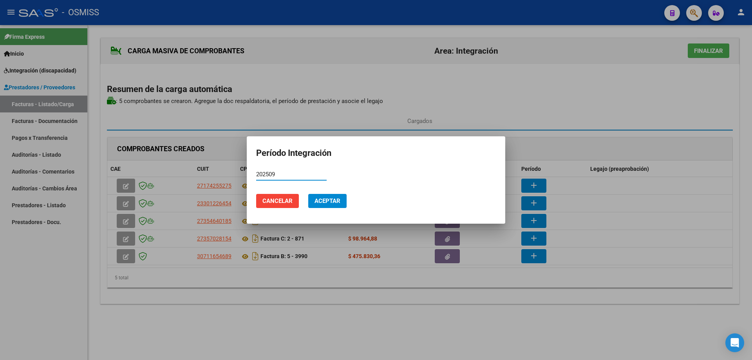
type input "202509"
drag, startPoint x: 339, startPoint y: 199, endPoint x: 497, endPoint y: 199, distance: 158.7
click at [339, 199] on span "Aceptar" at bounding box center [328, 200] width 26 height 7
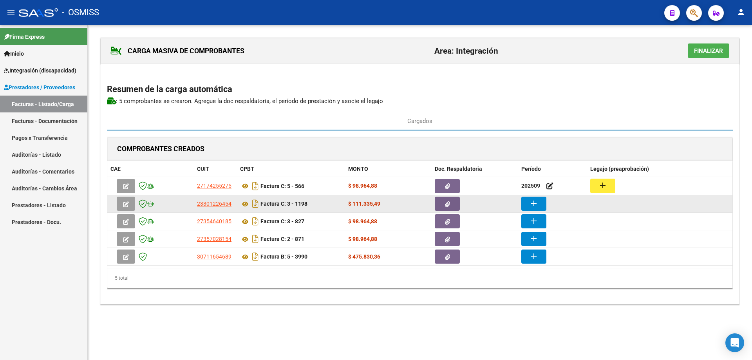
click at [537, 202] on button "add" at bounding box center [533, 204] width 25 height 14
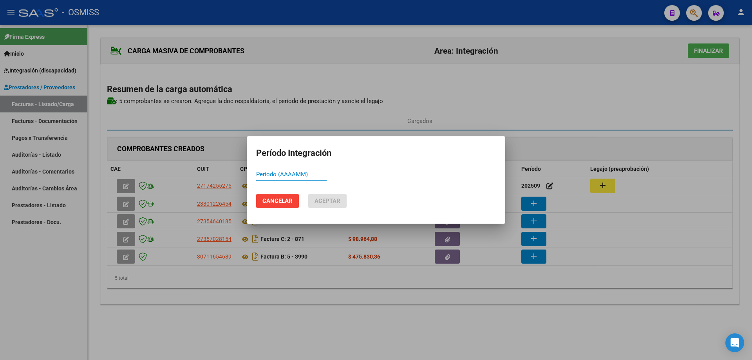
paste input "202509"
type input "202509"
click at [322, 205] on button "Aceptar" at bounding box center [327, 201] width 38 height 14
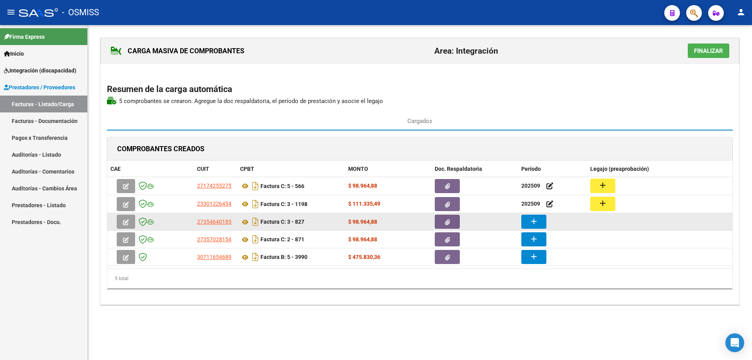
click at [535, 222] on mat-icon "add" at bounding box center [533, 221] width 9 height 9
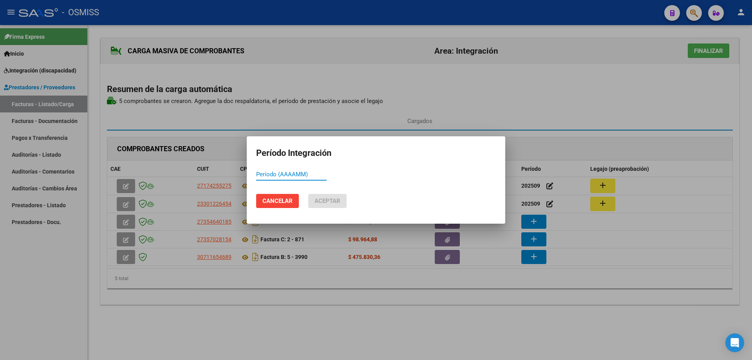
paste input "202509"
type input "202509"
click at [318, 204] on span "Aceptar" at bounding box center [328, 200] width 26 height 7
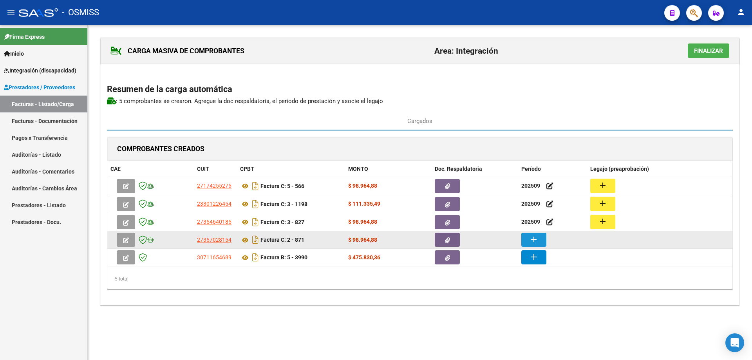
click at [540, 237] on button "add" at bounding box center [533, 240] width 25 height 14
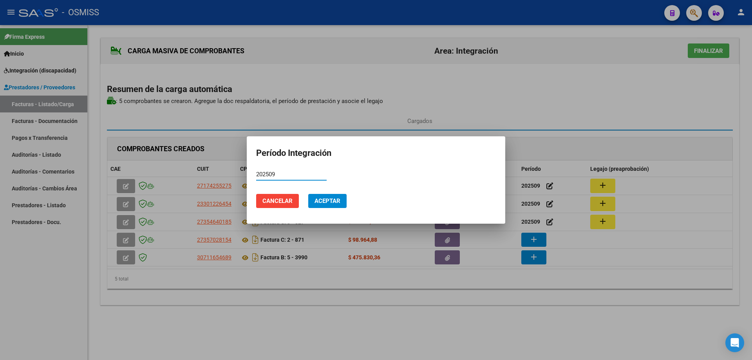
type input "202509"
click at [323, 205] on button "Aceptar" at bounding box center [327, 201] width 38 height 14
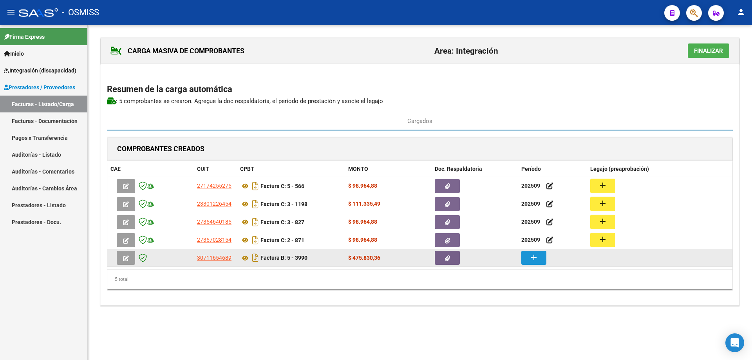
click at [539, 259] on button "add" at bounding box center [533, 258] width 25 height 14
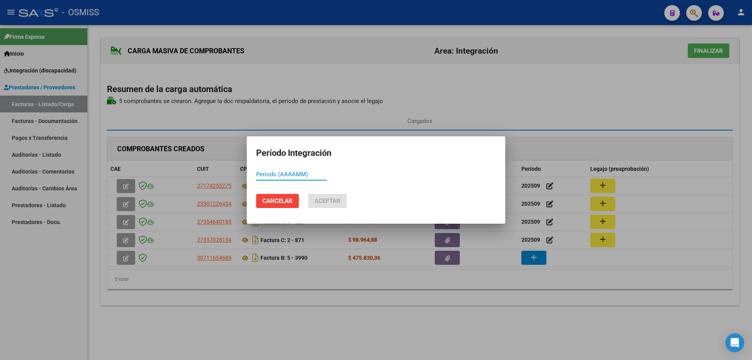
click at [316, 174] on input "Período (AAAAMM)" at bounding box center [291, 174] width 71 height 7
type input "202509"
click at [321, 203] on span "Aceptar" at bounding box center [328, 200] width 26 height 7
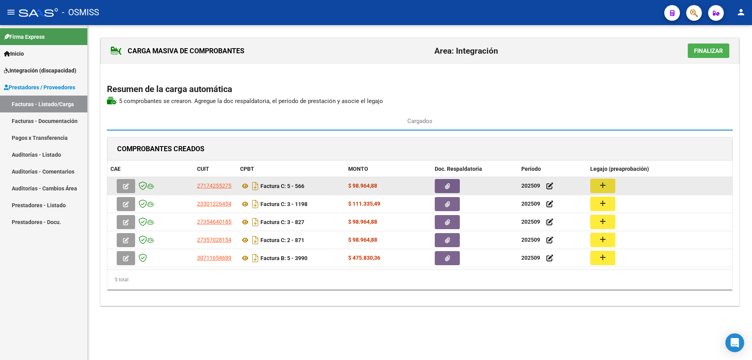
click at [608, 184] on button "add" at bounding box center [602, 186] width 25 height 14
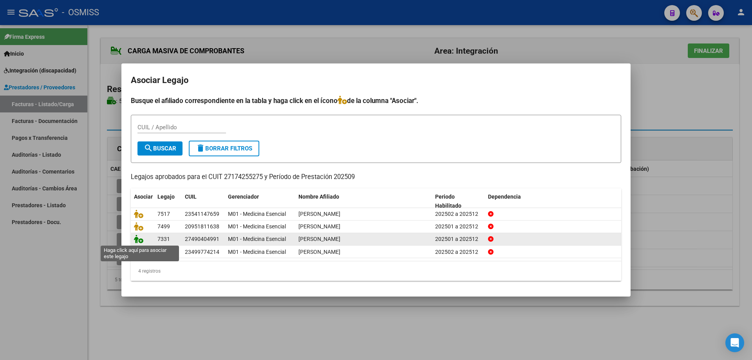
click at [139, 239] on icon at bounding box center [138, 239] width 9 height 9
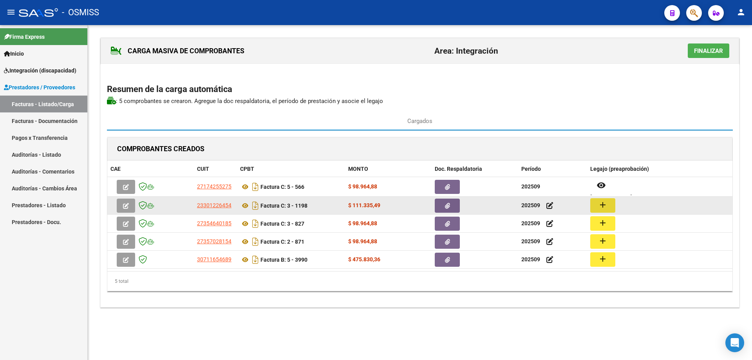
drag, startPoint x: 596, startPoint y: 207, endPoint x: 376, endPoint y: 199, distance: 219.9
click at [572, 207] on div "23301226454 Factura C: 3 - 1198 $ 111.335,49 202509 add" at bounding box center [419, 206] width 625 height 18
click at [601, 202] on mat-icon "add" at bounding box center [602, 204] width 9 height 9
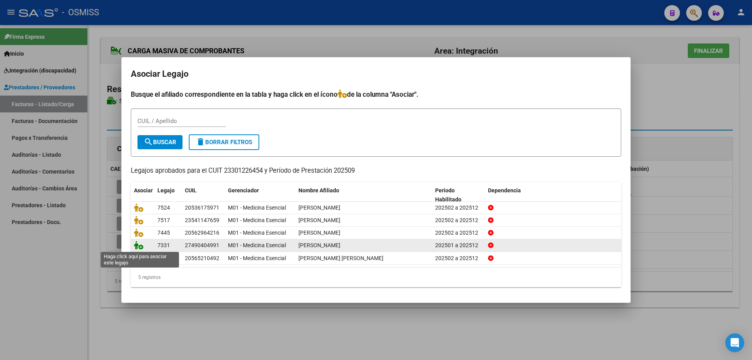
click at [140, 246] on icon at bounding box center [138, 245] width 9 height 9
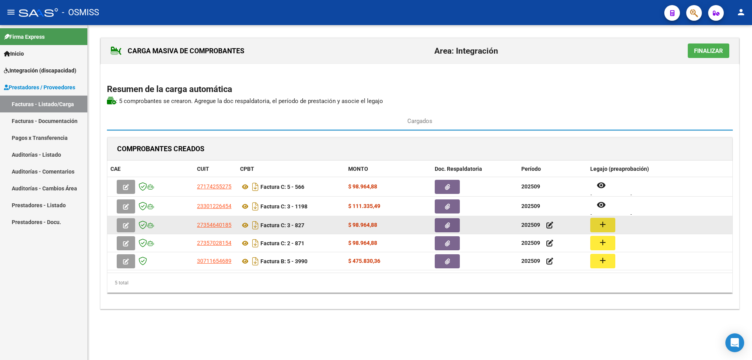
click at [604, 226] on mat-icon "add" at bounding box center [602, 224] width 9 height 9
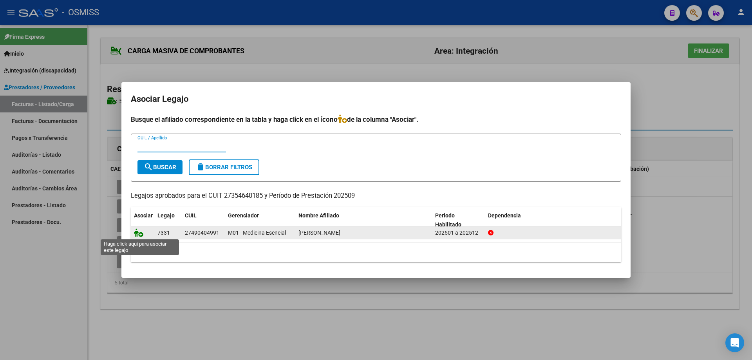
click at [138, 235] on icon at bounding box center [138, 232] width 9 height 9
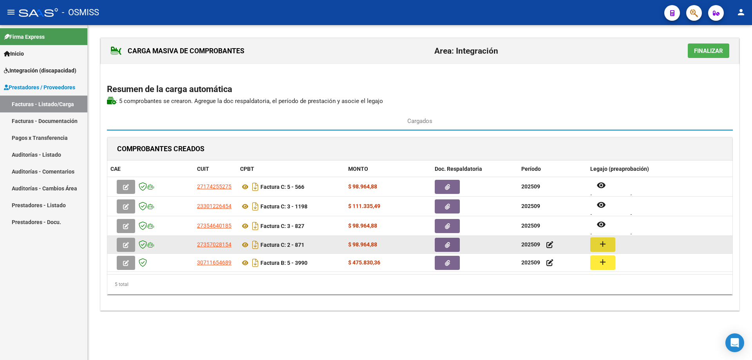
click at [603, 245] on mat-icon "add" at bounding box center [602, 243] width 9 height 9
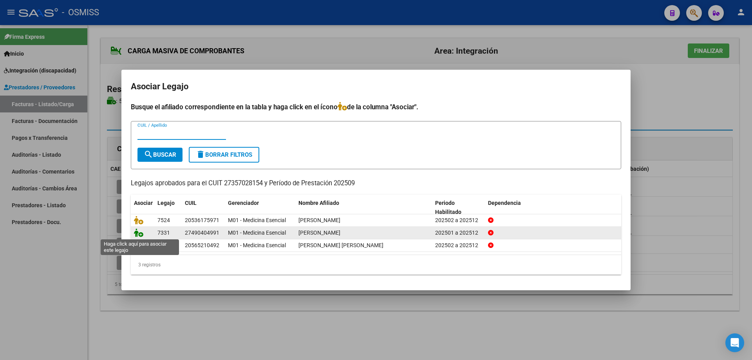
click at [141, 233] on icon at bounding box center [138, 232] width 9 height 9
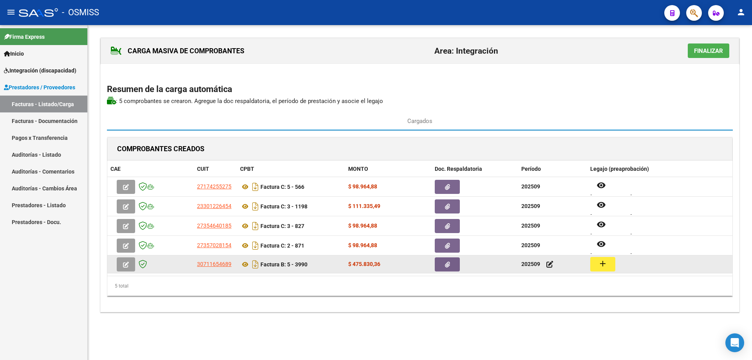
click at [602, 264] on mat-icon "add" at bounding box center [602, 263] width 9 height 9
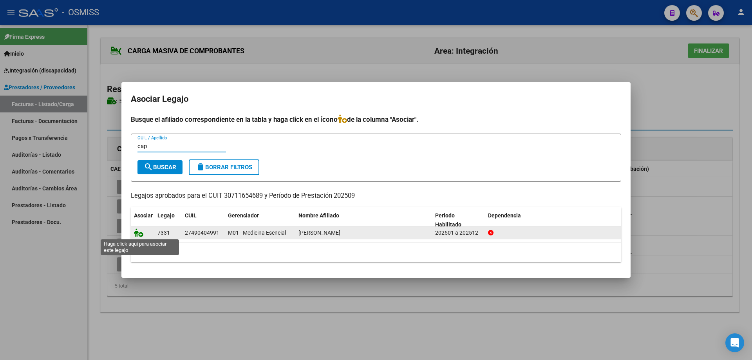
type input "cap"
click at [136, 234] on icon at bounding box center [138, 232] width 9 height 9
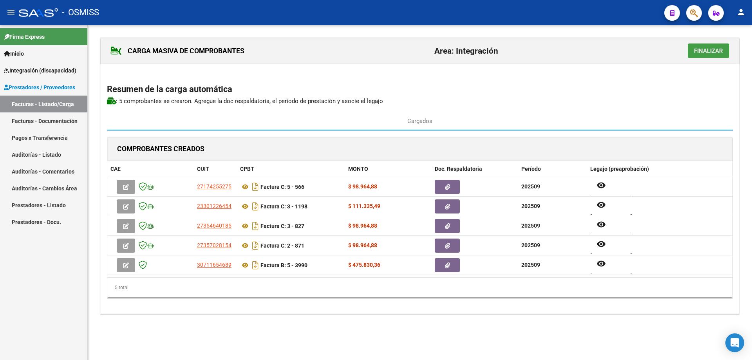
drag, startPoint x: 706, startPoint y: 49, endPoint x: 644, endPoint y: 64, distance: 63.7
click at [704, 50] on span "Finalizar" at bounding box center [708, 50] width 29 height 7
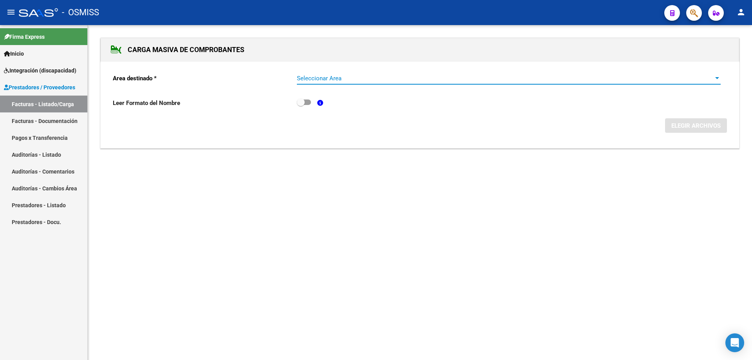
click at [388, 78] on span "Seleccionar Area" at bounding box center [505, 78] width 417 height 7
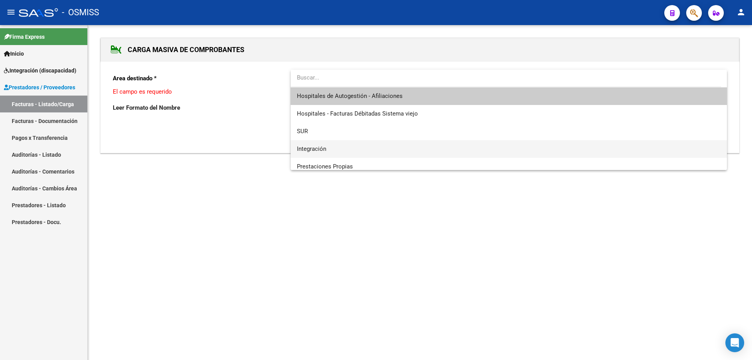
click at [364, 146] on span "Integración" at bounding box center [509, 149] width 424 height 18
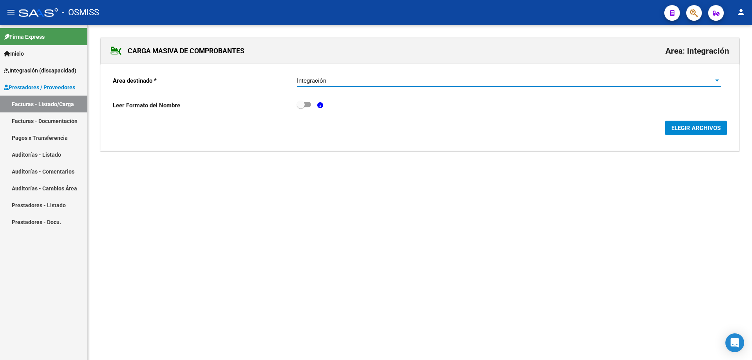
click at [681, 129] on span "ELEGIR ARCHIVOS" at bounding box center [695, 128] width 49 height 7
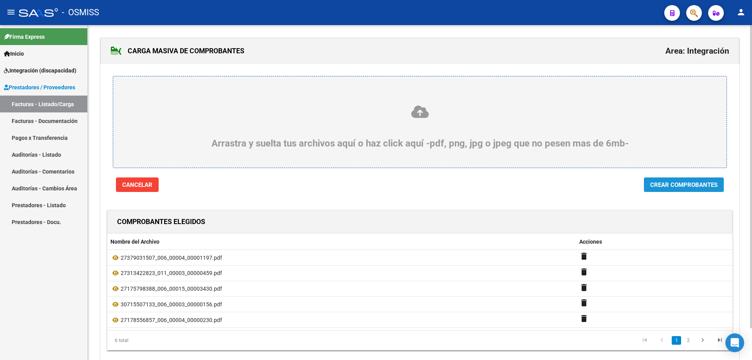
click at [706, 184] on span "Crear Comprobantes" at bounding box center [683, 184] width 67 height 7
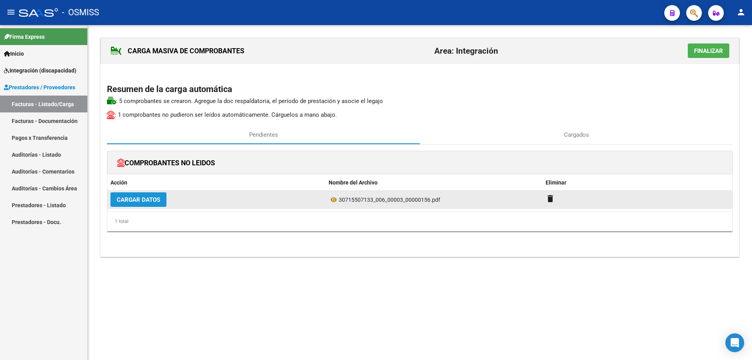
click at [144, 200] on span "Cargar Datos" at bounding box center [138, 199] width 43 height 7
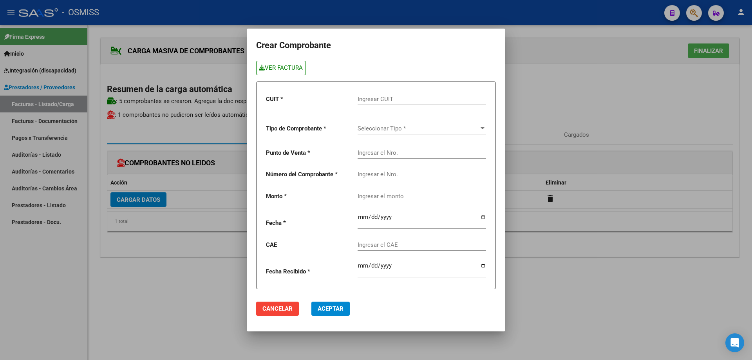
click at [289, 64] on link "VER FACTURA" at bounding box center [281, 68] width 50 height 14
click at [376, 98] on input "Ingresar CUIT" at bounding box center [422, 99] width 128 height 7
paste input "30-71550713-3"
type input "30-71550713-3"
click at [374, 127] on span "Seleccionar Tipo *" at bounding box center [418, 128] width 121 height 7
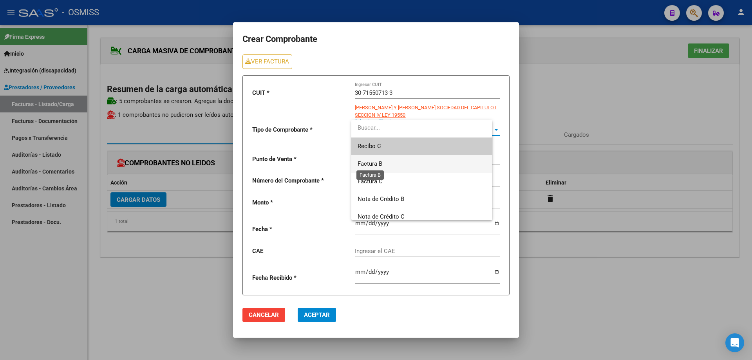
click at [378, 163] on span "Factura B" at bounding box center [370, 163] width 25 height 7
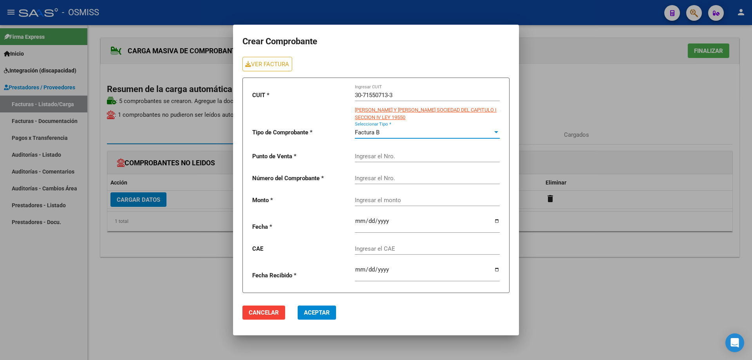
click at [402, 164] on div "Ingresar el Nro." at bounding box center [427, 157] width 145 height 24
click at [399, 153] on input "Ingresar el Nro." at bounding box center [427, 156] width 145 height 7
type input "3"
click at [378, 176] on input "Ingresar el Nro." at bounding box center [427, 178] width 145 height 7
type input "156"
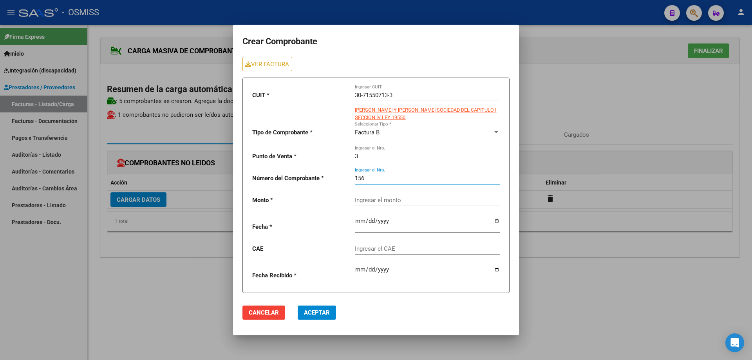
click at [393, 200] on div "Ingresar el monto" at bounding box center [427, 197] width 145 height 17
paste input "475830.36"
type input "475830.36"
click at [357, 221] on input "date" at bounding box center [427, 224] width 145 height 13
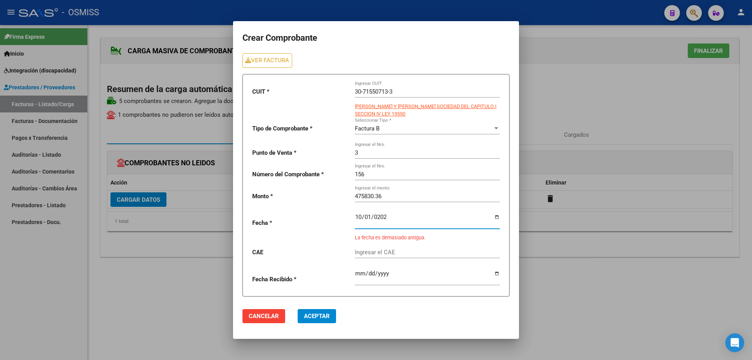
type input "[DATE]"
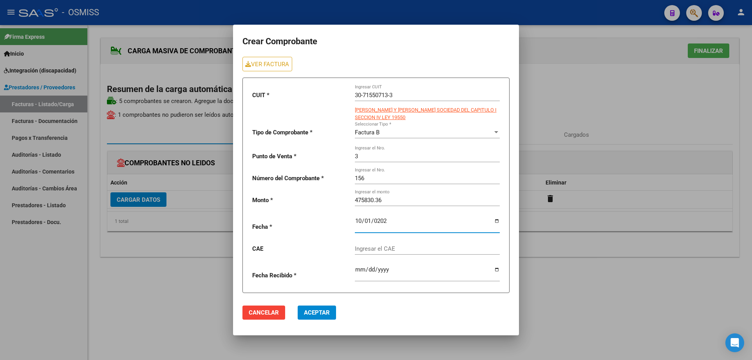
click at [384, 250] on input "Ingresar el CAE" at bounding box center [427, 248] width 145 height 7
paste input "75393858600237"
type input "75393858600237"
click at [305, 313] on span "Aceptar" at bounding box center [317, 312] width 26 height 7
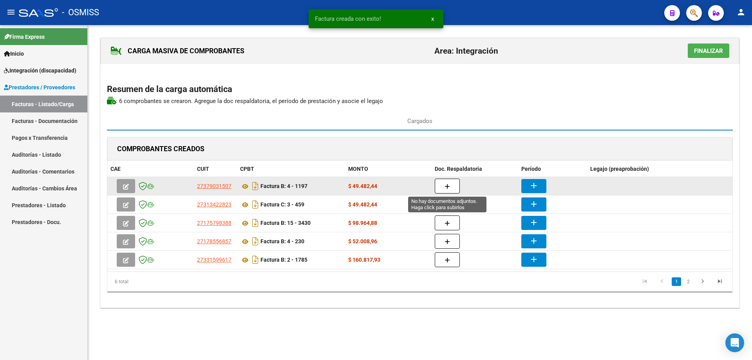
click at [450, 182] on button "button" at bounding box center [447, 186] width 25 height 15
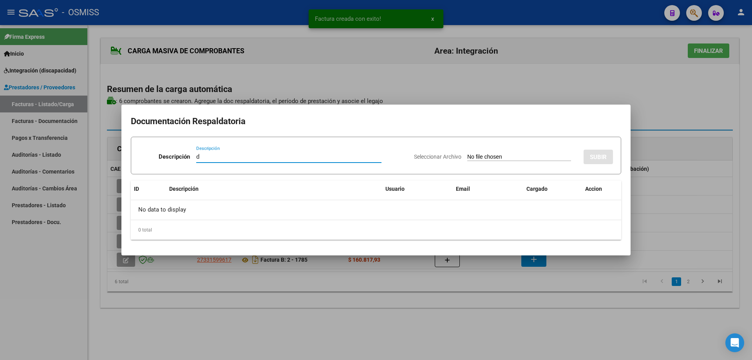
type input "d"
click at [473, 160] on input "Seleccionar Archivo" at bounding box center [519, 157] width 104 height 7
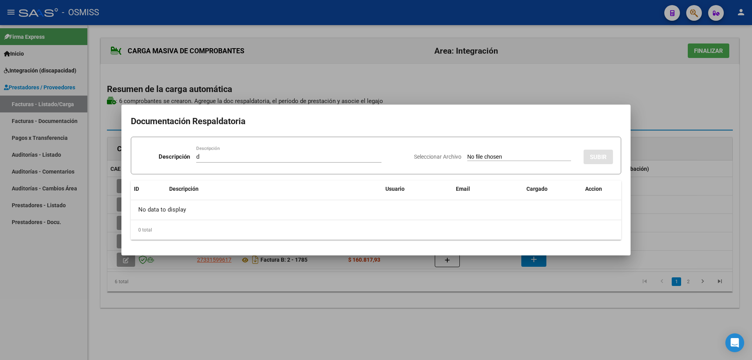
type input "C:\fakepath\IMG_2025_9_29_16_11_49_21562 (2 archivos fusionados).pdf"
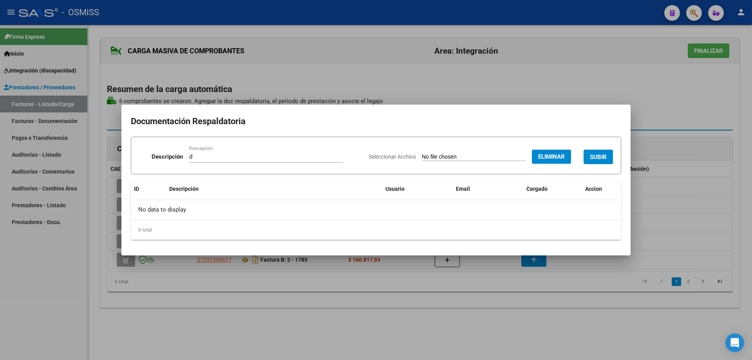
click at [597, 153] on button "SUBIR" at bounding box center [598, 157] width 29 height 14
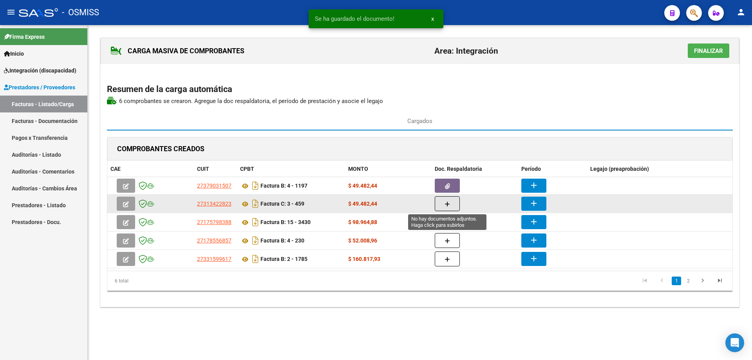
click at [457, 204] on button "button" at bounding box center [447, 203] width 25 height 15
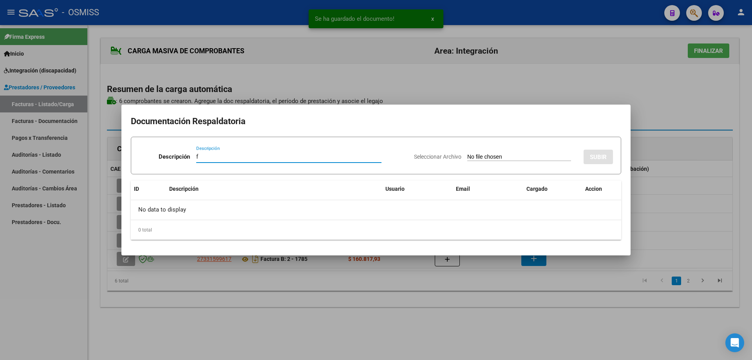
type input "f"
click at [484, 159] on input "Seleccionar Archivo" at bounding box center [519, 157] width 104 height 7
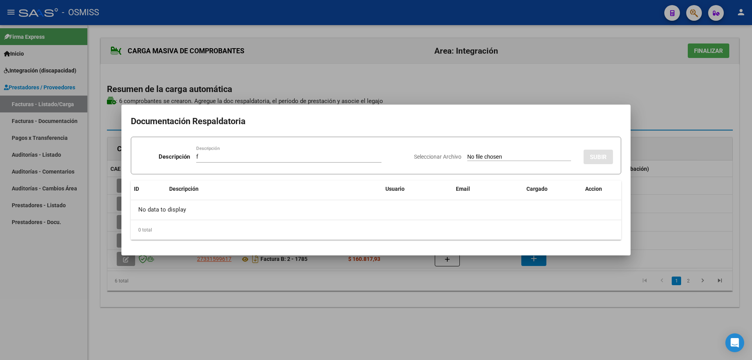
type input "C:\fakepath\IMG_2025_9_29_16_11_44_30128 (2 archivos fusionados).pdf"
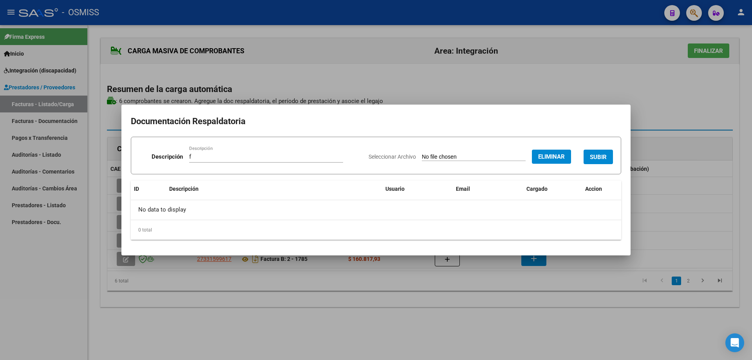
click at [605, 153] on span "SUBIR" at bounding box center [598, 156] width 17 height 7
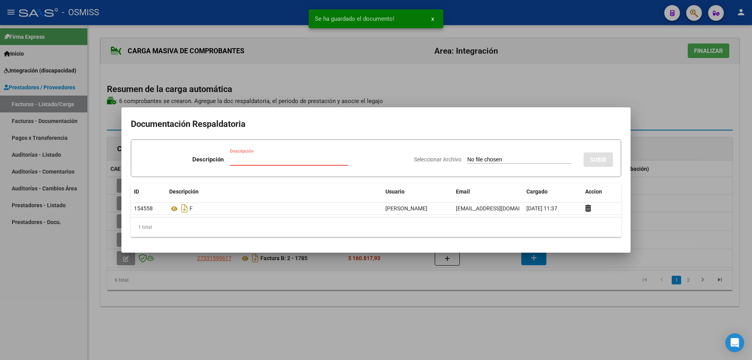
click at [260, 159] on input "Descripción" at bounding box center [289, 159] width 118 height 7
type input "v"
click at [467, 159] on input "Seleccionar Archivo" at bounding box center [519, 159] width 104 height 7
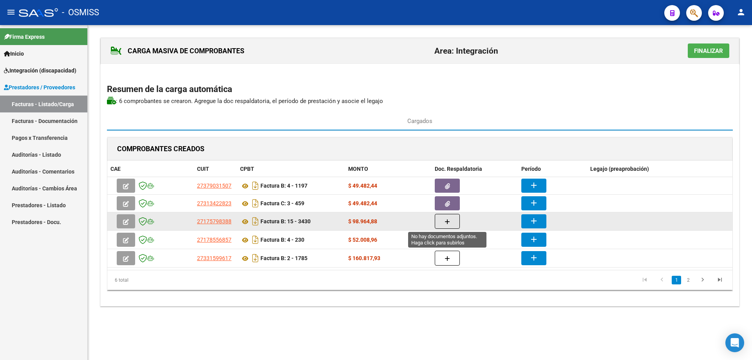
click at [442, 223] on button "button" at bounding box center [447, 221] width 25 height 15
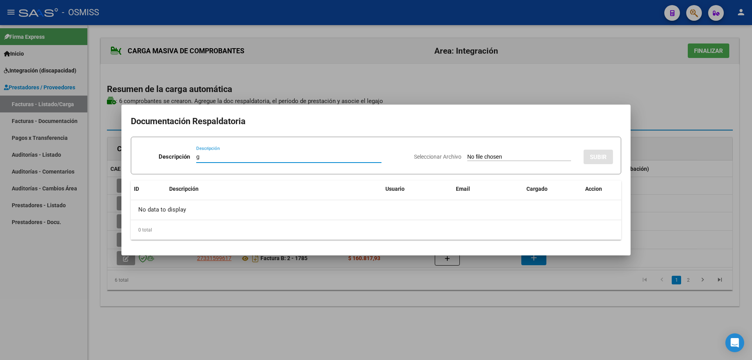
type input "g"
click at [463, 153] on app-file-uploader "Seleccionar Archivo" at bounding box center [495, 156] width 163 height 7
click at [478, 157] on input "Seleccionar Archivo" at bounding box center [519, 157] width 104 height 7
type input "C:\fakepath\IMG_2025_9_29_16_11_39_44282 (2 archivos fusionados).pdf"
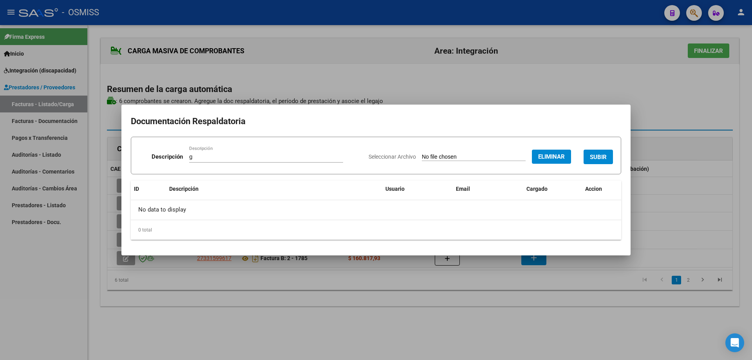
click at [599, 151] on button "SUBIR" at bounding box center [598, 157] width 29 height 14
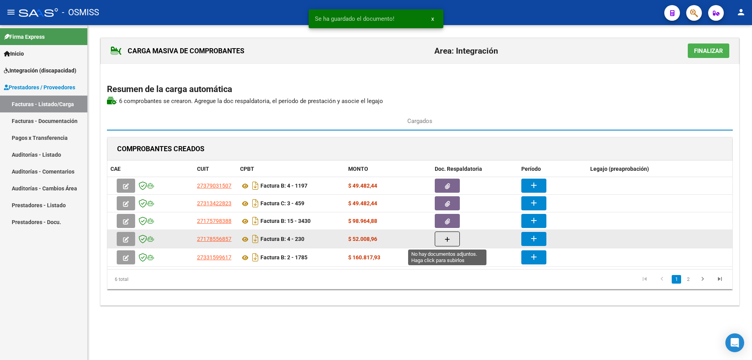
click at [447, 238] on icon "button" at bounding box center [447, 240] width 5 height 6
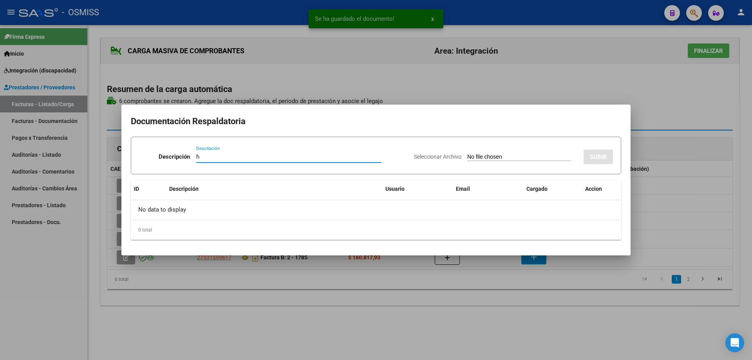
type input "h"
click at [471, 157] on input "Seleccionar Archivo" at bounding box center [519, 157] width 104 height 7
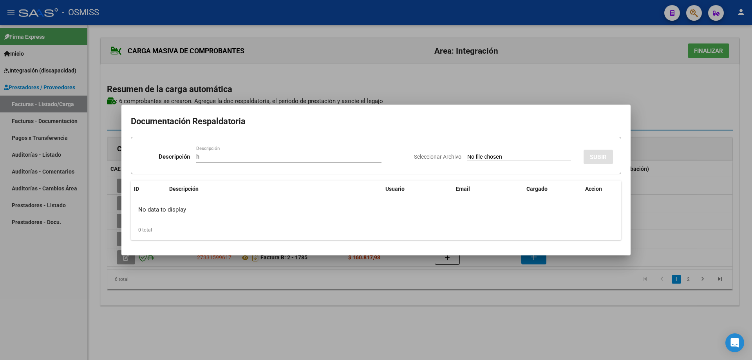
type input "C:\fakepath\ASISTCAPIGLIONIB0925.pdf"
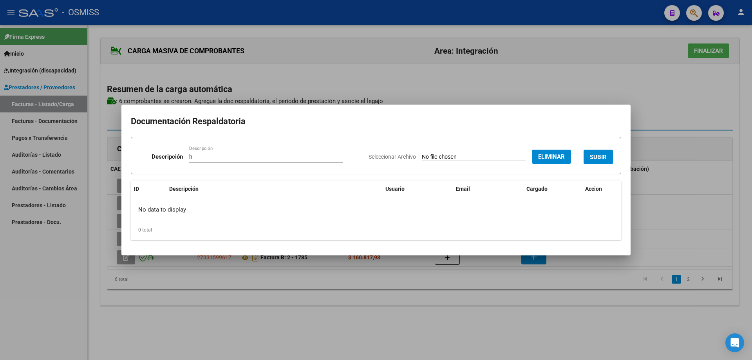
click at [595, 153] on span "SUBIR" at bounding box center [598, 156] width 17 height 7
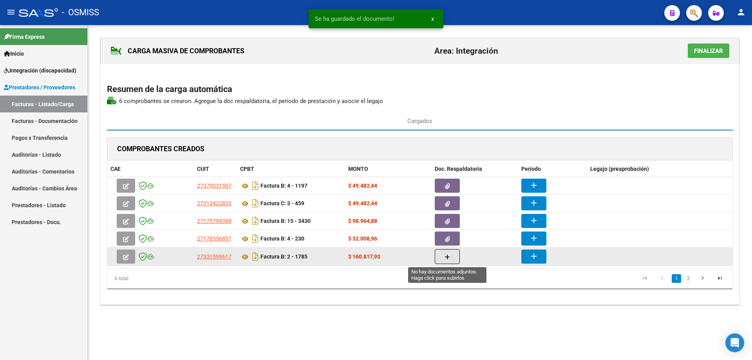
click at [447, 254] on icon "button" at bounding box center [447, 257] width 5 height 6
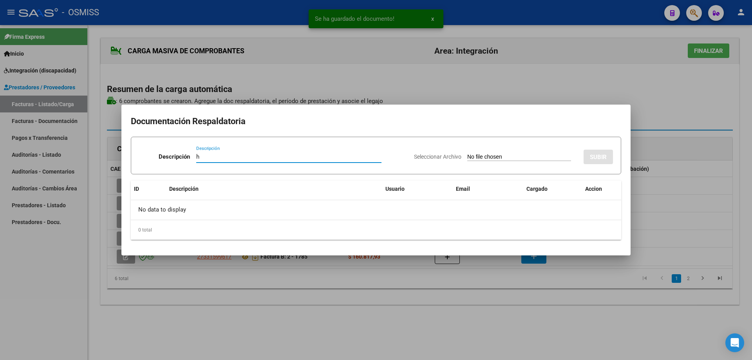
type input "h"
click at [479, 154] on input "Seleccionar Archivo" at bounding box center [519, 157] width 104 height 7
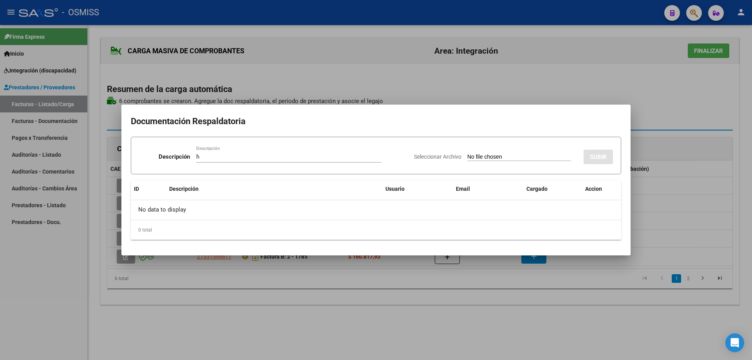
type input "C:\fakepath\CamScanner [DATE] 09.53 (1)[1].pdf"
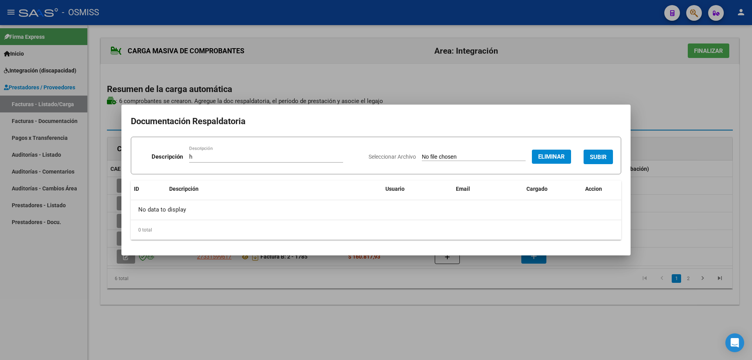
click at [596, 153] on span "SUBIR" at bounding box center [598, 156] width 17 height 7
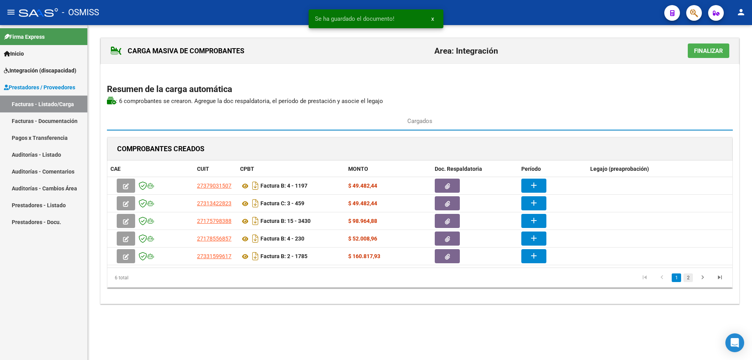
click at [688, 278] on link "2" at bounding box center [688, 277] width 9 height 9
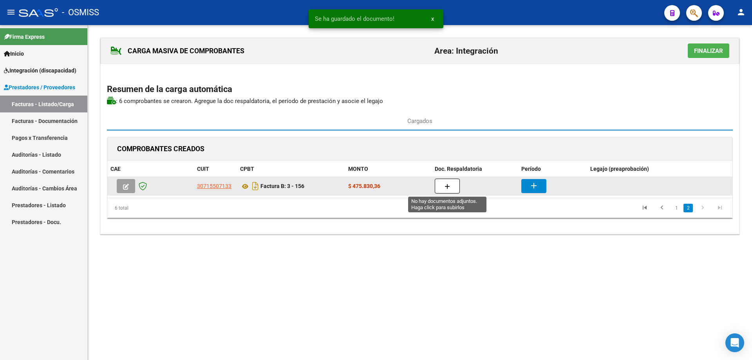
click at [443, 184] on button "button" at bounding box center [447, 186] width 25 height 15
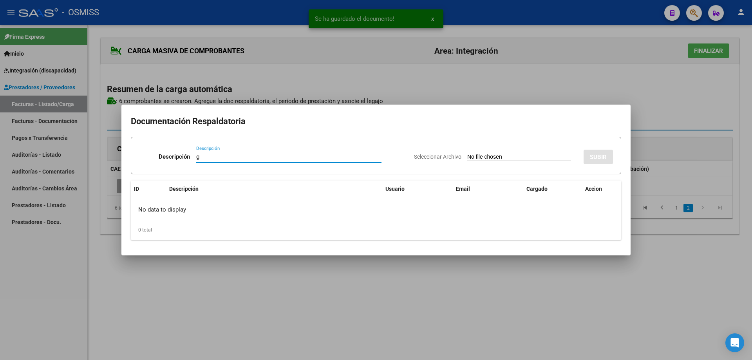
type input "g"
click at [475, 156] on input "Seleccionar Archivo" at bounding box center [519, 157] width 104 height 7
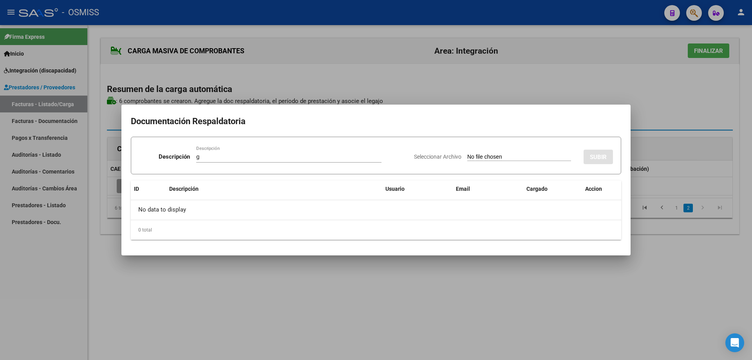
type input "C:\fakepath\IMG_2025_9_29_16_10_58_87243.pdf"
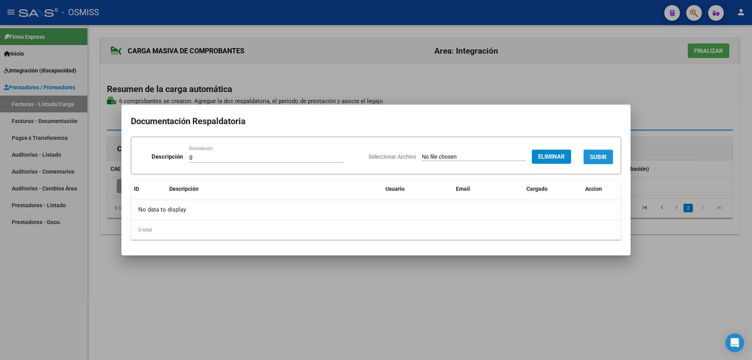
click at [602, 152] on button "SUBIR" at bounding box center [598, 157] width 29 height 14
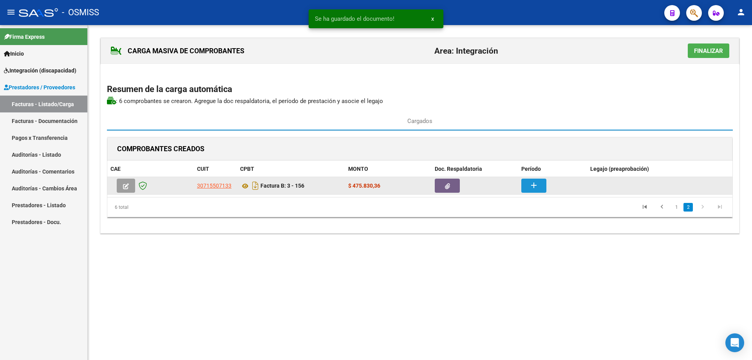
click at [525, 183] on button "add" at bounding box center [533, 186] width 25 height 14
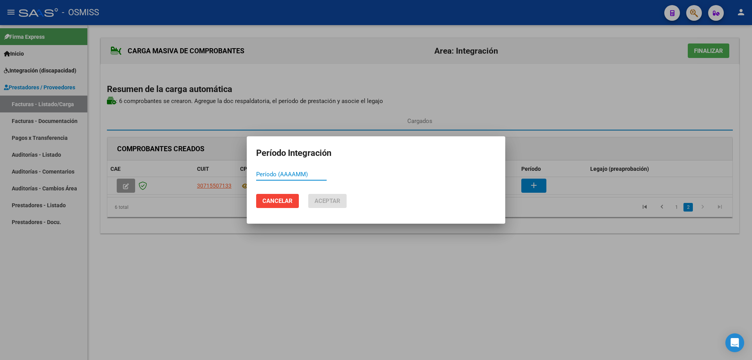
click at [272, 173] on input "Período (AAAAMM)" at bounding box center [291, 174] width 71 height 7
drag, startPoint x: 280, startPoint y: 173, endPoint x: 251, endPoint y: 168, distance: 29.8
click at [251, 168] on mat-dialog-content "202509 Período (AAAAMM)" at bounding box center [376, 177] width 259 height 19
type input "202509"
click at [339, 200] on span "Aceptar" at bounding box center [328, 200] width 26 height 7
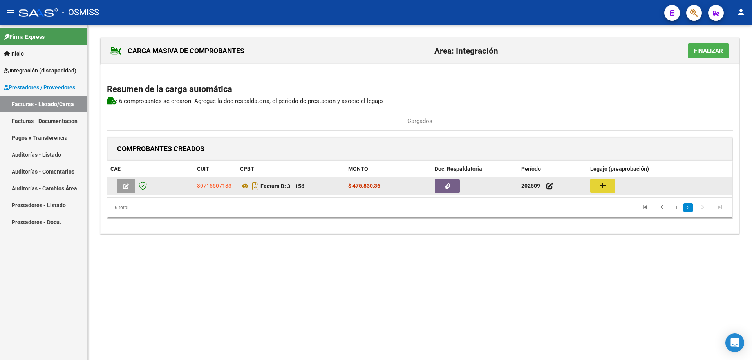
click at [608, 183] on button "add" at bounding box center [602, 186] width 25 height 14
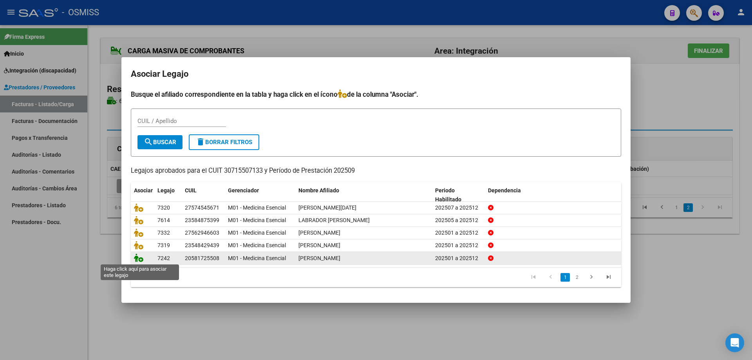
click at [138, 261] on icon at bounding box center [138, 257] width 9 height 9
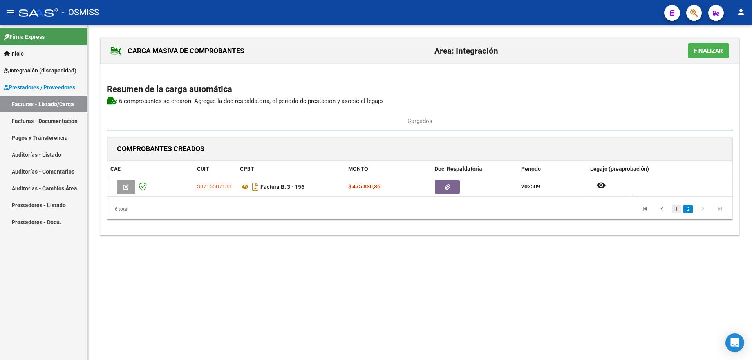
click at [675, 209] on link "1" at bounding box center [676, 209] width 9 height 9
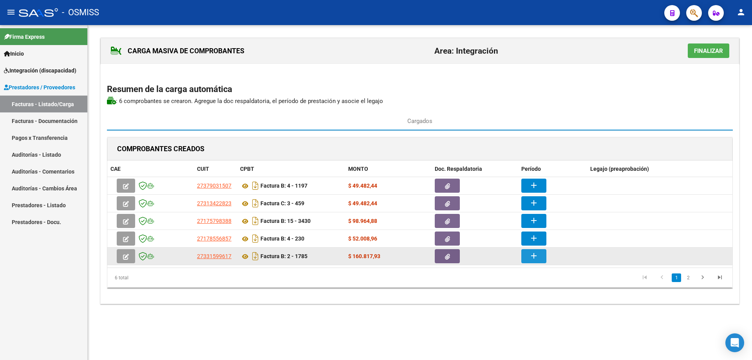
click at [536, 255] on mat-icon "add" at bounding box center [533, 255] width 9 height 9
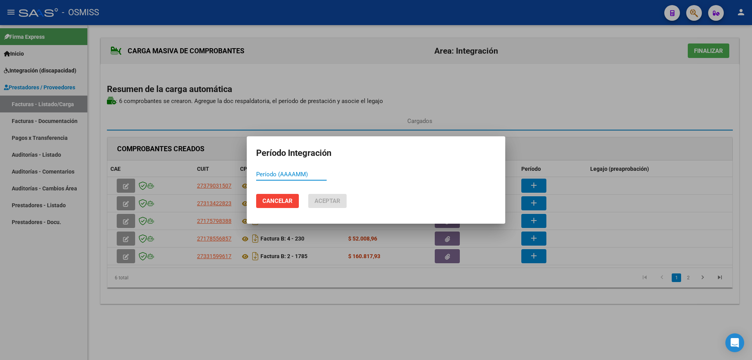
paste input "202509"
type input "202509"
click at [314, 201] on button "Aceptar" at bounding box center [327, 201] width 38 height 14
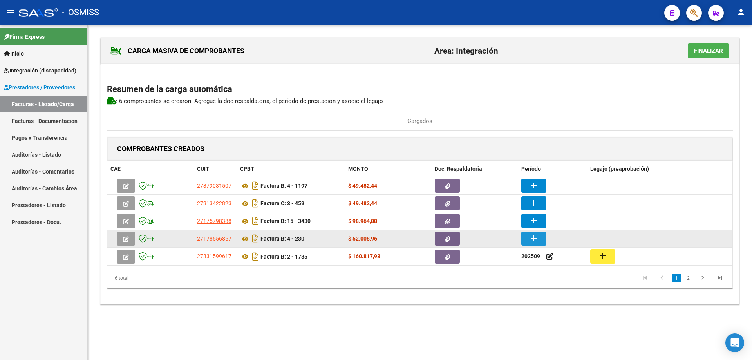
click at [542, 240] on button "add" at bounding box center [533, 239] width 25 height 14
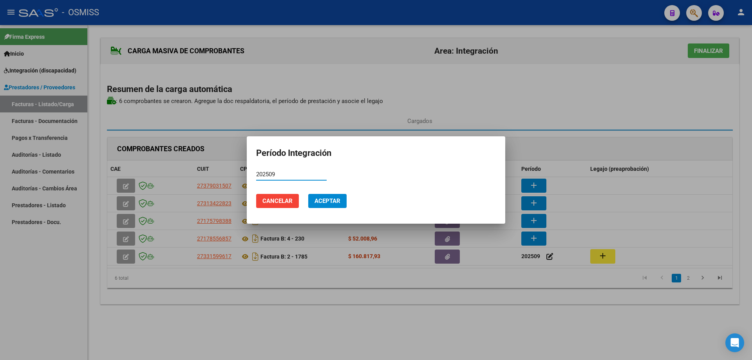
type input "202509"
click at [322, 199] on span "Aceptar" at bounding box center [328, 200] width 26 height 7
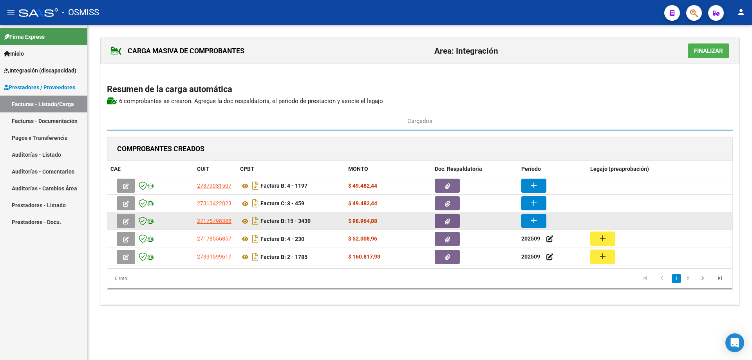
click at [538, 223] on mat-icon "add" at bounding box center [533, 220] width 9 height 9
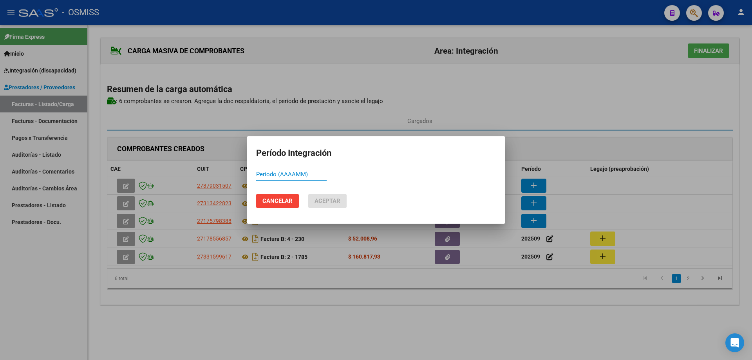
paste input "202509"
type input "202509"
click at [324, 197] on span "Aceptar" at bounding box center [328, 200] width 26 height 7
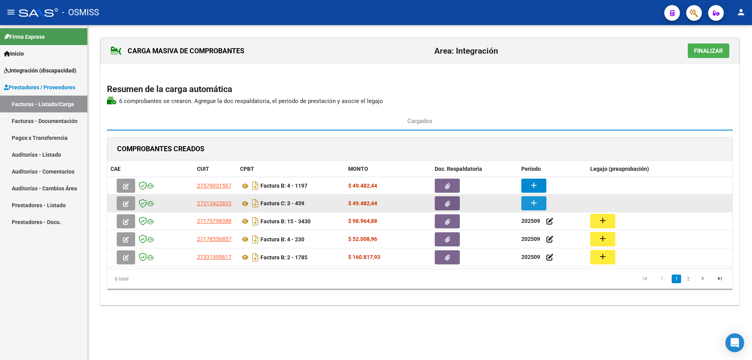
click at [535, 207] on mat-icon "add" at bounding box center [533, 202] width 9 height 9
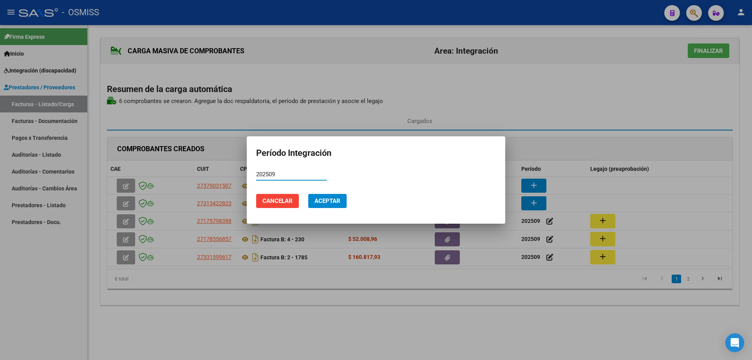
type input "202509"
click at [328, 200] on span "Aceptar" at bounding box center [328, 200] width 26 height 7
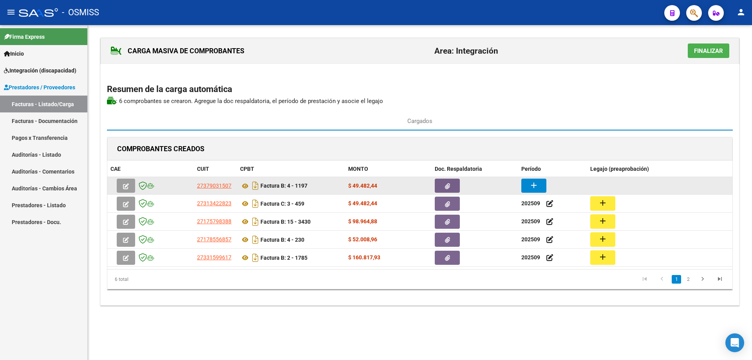
click at [528, 187] on button "add" at bounding box center [533, 186] width 25 height 14
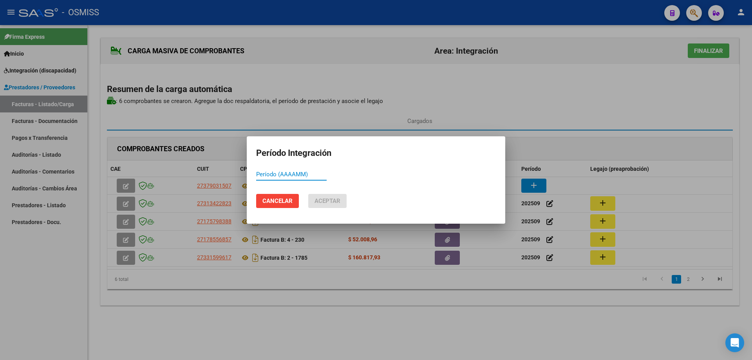
paste input "202509"
type input "202509"
click at [318, 202] on span "Aceptar" at bounding box center [328, 200] width 26 height 7
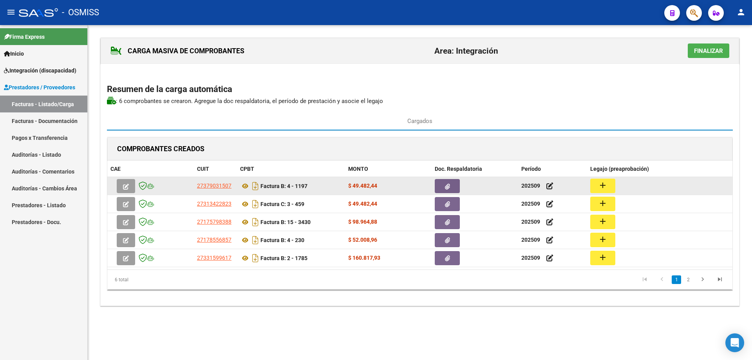
click at [610, 184] on button "add" at bounding box center [602, 186] width 25 height 14
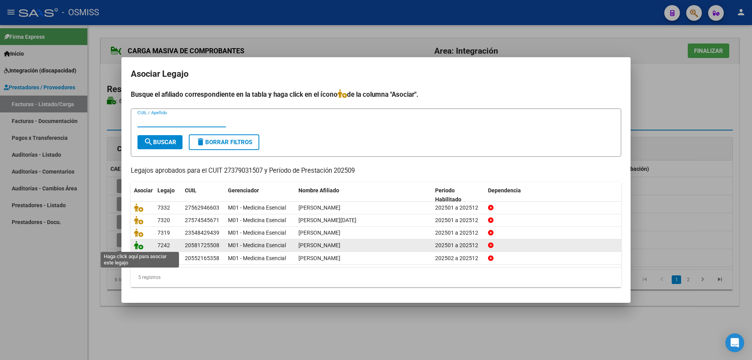
click at [137, 245] on icon at bounding box center [138, 245] width 9 height 9
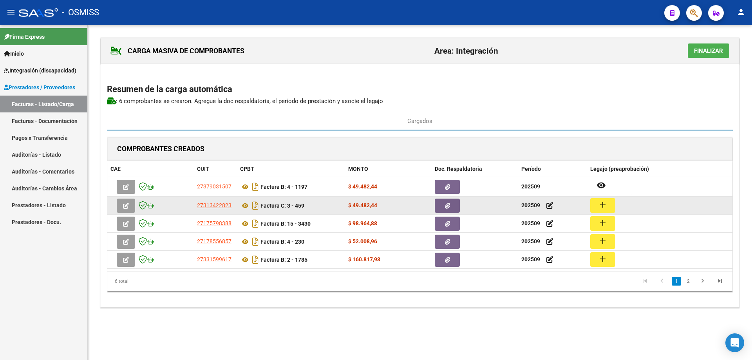
click at [596, 204] on button "add" at bounding box center [602, 205] width 25 height 14
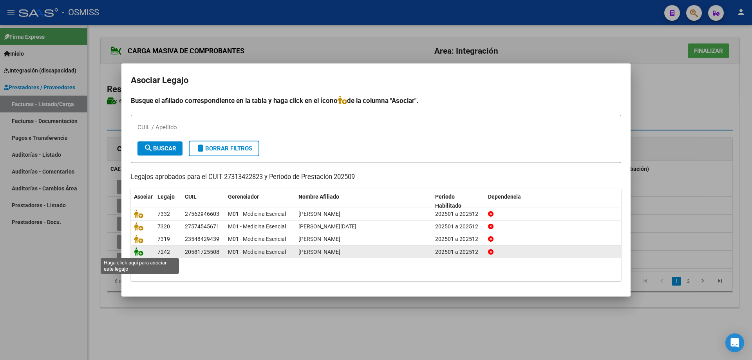
click at [139, 251] on icon at bounding box center [138, 251] width 9 height 9
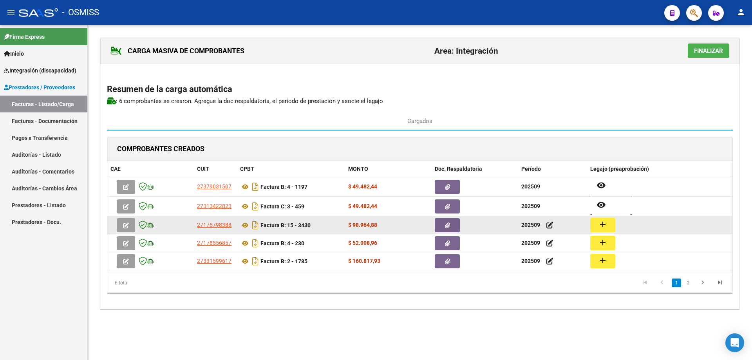
click at [606, 224] on mat-icon "add" at bounding box center [602, 224] width 9 height 9
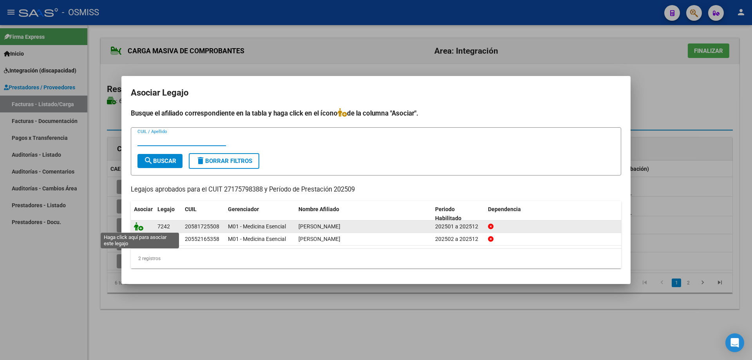
click at [138, 229] on icon at bounding box center [138, 226] width 9 height 9
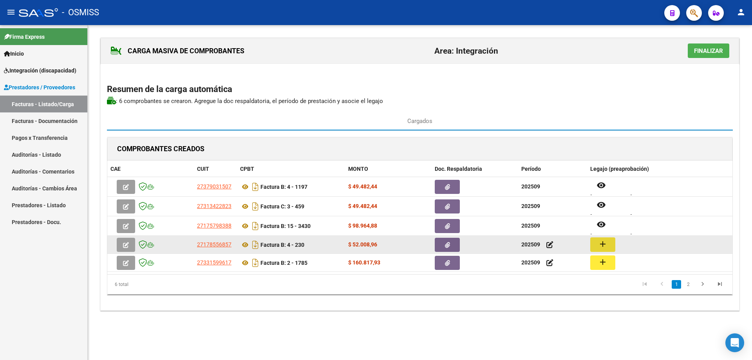
click at [610, 245] on button "add" at bounding box center [602, 244] width 25 height 14
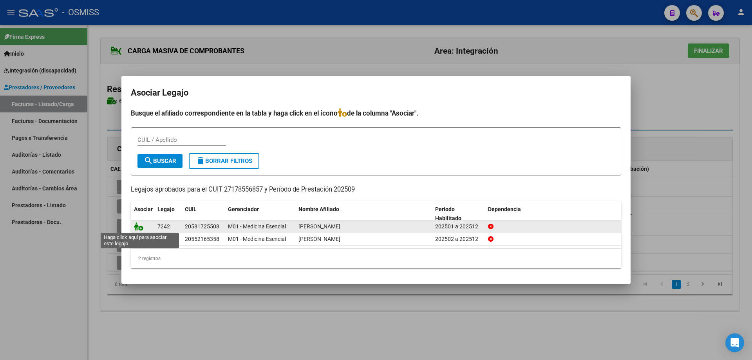
click at [138, 228] on icon at bounding box center [138, 226] width 9 height 9
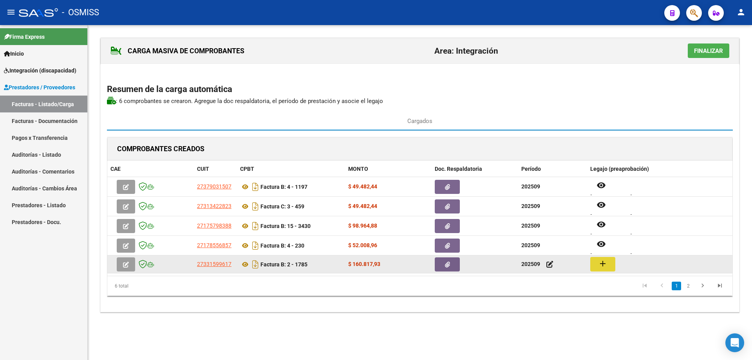
click at [607, 261] on mat-icon "add" at bounding box center [602, 263] width 9 height 9
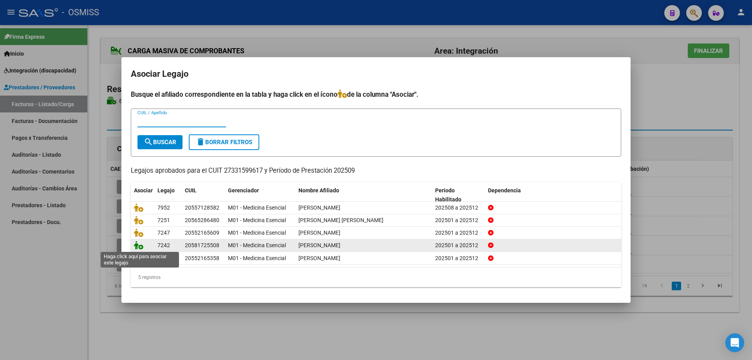
click at [138, 246] on icon at bounding box center [138, 245] width 9 height 9
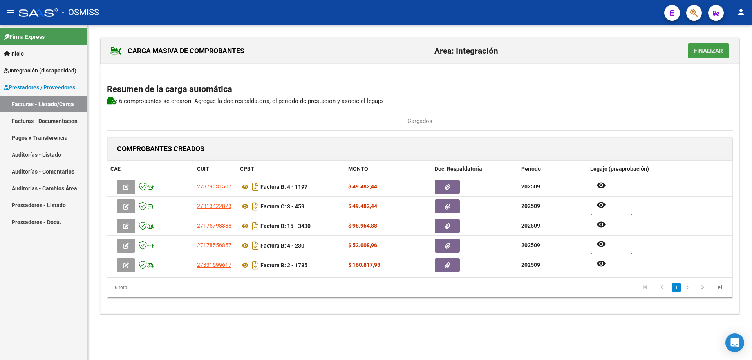
click at [706, 50] on span "Finalizar" at bounding box center [708, 50] width 29 height 7
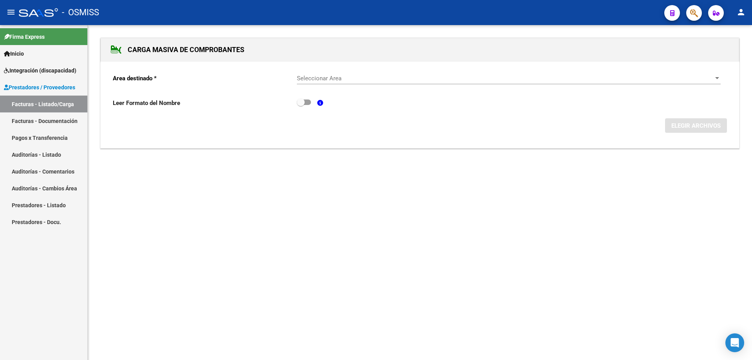
click at [389, 80] on span "Seleccionar Area" at bounding box center [505, 78] width 417 height 7
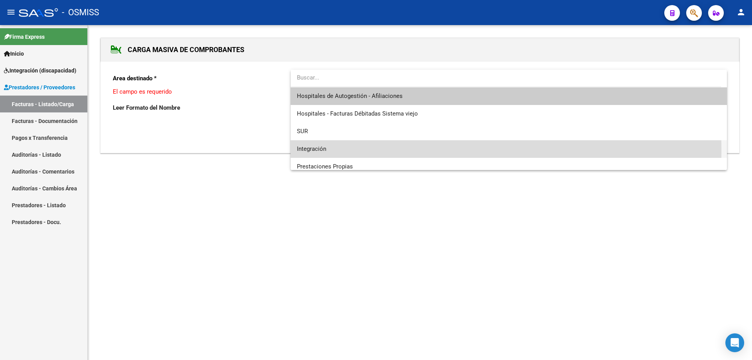
click at [339, 151] on span "Integración" at bounding box center [509, 149] width 424 height 18
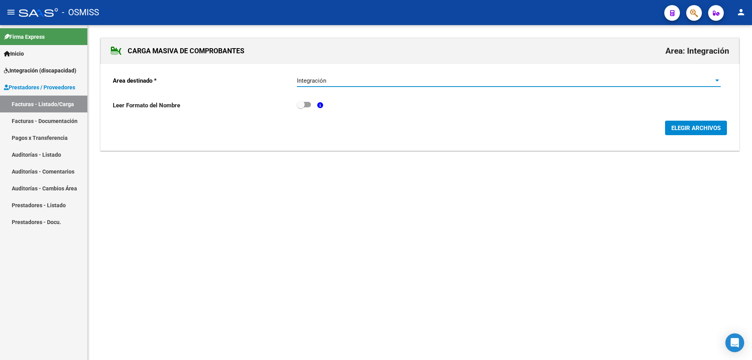
drag, startPoint x: 706, startPoint y: 127, endPoint x: 476, endPoint y: 201, distance: 241.9
click at [703, 129] on span "ELEGIR ARCHIVOS" at bounding box center [695, 128] width 49 height 7
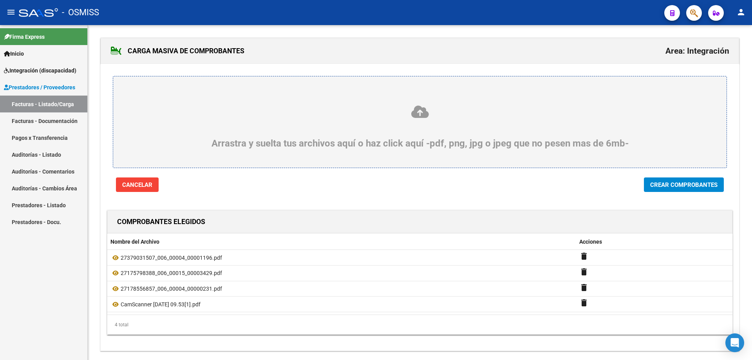
click at [692, 185] on span "Crear Comprobantes" at bounding box center [683, 184] width 67 height 7
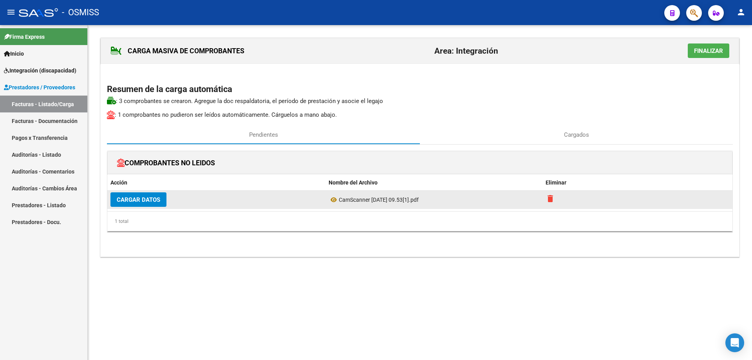
click at [548, 197] on mat-icon "delete" at bounding box center [550, 198] width 9 height 9
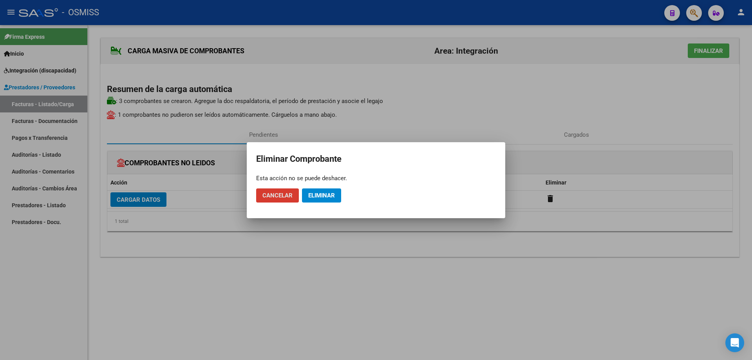
click at [315, 197] on span "Eliminar" at bounding box center [321, 195] width 27 height 7
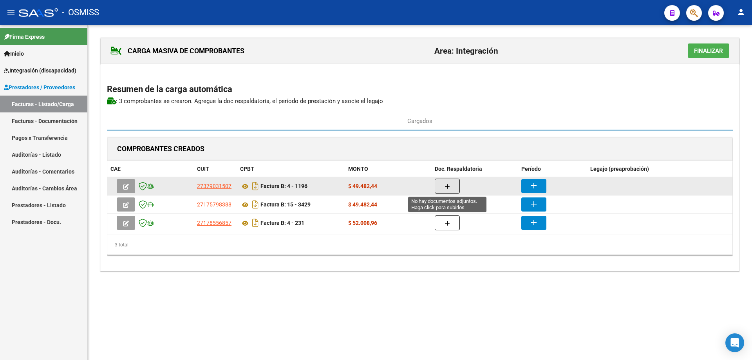
click at [443, 183] on button "button" at bounding box center [447, 186] width 25 height 15
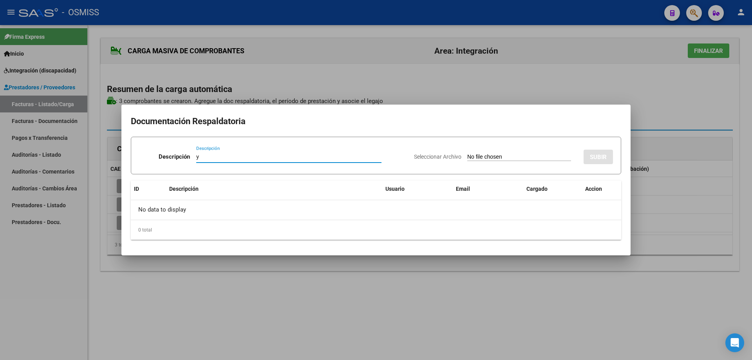
type input "y"
click at [475, 156] on input "Seleccionar Archivo" at bounding box center [519, 157] width 104 height 7
type input "C:\fakepath\IMG_2025_9_29_16_8_50_88479 (2 archivos fusionados).pdf"
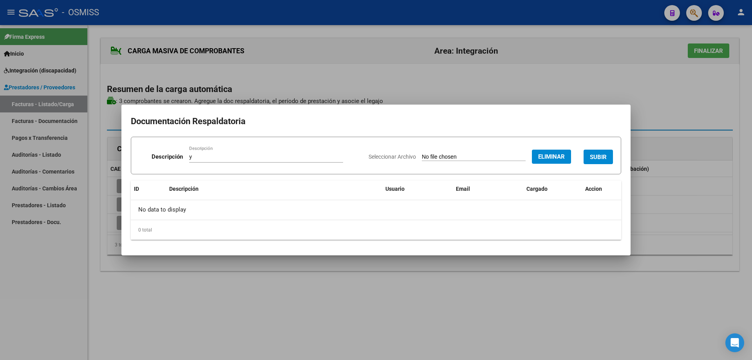
click at [605, 151] on button "SUBIR" at bounding box center [598, 157] width 29 height 14
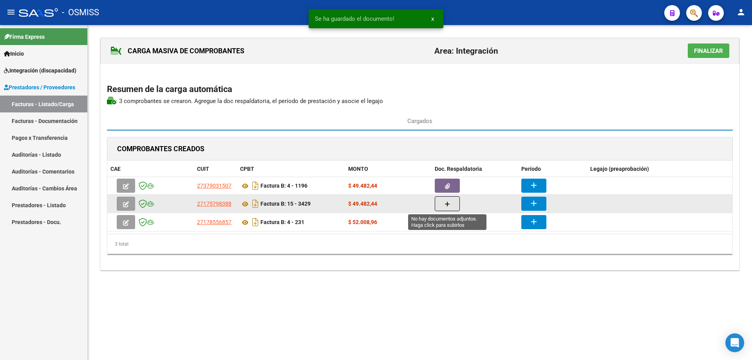
click at [454, 205] on button "button" at bounding box center [447, 203] width 25 height 15
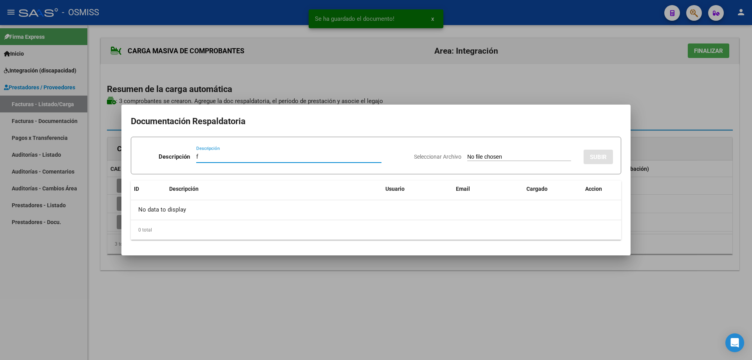
type input "f"
click at [483, 158] on input "Seleccionar Archivo" at bounding box center [519, 157] width 104 height 7
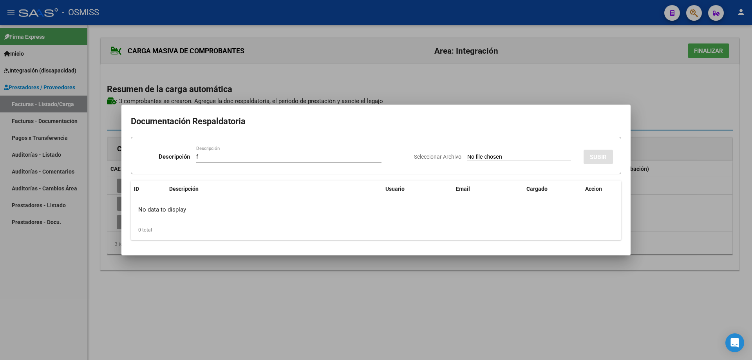
type input "C:\fakepath\IMG_2025_9_29_16_8_44_74570 (2 archivos fusionados).pdf"
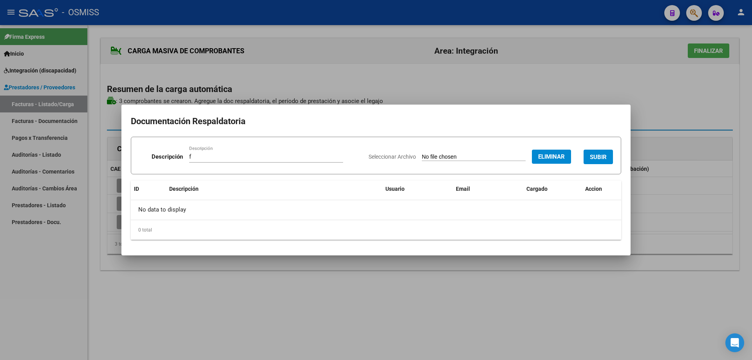
click at [604, 152] on button "SUBIR" at bounding box center [598, 157] width 29 height 14
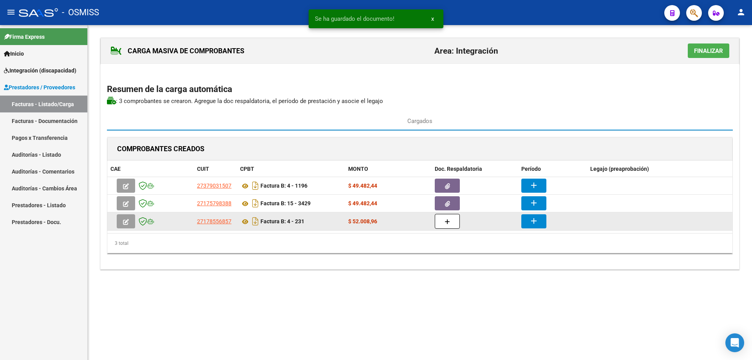
click at [451, 221] on button "button" at bounding box center [447, 221] width 25 height 15
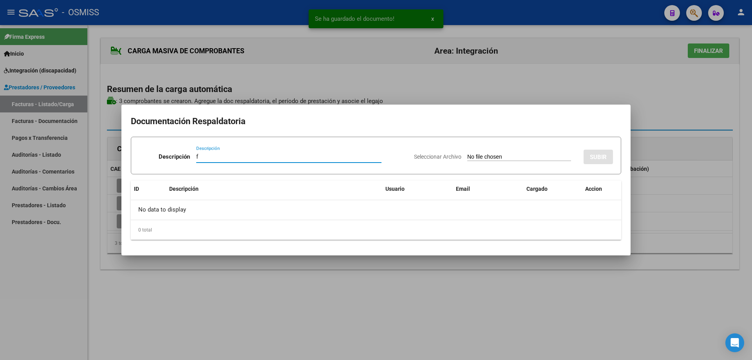
type input "f"
click at [467, 157] on input "Seleccionar Archivo" at bounding box center [519, 157] width 104 height 7
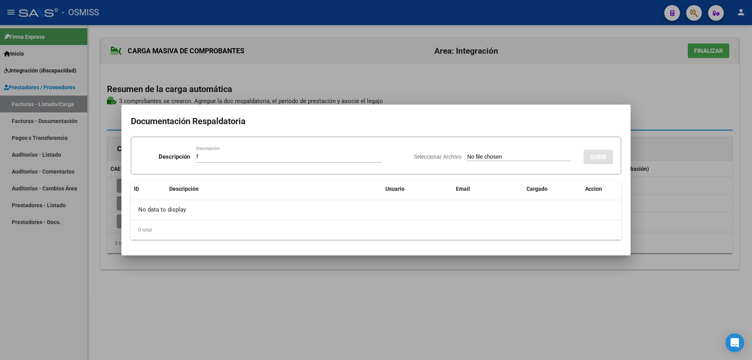
type input "C:\fakepath\ASISTCAPIGLIONIF0925.pdf"
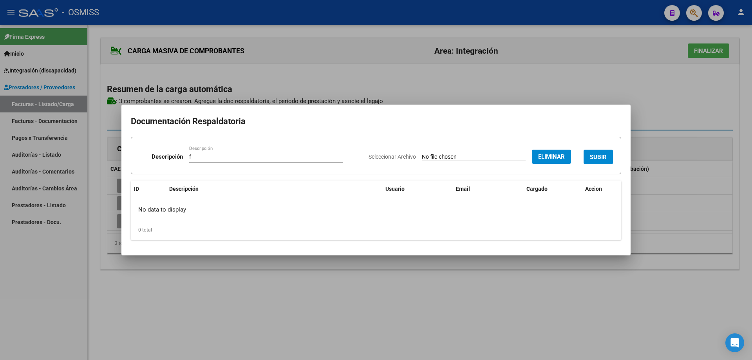
click at [602, 153] on button "SUBIR" at bounding box center [598, 157] width 29 height 14
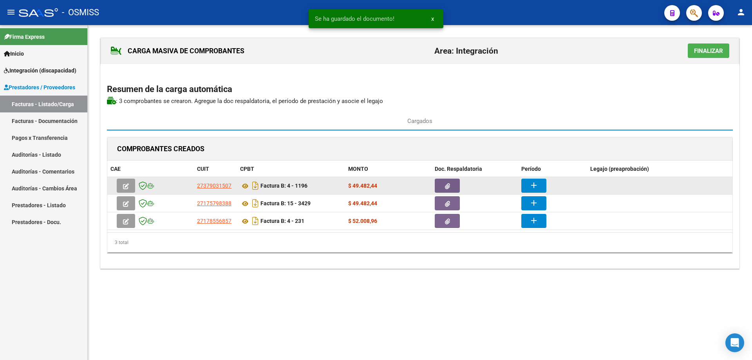
click at [538, 181] on mat-icon "add" at bounding box center [533, 185] width 9 height 9
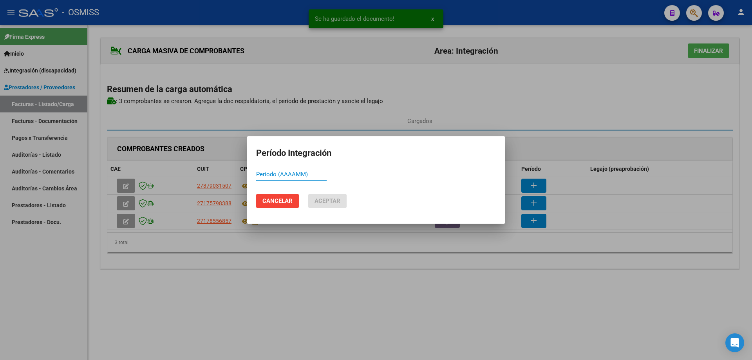
paste input "202509"
type input "202509"
click at [325, 203] on span "Aceptar" at bounding box center [328, 200] width 26 height 7
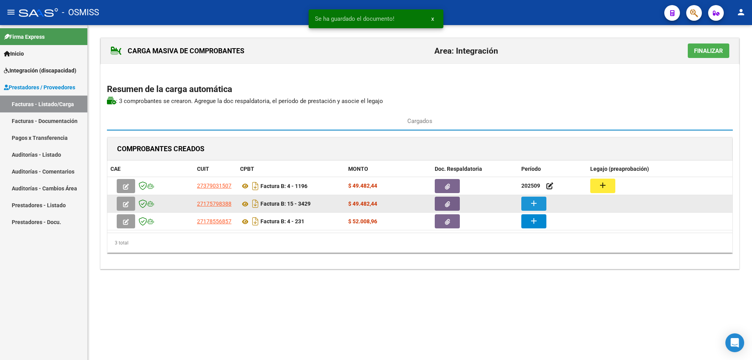
click at [534, 203] on mat-icon "add" at bounding box center [533, 203] width 9 height 9
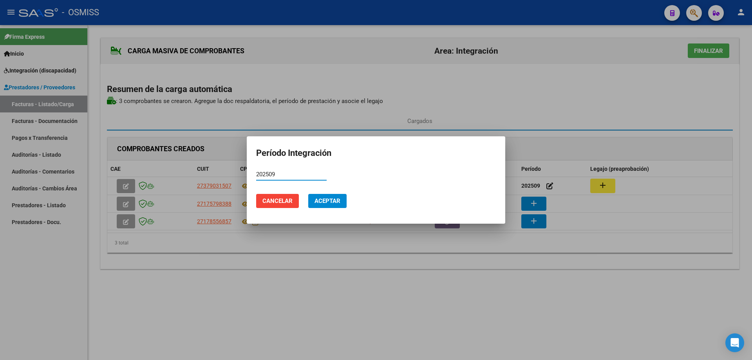
type input "202509"
click at [339, 202] on span "Aceptar" at bounding box center [328, 200] width 26 height 7
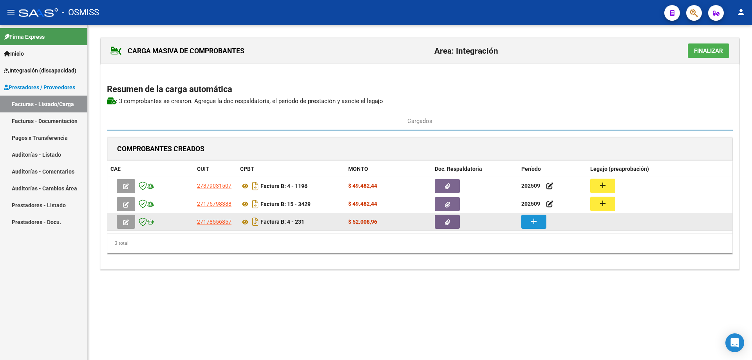
click at [534, 220] on mat-icon "add" at bounding box center [533, 221] width 9 height 9
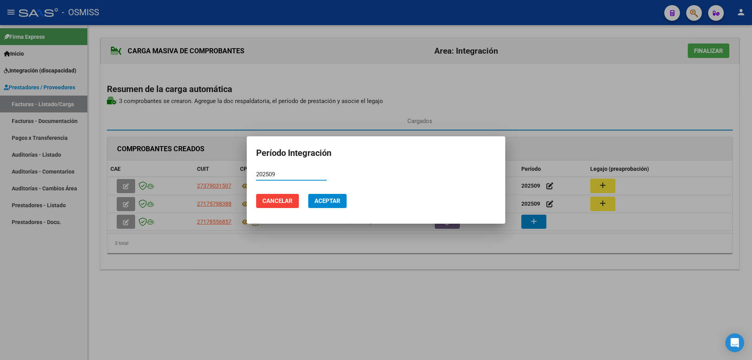
type input "202509"
click at [324, 200] on span "Aceptar" at bounding box center [328, 200] width 26 height 7
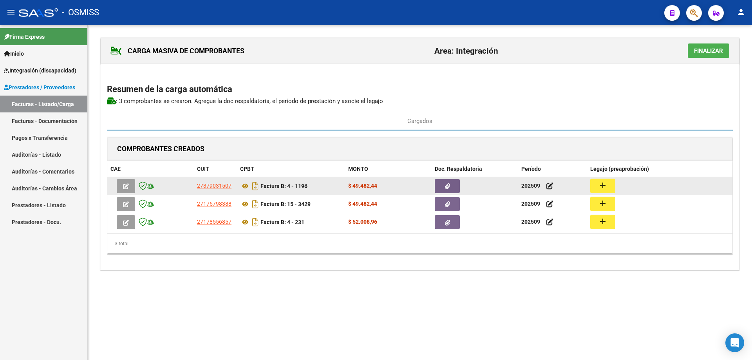
click at [602, 181] on mat-icon "add" at bounding box center [602, 185] width 9 height 9
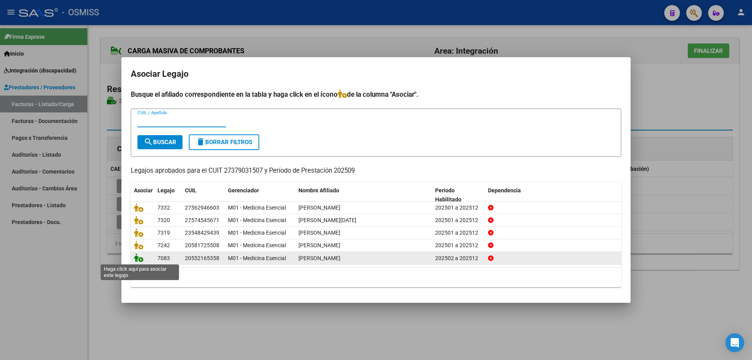
click at [141, 257] on icon at bounding box center [138, 257] width 9 height 9
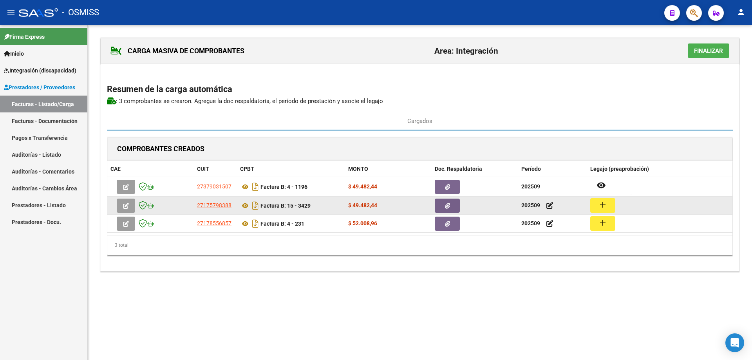
click at [598, 206] on button "add" at bounding box center [602, 205] width 25 height 14
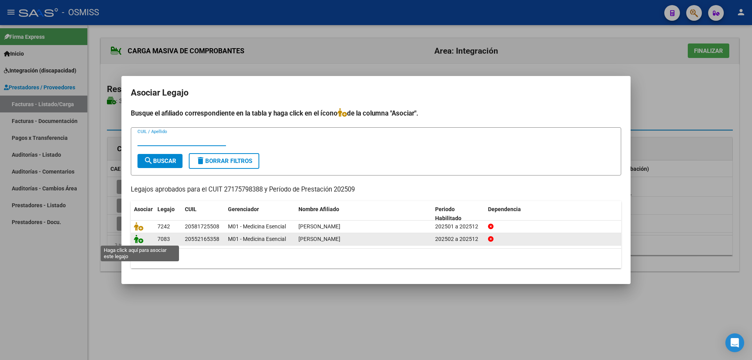
click at [141, 238] on icon at bounding box center [138, 239] width 9 height 9
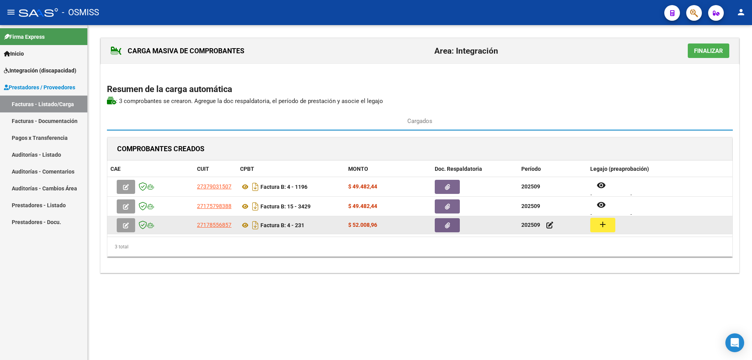
click at [602, 226] on mat-icon "add" at bounding box center [602, 224] width 9 height 9
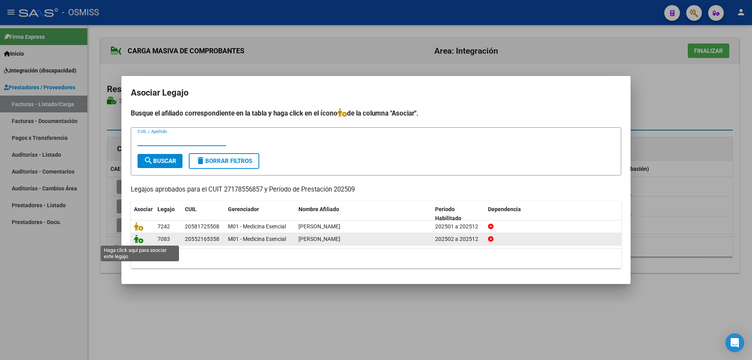
click at [141, 240] on icon at bounding box center [138, 239] width 9 height 9
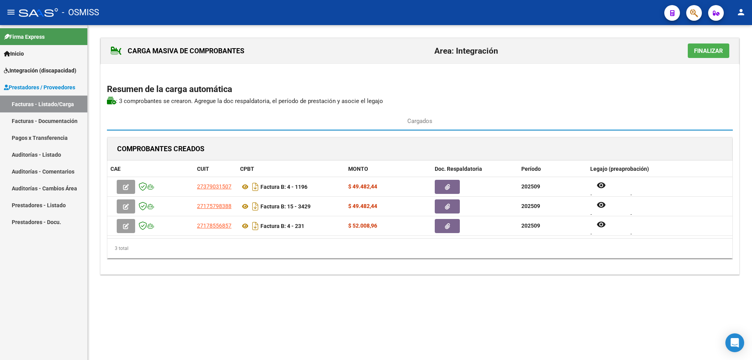
click at [705, 51] on span "Finalizar" at bounding box center [708, 50] width 29 height 7
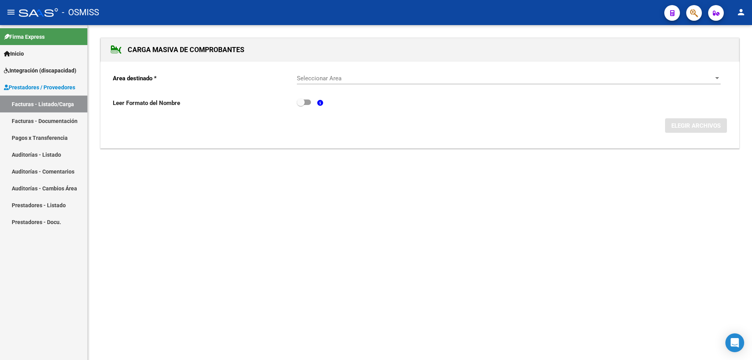
click at [31, 119] on link "Facturas - Documentación" at bounding box center [43, 120] width 87 height 17
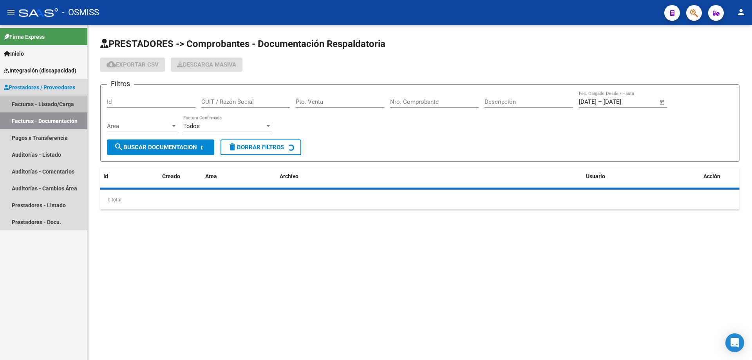
click at [28, 102] on link "Facturas - Listado/Carga" at bounding box center [43, 104] width 87 height 17
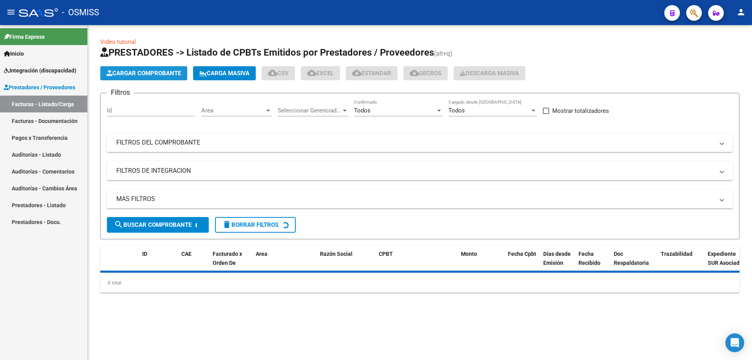
click at [148, 73] on span "Cargar Comprobante" at bounding box center [144, 73] width 74 height 7
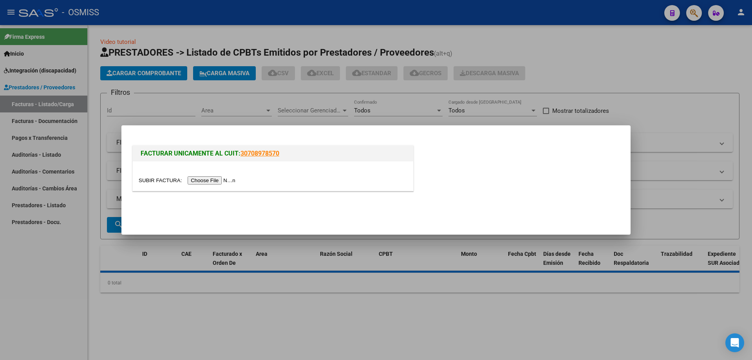
click at [203, 181] on input "file" at bounding box center [188, 180] width 99 height 8
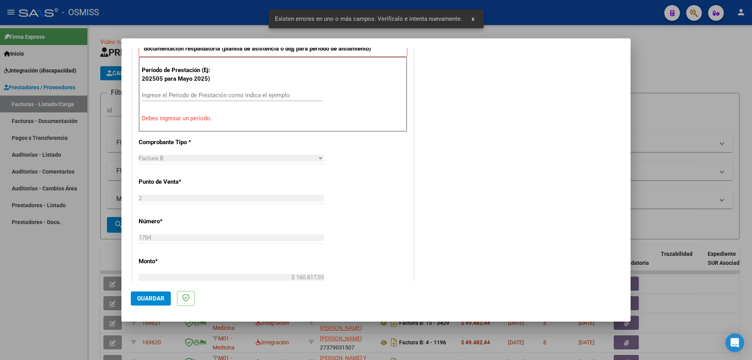
scroll to position [234, 0]
click at [221, 92] on input "Ingrese el Período de Prestación como indica el ejemplo" at bounding box center [232, 94] width 181 height 7
paste input "202509"
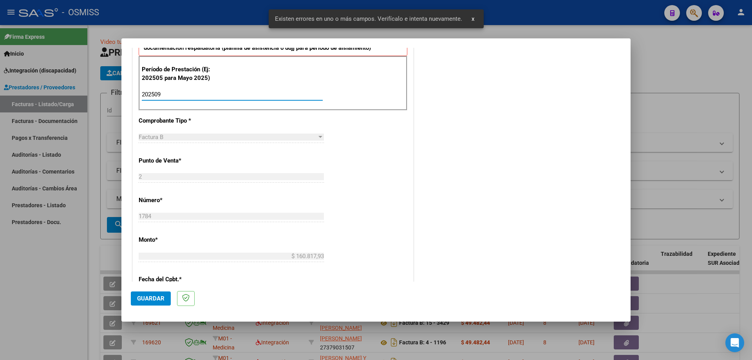
type input "202509"
click at [163, 301] on span "Guardar" at bounding box center [150, 298] width 27 height 7
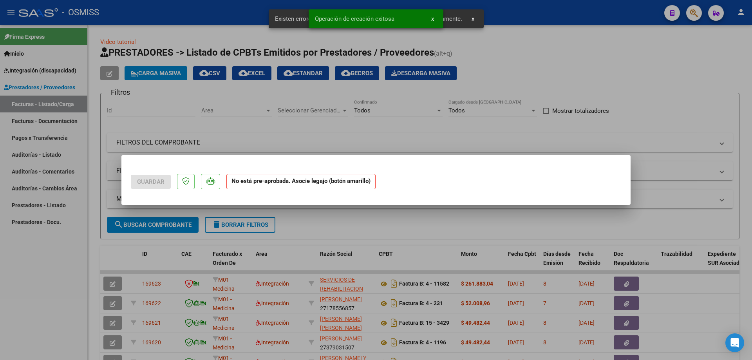
scroll to position [0, 0]
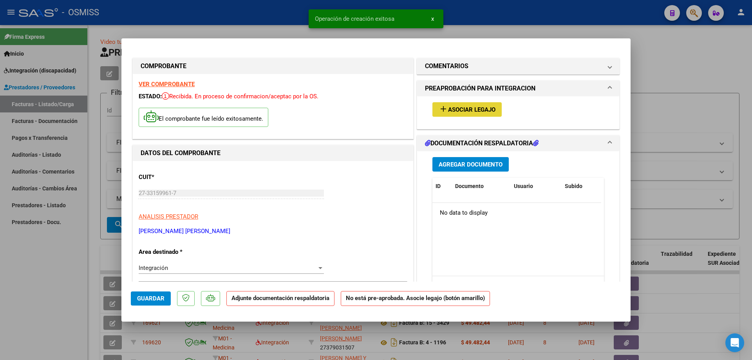
click at [470, 105] on button "add Asociar Legajo" at bounding box center [466, 109] width 69 height 14
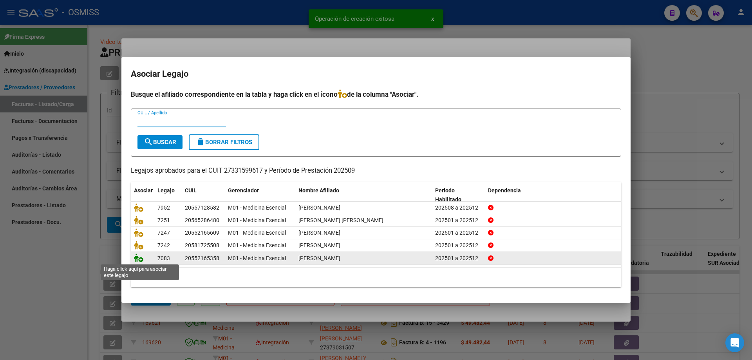
click at [142, 257] on icon at bounding box center [138, 257] width 9 height 9
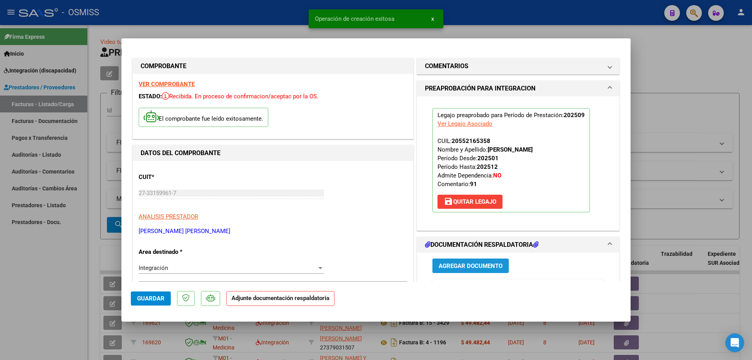
click at [468, 263] on span "Agregar Documento" at bounding box center [471, 265] width 64 height 7
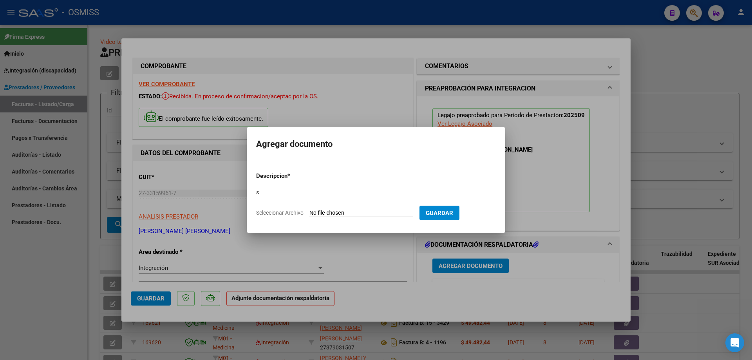
click at [353, 210] on input "Seleccionar Archivo" at bounding box center [361, 213] width 104 height 7
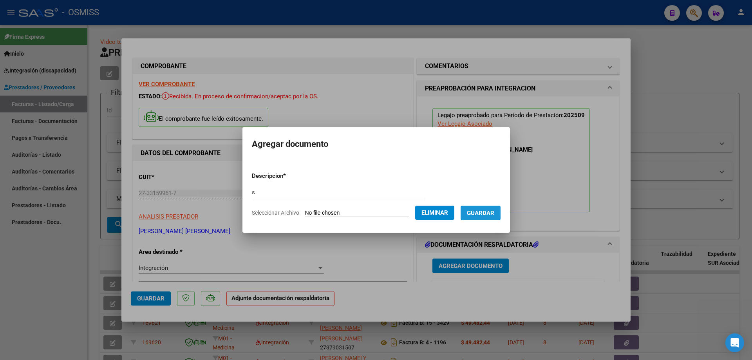
click at [487, 217] on button "Guardar" at bounding box center [481, 213] width 40 height 14
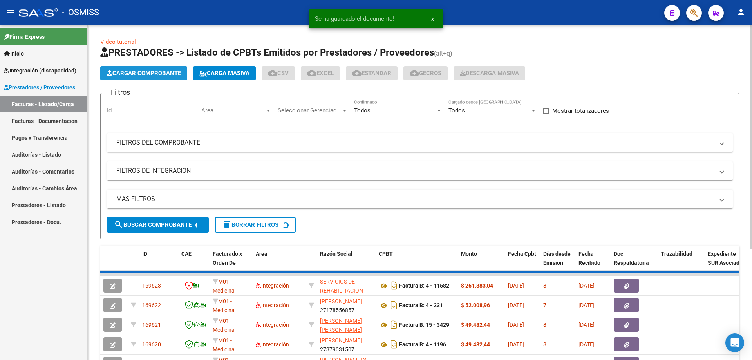
click at [167, 75] on span "Cargar Comprobante" at bounding box center [144, 73] width 74 height 7
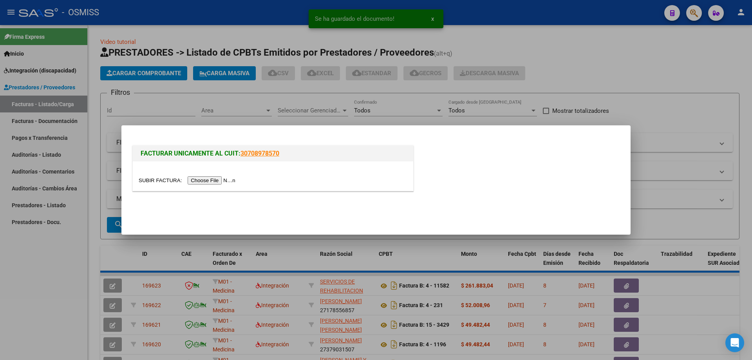
click at [206, 181] on input "file" at bounding box center [188, 180] width 99 height 8
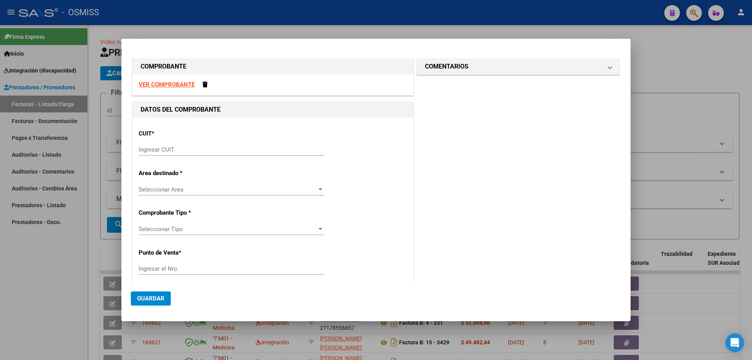
click at [172, 83] on strong "VER COMPROBANTE" at bounding box center [167, 84] width 56 height 7
click at [160, 149] on input "Ingresar CUIT" at bounding box center [231, 149] width 185 height 7
paste input "30-71550713-3"
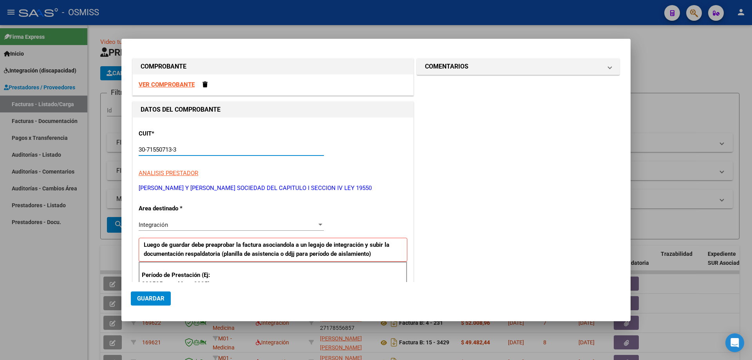
click at [167, 228] on span "Integración" at bounding box center [153, 224] width 29 height 7
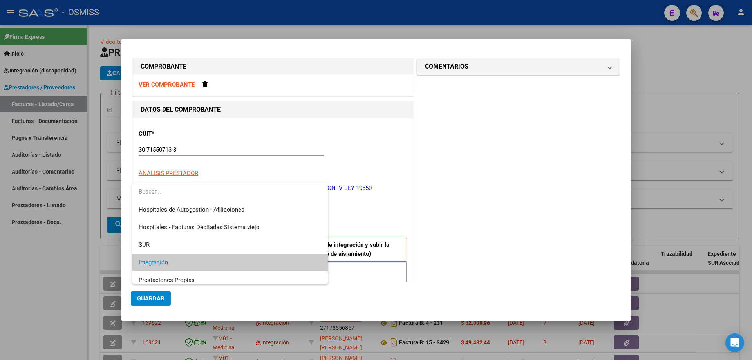
scroll to position [29, 0]
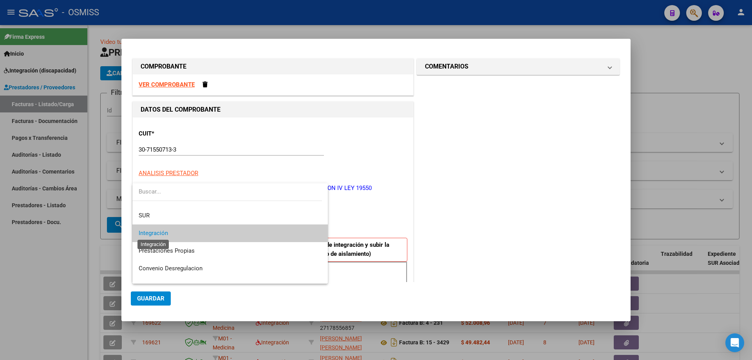
click at [156, 232] on span "Integración" at bounding box center [153, 233] width 29 height 7
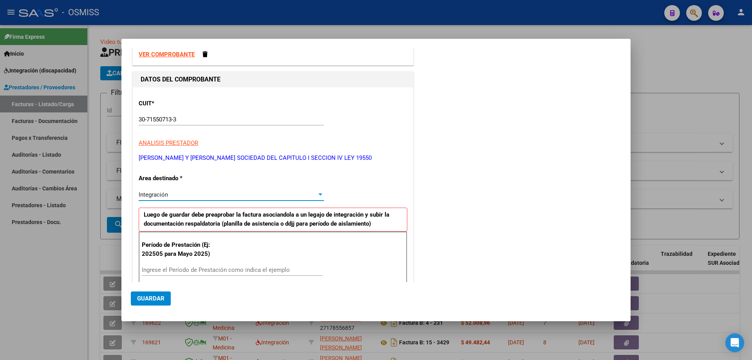
scroll to position [39, 0]
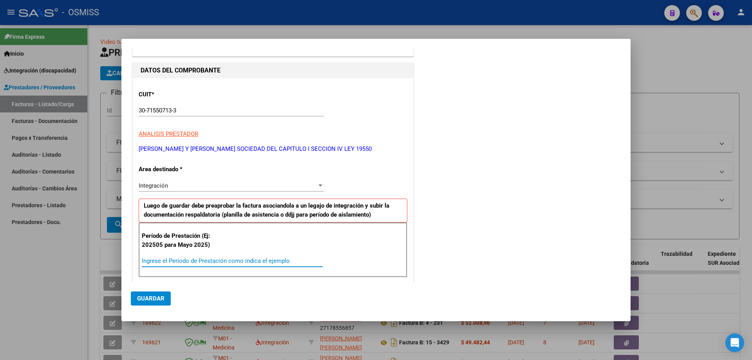
click at [159, 264] on input "Ingrese el Período de Prestación como indica el ejemplo" at bounding box center [232, 260] width 181 height 7
drag, startPoint x: 174, startPoint y: 271, endPoint x: 128, endPoint y: 266, distance: 46.5
click at [128, 266] on mat-dialog-content "COMPROBANTE VER COMPROBANTE DATOS DEL COMPROBANTE CUIT * 30-71550713-3 Ingresar…" at bounding box center [375, 165] width 509 height 234
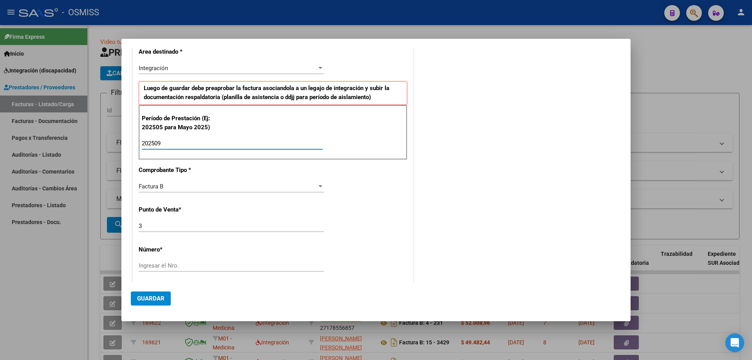
scroll to position [235, 0]
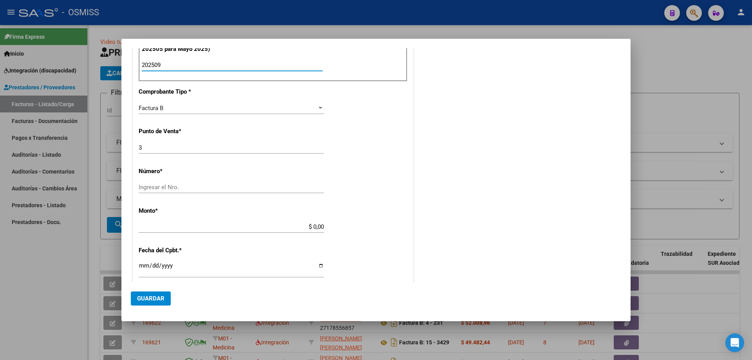
click at [174, 191] on input "Ingresar el Nro." at bounding box center [231, 187] width 185 height 7
click at [331, 236] on div "CUIT * 30-71550713-3 Ingresar CUIT ANALISIS PRESTADOR [PERSON_NAME] Y [PERSON_N…" at bounding box center [273, 177] width 280 height 590
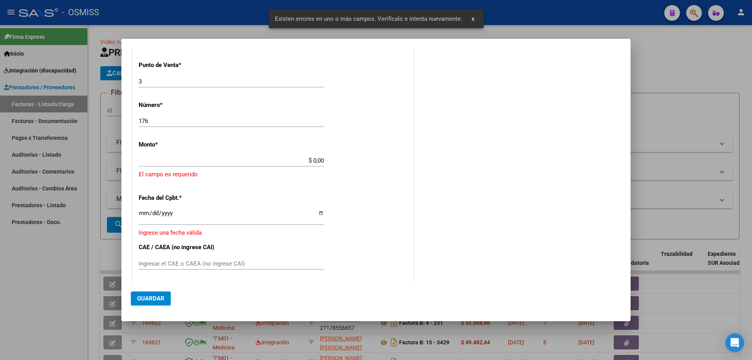
scroll to position [302, 0]
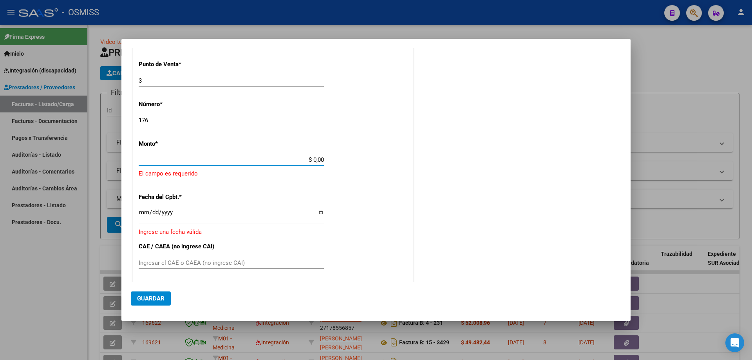
drag, startPoint x: 311, startPoint y: 168, endPoint x: 344, endPoint y: 170, distance: 32.6
click at [344, 170] on div "CUIT * 30-71550713-3 Ingresar CUIT ANALISIS PRESTADOR [PERSON_NAME] Y [PERSON_N…" at bounding box center [273, 119] width 280 height 608
paste input "475830.36"
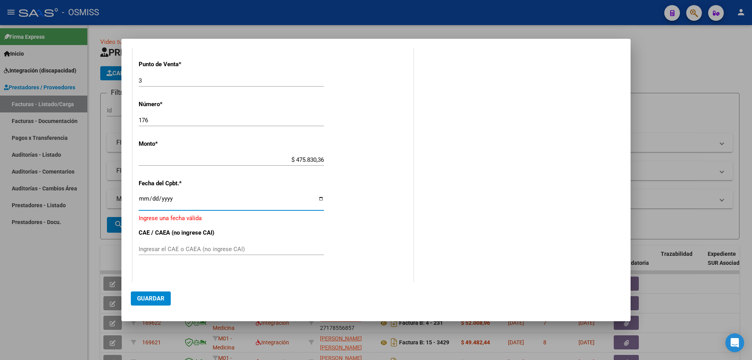
click at [143, 207] on input "Ingresar la fecha" at bounding box center [231, 201] width 185 height 13
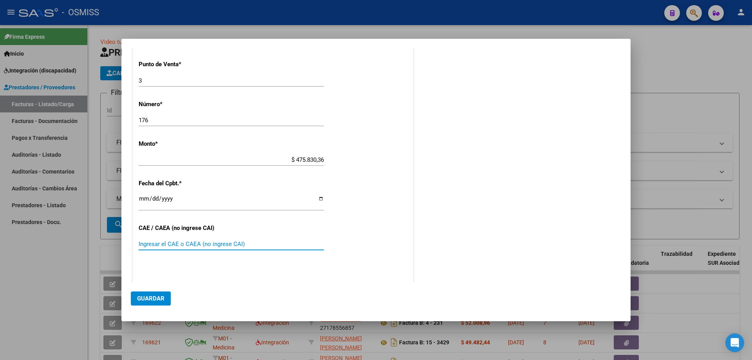
click at [160, 248] on input "Ingresar el CAE o CAEA (no ingrese CAI)" at bounding box center [231, 244] width 185 height 7
paste input "75393858841527"
click at [163, 297] on span "Guardar" at bounding box center [150, 298] width 27 height 7
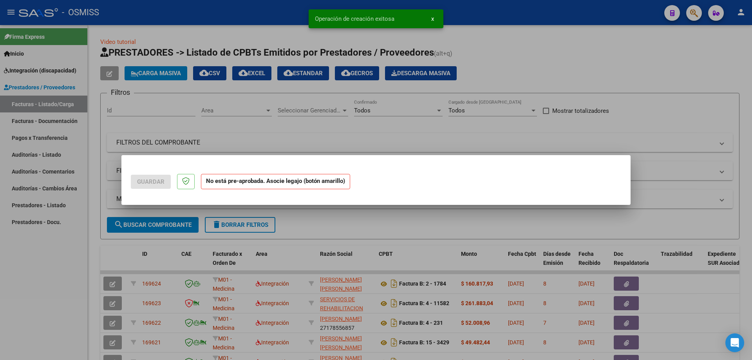
scroll to position [0, 0]
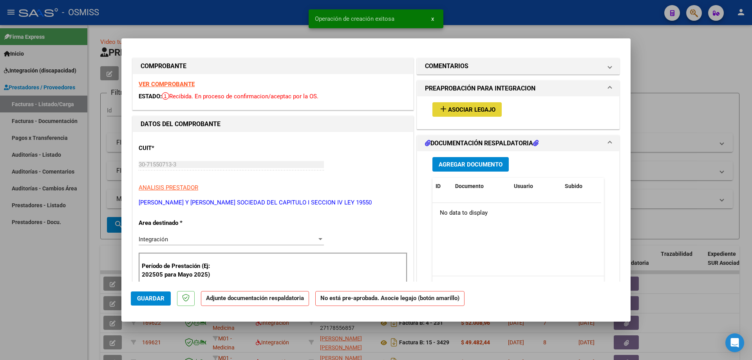
click at [448, 110] on span "Asociar Legajo" at bounding box center [471, 109] width 47 height 7
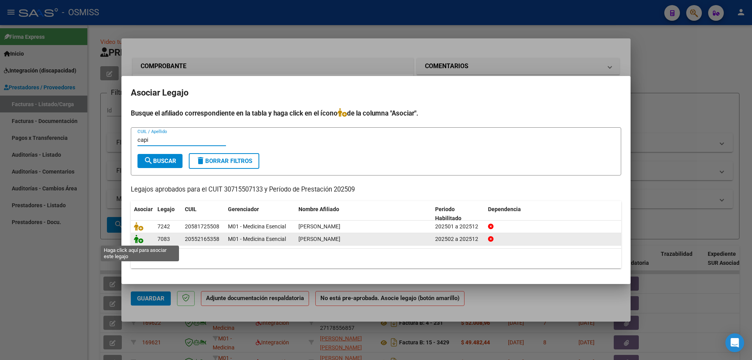
click at [138, 237] on icon at bounding box center [138, 239] width 9 height 9
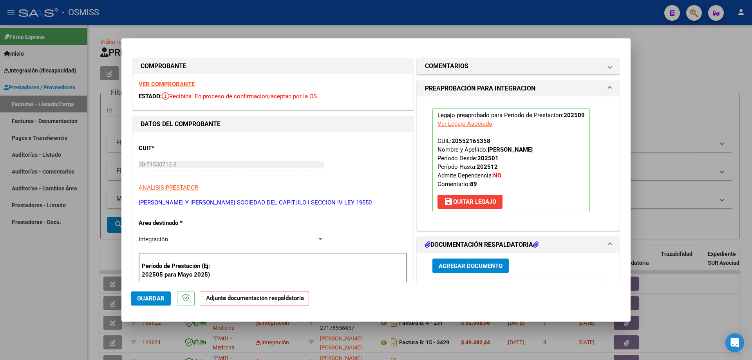
click at [478, 268] on span "Agregar Documento" at bounding box center [471, 265] width 64 height 7
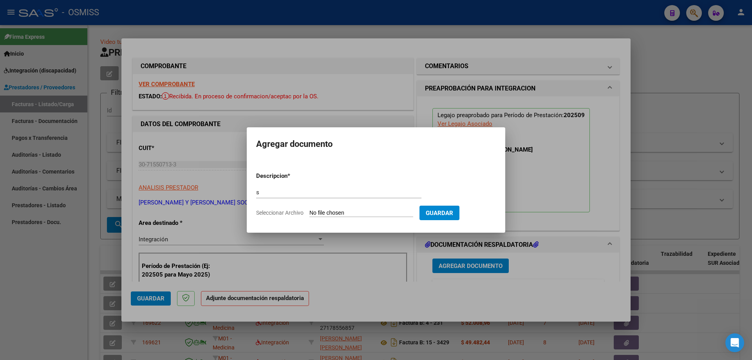
click at [352, 210] on input "Seleccionar Archivo" at bounding box center [361, 213] width 104 height 7
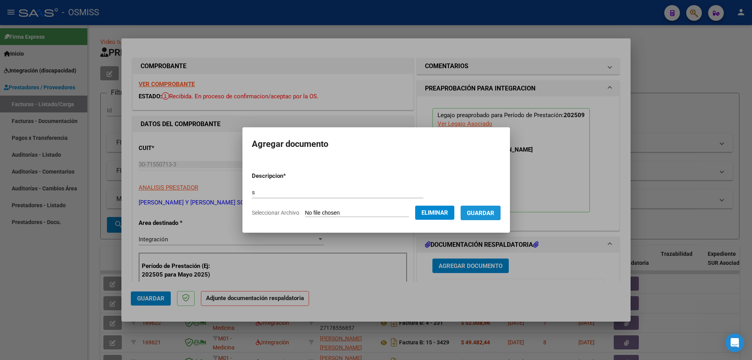
click at [482, 213] on span "Guardar" at bounding box center [480, 213] width 27 height 7
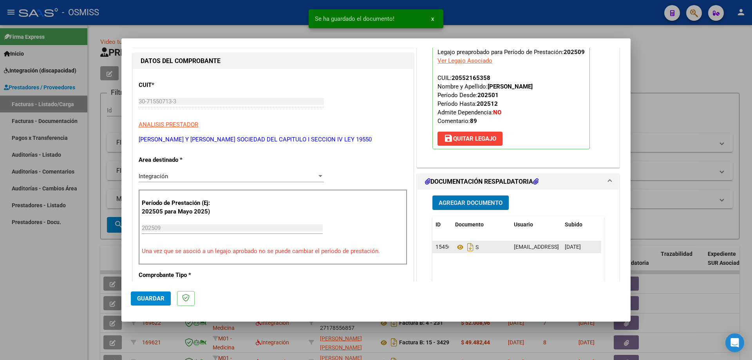
scroll to position [78, 0]
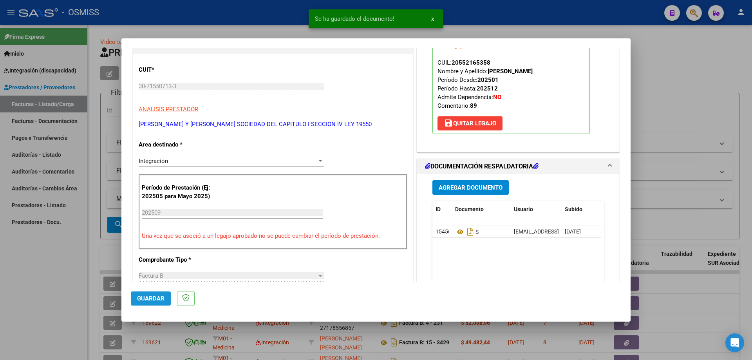
click at [145, 297] on span "Guardar" at bounding box center [150, 298] width 27 height 7
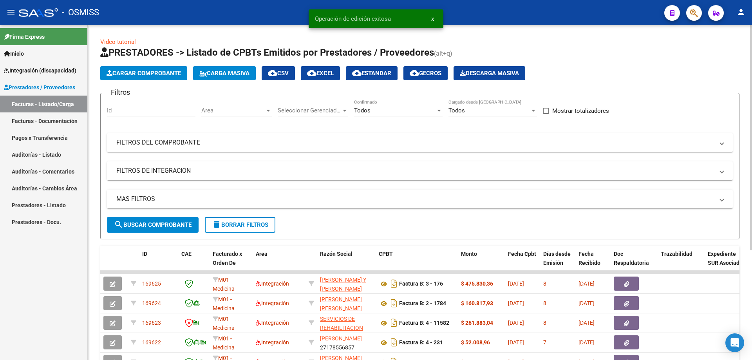
click at [233, 74] on span "Carga Masiva" at bounding box center [224, 73] width 50 height 7
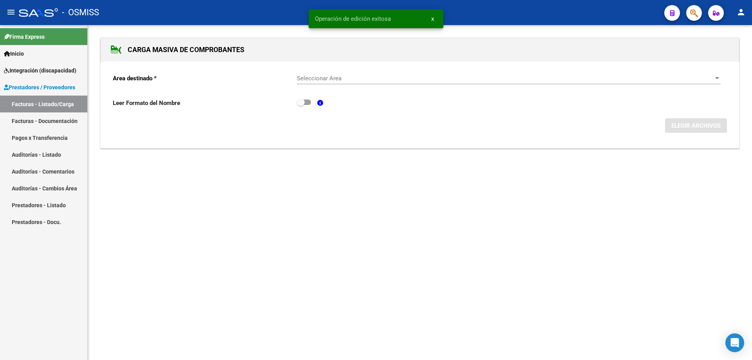
click at [368, 77] on span "Seleccionar Area" at bounding box center [505, 78] width 417 height 7
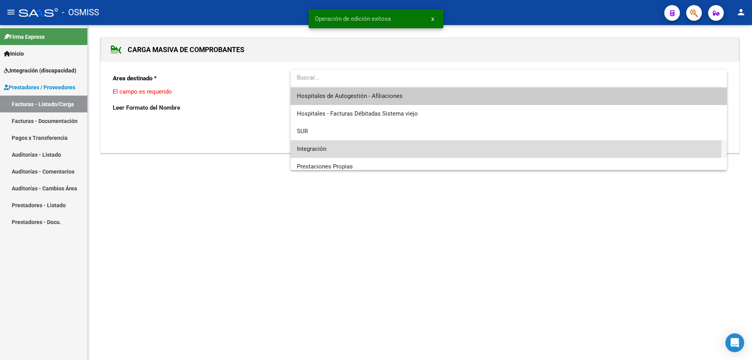
click at [340, 146] on span "Integración" at bounding box center [509, 149] width 424 height 18
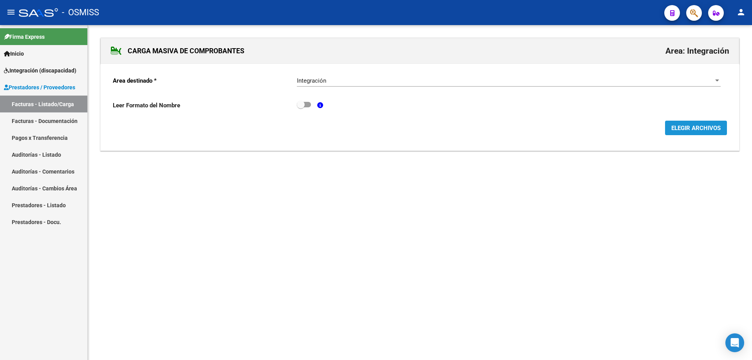
click at [682, 130] on span "ELEGIR ARCHIVOS" at bounding box center [695, 128] width 49 height 7
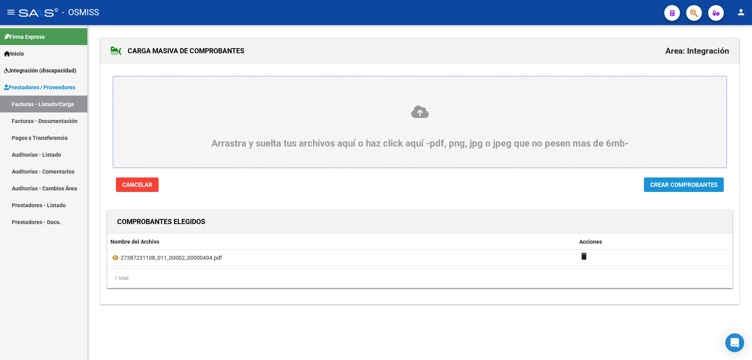
click at [680, 186] on span "Crear Comprobantes" at bounding box center [683, 184] width 67 height 7
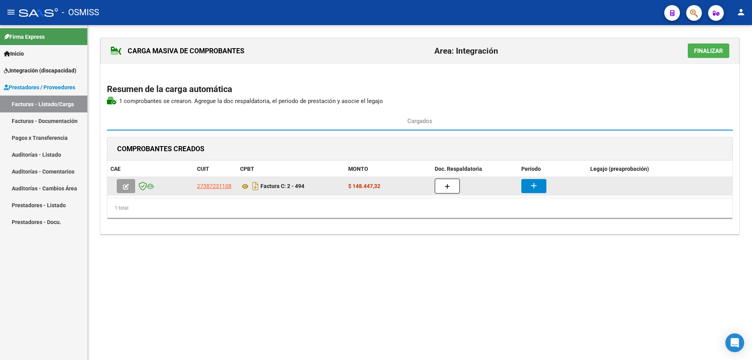
click at [454, 184] on button "button" at bounding box center [447, 186] width 25 height 15
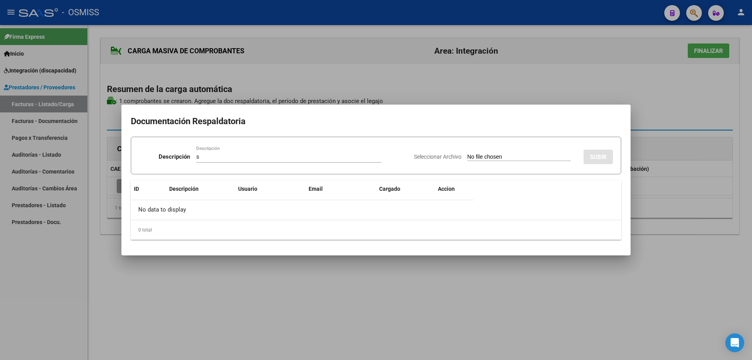
click at [478, 157] on input "Seleccionar Archivo" at bounding box center [519, 157] width 104 height 7
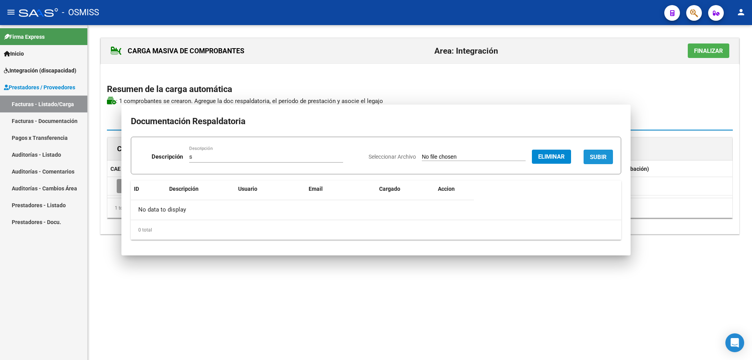
click at [593, 161] on button "SUBIR" at bounding box center [598, 157] width 29 height 14
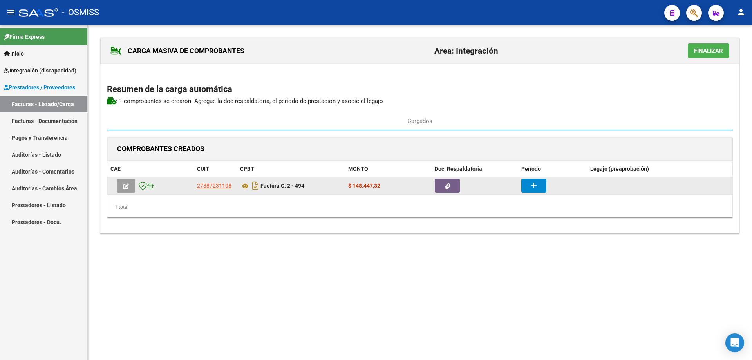
click at [535, 190] on mat-icon "add" at bounding box center [533, 185] width 9 height 9
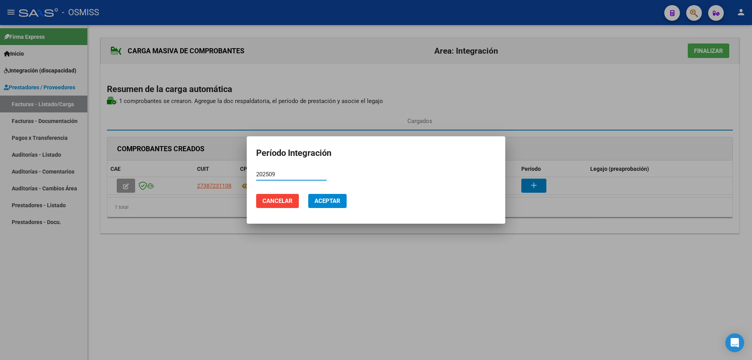
click at [310, 200] on button "Aceptar" at bounding box center [327, 201] width 38 height 14
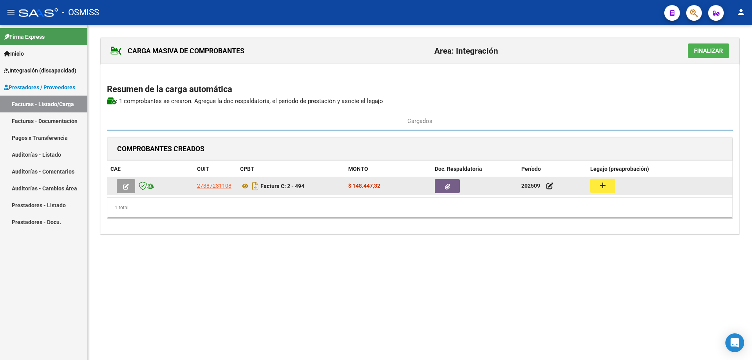
click at [589, 186] on datatable-body-cell "add" at bounding box center [659, 186] width 145 height 18
click at [604, 186] on mat-icon "add" at bounding box center [602, 185] width 9 height 9
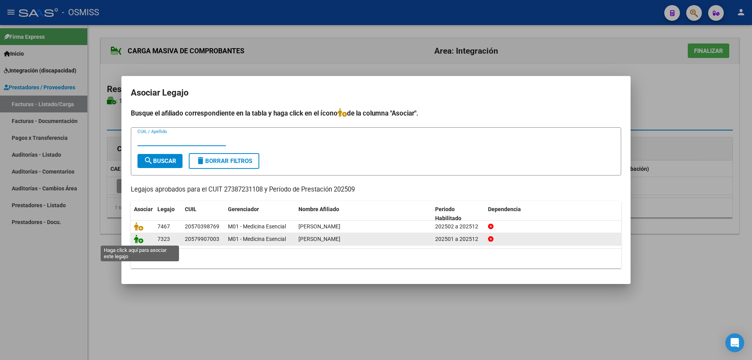
click at [141, 239] on icon at bounding box center [138, 239] width 9 height 9
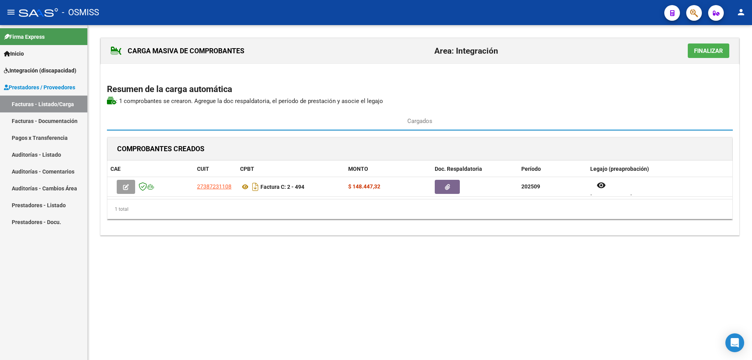
click at [698, 52] on span "Finalizar" at bounding box center [708, 50] width 29 height 7
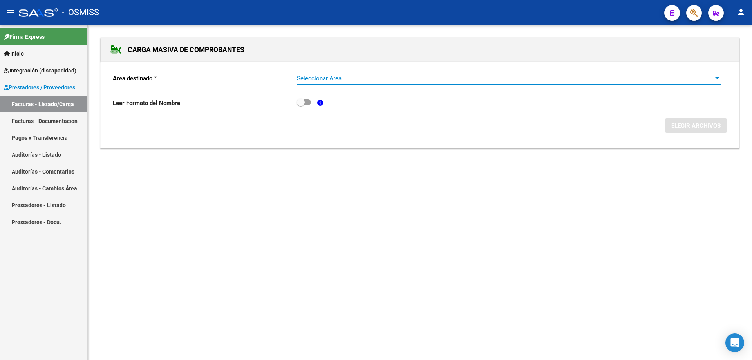
click at [368, 80] on span "Seleccionar Area" at bounding box center [505, 78] width 417 height 7
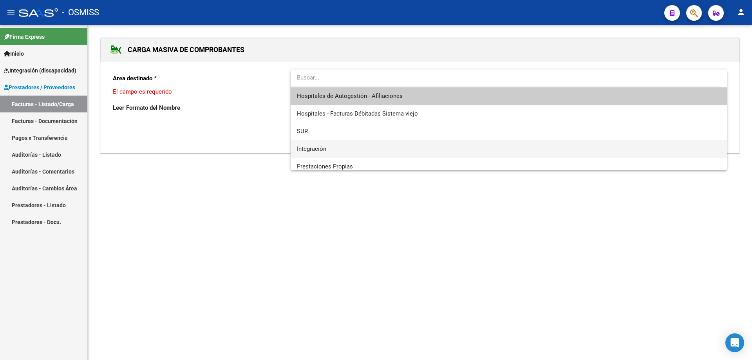
click at [370, 150] on span "Integración" at bounding box center [509, 149] width 424 height 18
